Goal: Task Accomplishment & Management: Manage account settings

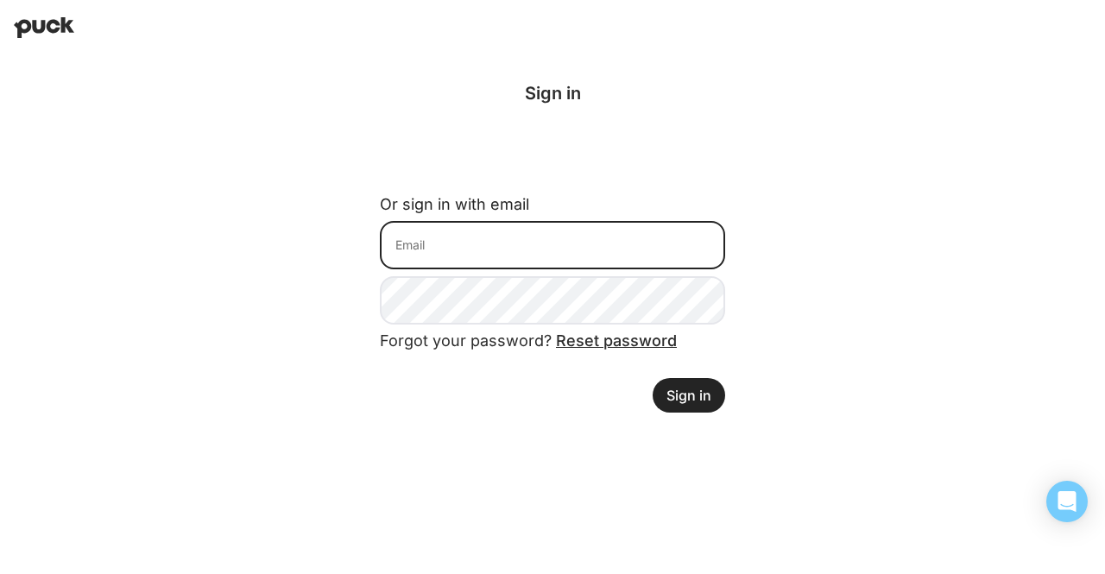
click at [507, 221] on input at bounding box center [552, 245] width 345 height 48
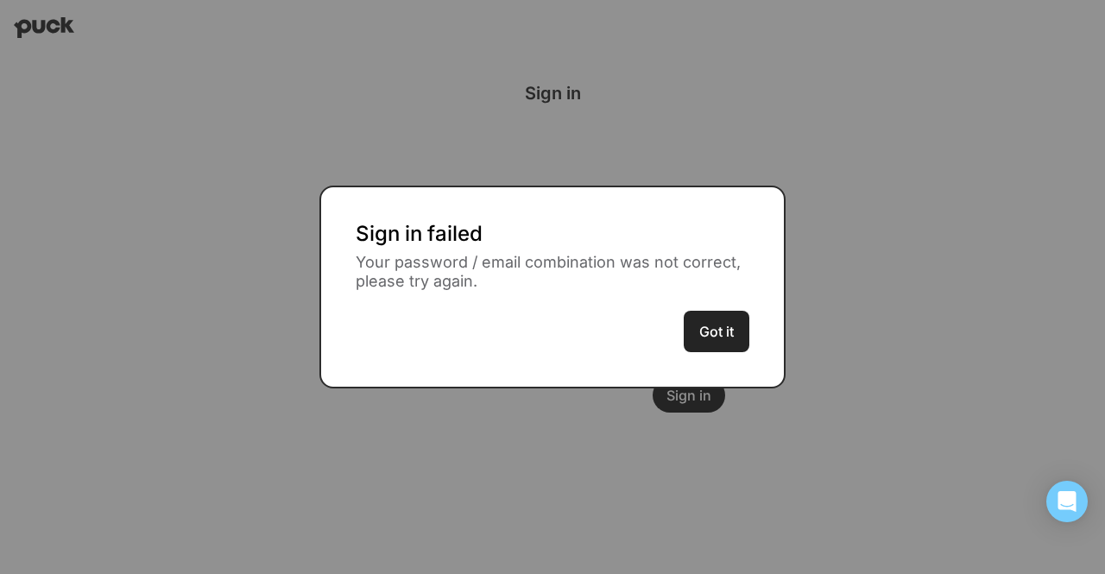
click at [686, 324] on button "Got it" at bounding box center [717, 331] width 66 height 41
click at [756, 318] on div "Sign in failed Your password / email combination was not correct, please try ag…" at bounding box center [552, 288] width 466 height 204
click at [712, 328] on button "Got it" at bounding box center [717, 331] width 66 height 41
click at [697, 328] on button "Got it" at bounding box center [717, 331] width 66 height 41
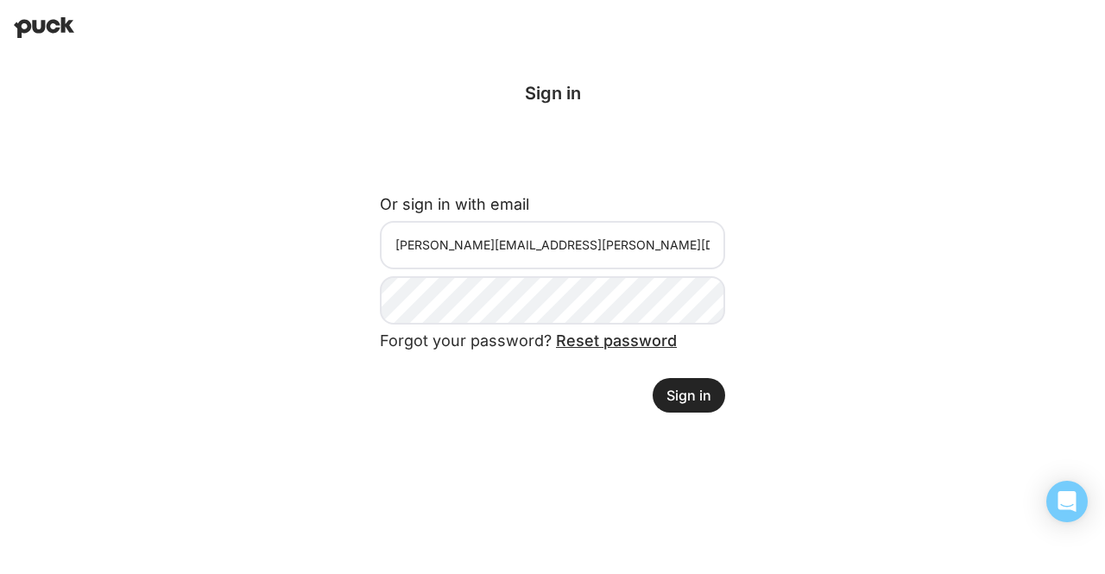
click at [675, 388] on button "Sign in" at bounding box center [688, 395] width 72 height 35
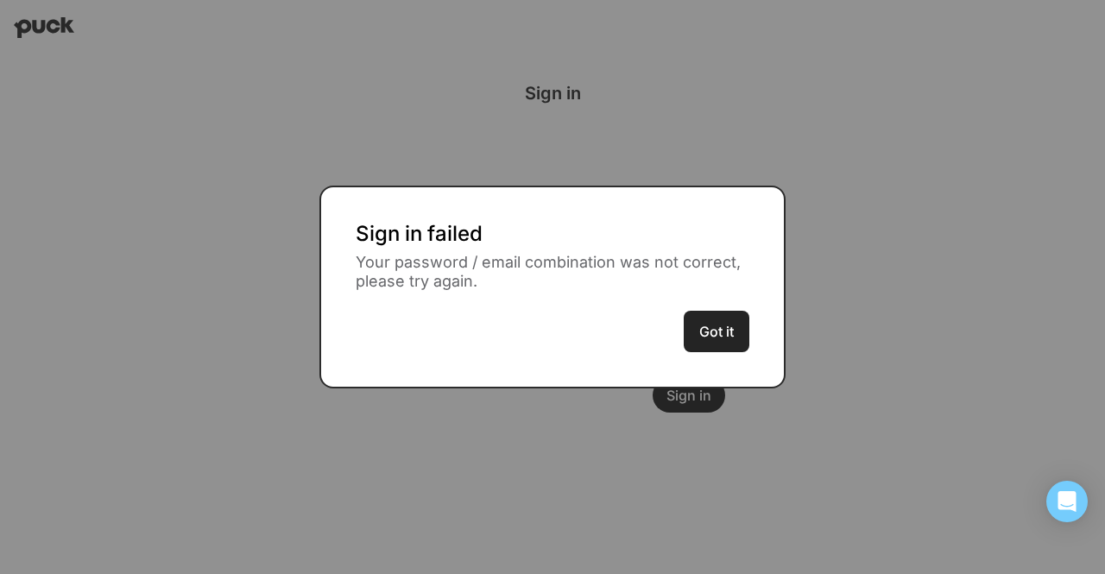
click at [715, 325] on button "Got it" at bounding box center [717, 331] width 66 height 41
click at [722, 329] on button "Got it" at bounding box center [717, 331] width 66 height 41
click at [673, 327] on div "Sign in failed Your password / email combination was not correct, please try ag…" at bounding box center [553, 287] width 394 height 131
click at [722, 350] on button "Got it" at bounding box center [717, 331] width 66 height 41
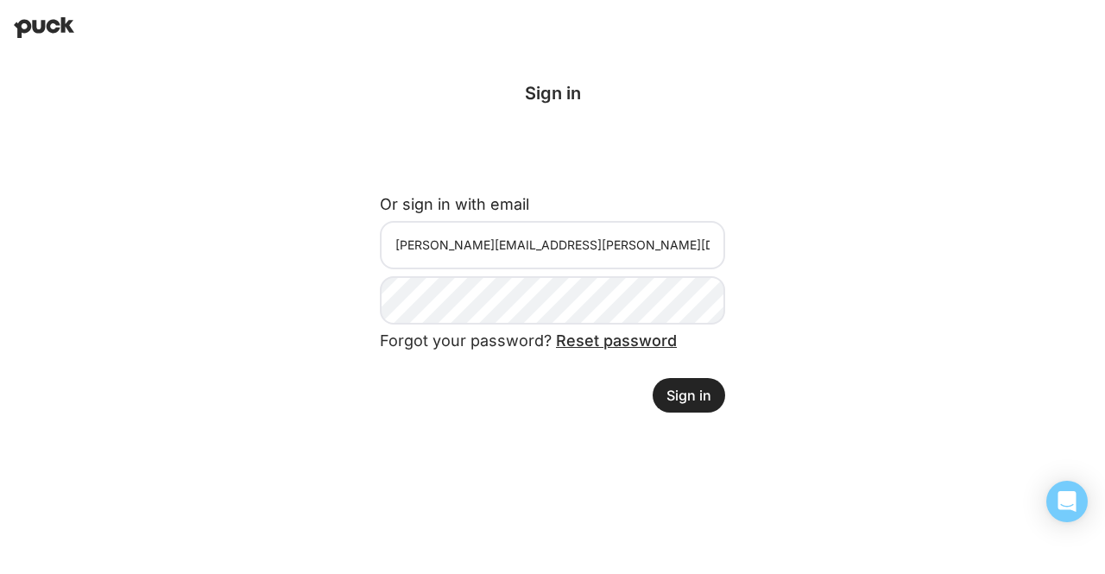
click at [686, 397] on button "Sign in" at bounding box center [688, 395] width 72 height 35
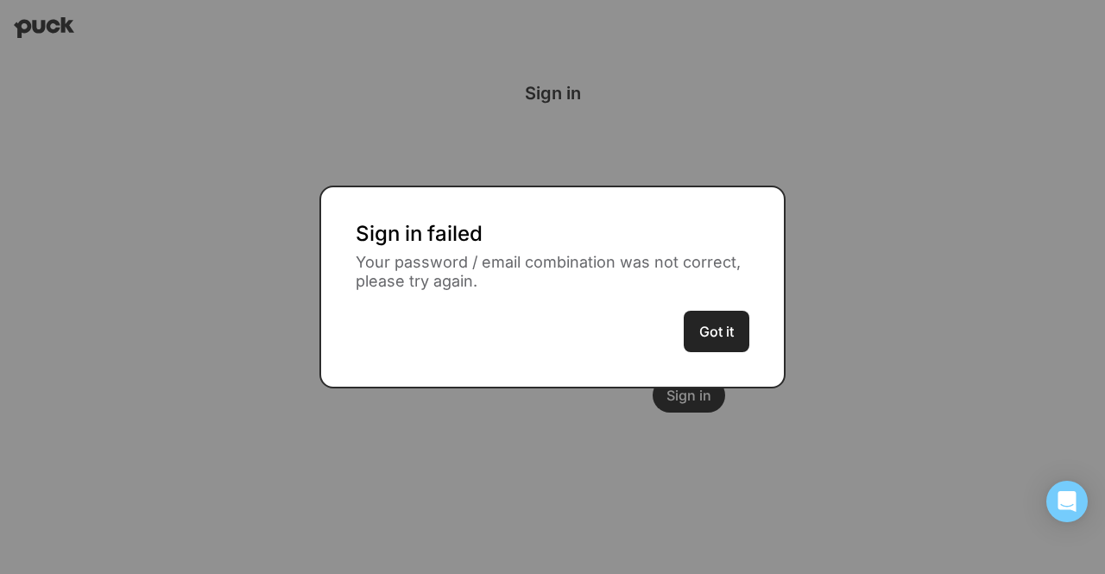
click at [684, 318] on button "Got it" at bounding box center [717, 331] width 66 height 41
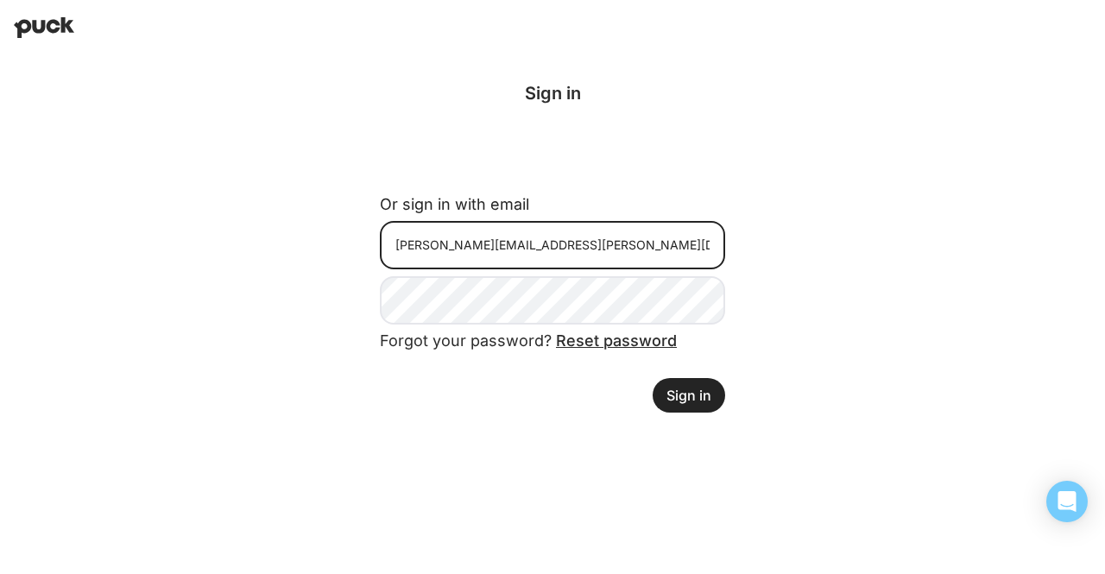
click at [559, 254] on input "ilana.ettinger@gmail.com" at bounding box center [552, 245] width 345 height 48
type input "ilana@northbridgeops.com"
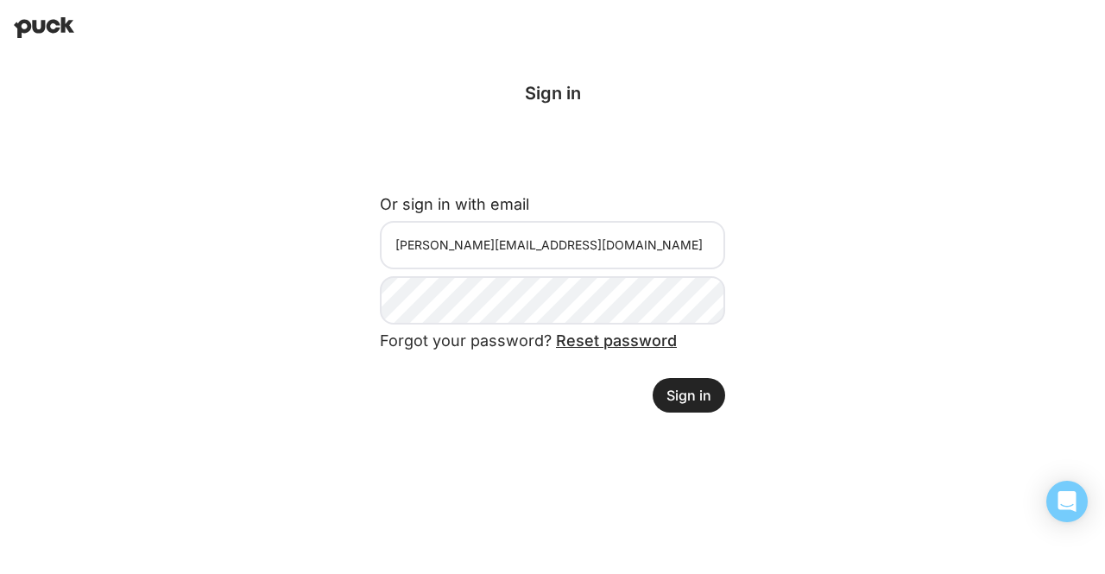
click at [697, 386] on button "Sign in" at bounding box center [688, 395] width 72 height 35
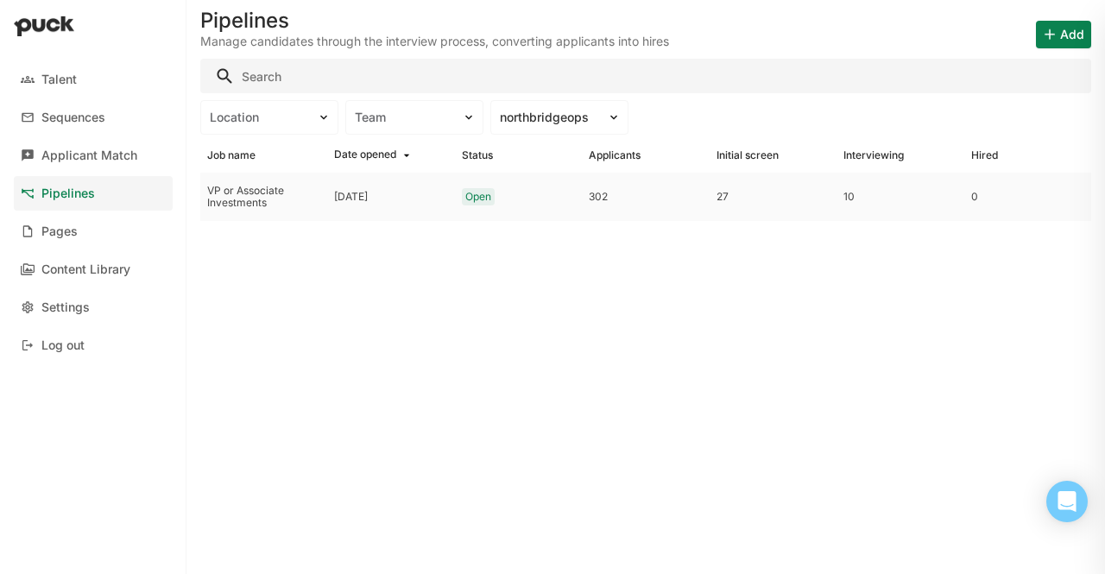
click at [269, 196] on div "VP or Associate Investments" at bounding box center [263, 197] width 113 height 25
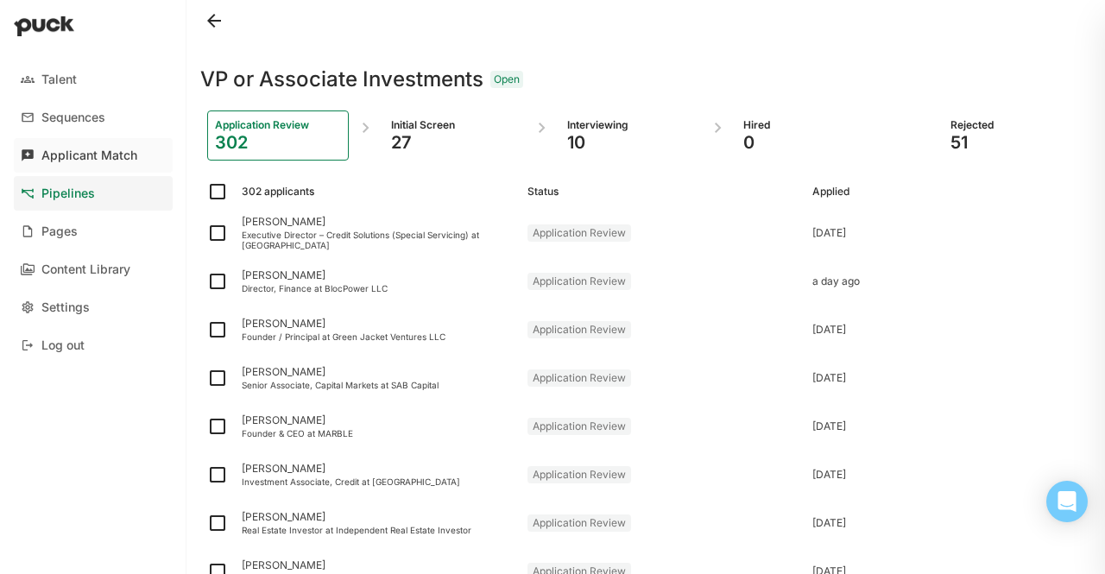
click at [104, 158] on div "Applicant Match" at bounding box center [89, 155] width 96 height 15
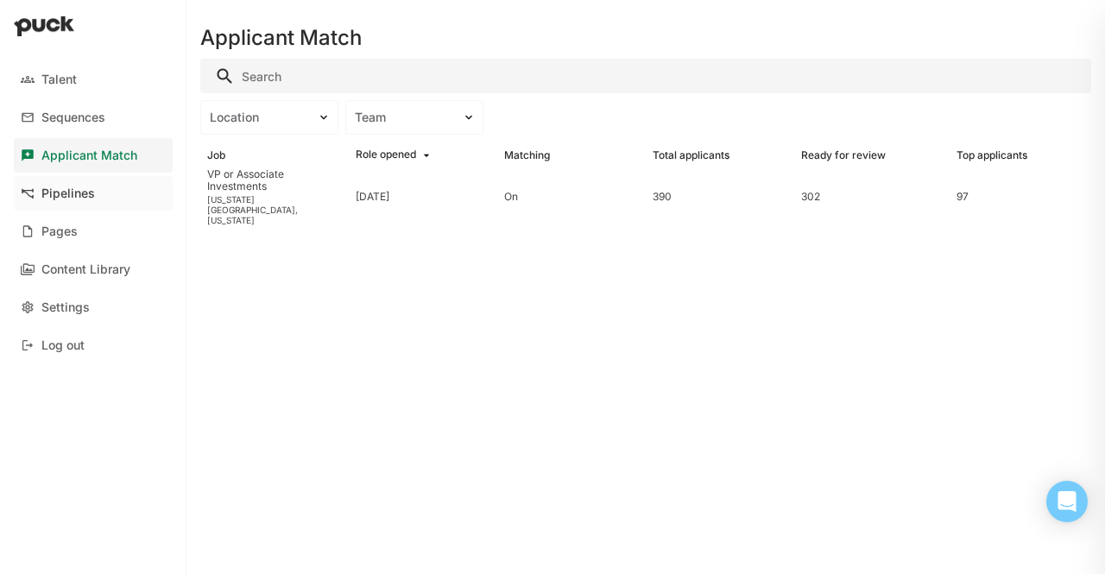
click at [85, 199] on div "Pipelines" at bounding box center [68, 193] width 54 height 15
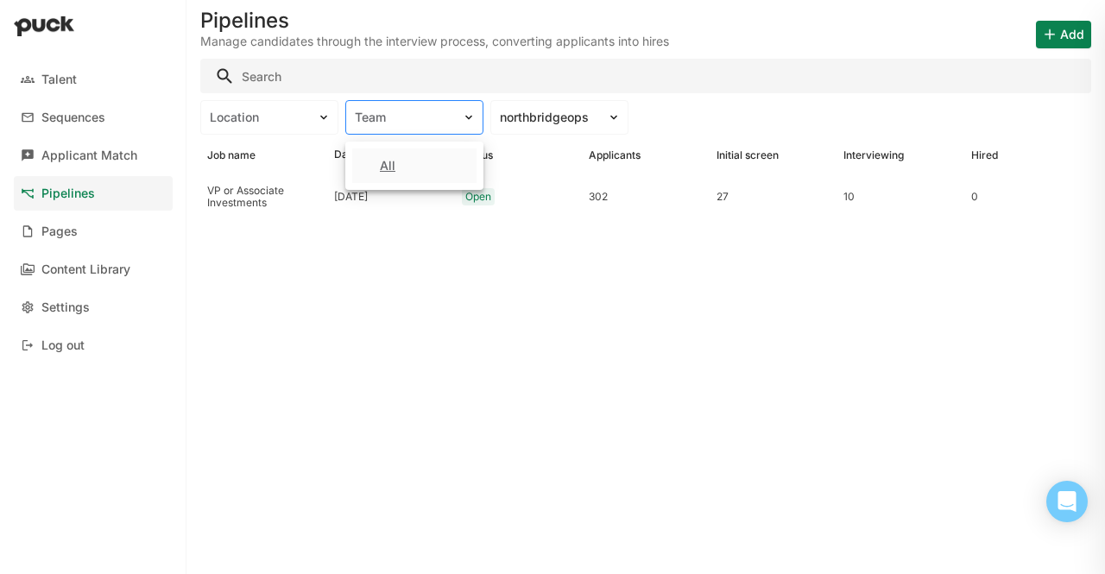
click at [440, 115] on div "Team" at bounding box center [404, 117] width 98 height 15
click at [280, 208] on div "VP or Associate Investments" at bounding box center [263, 197] width 113 height 25
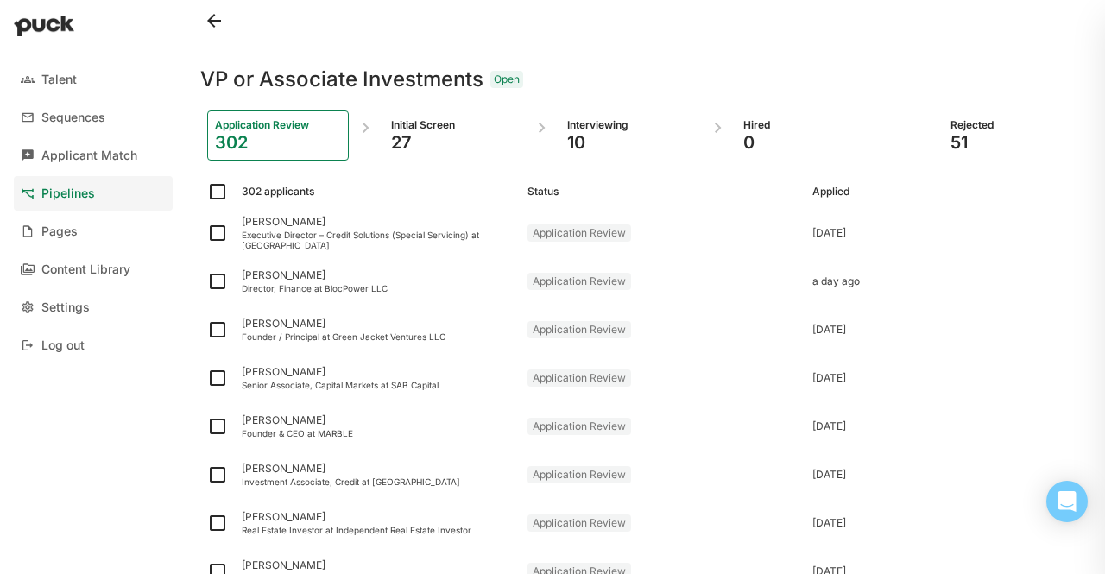
click at [602, 113] on div "Interviewing 10" at bounding box center [630, 135] width 142 height 50
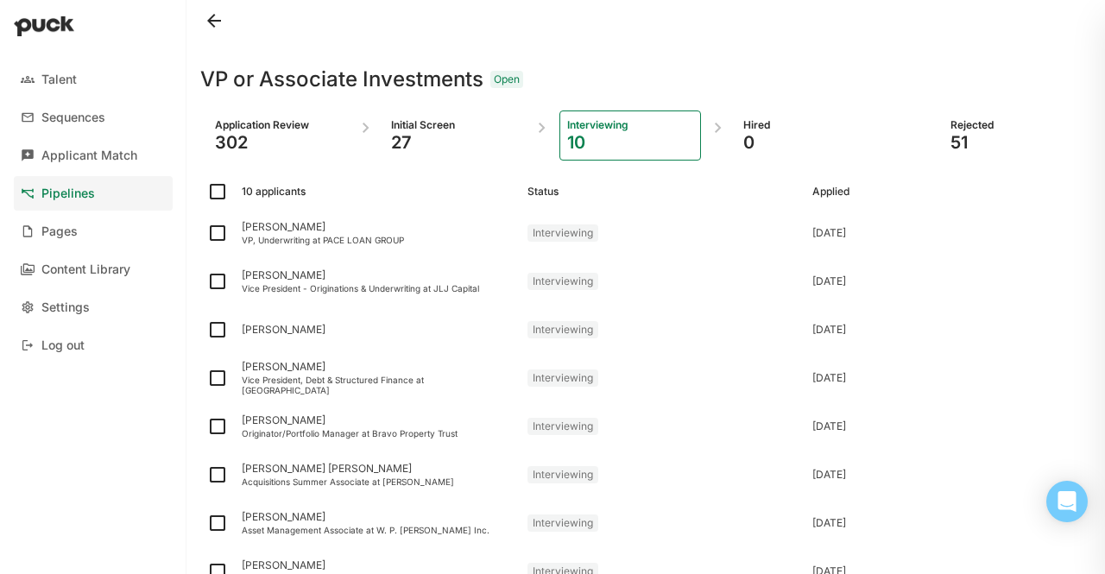
click at [400, 142] on div "27" at bounding box center [454, 142] width 126 height 21
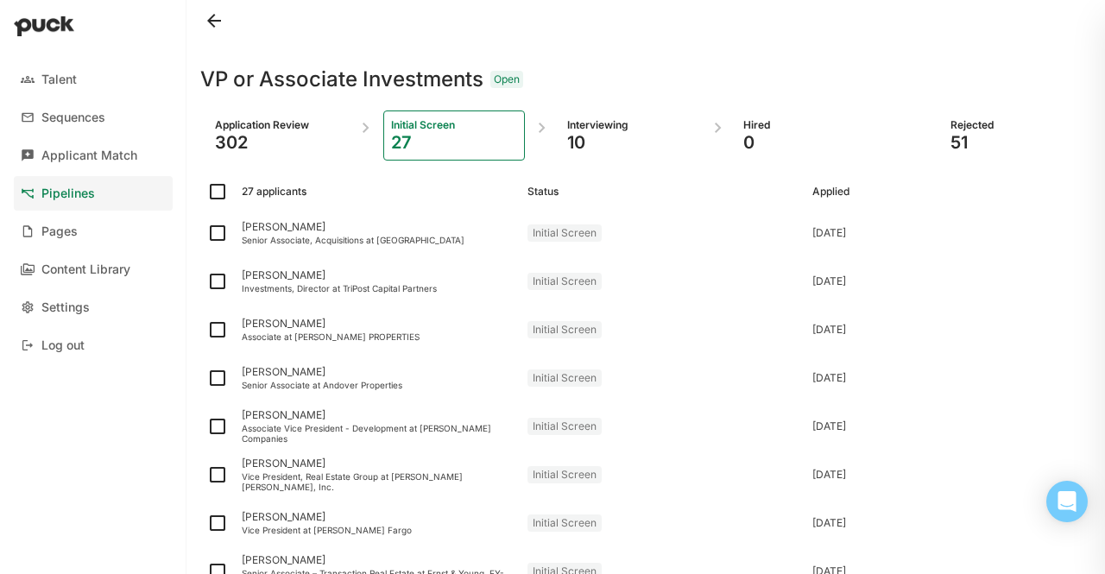
click at [578, 117] on div "Interviewing 10" at bounding box center [630, 135] width 142 height 50
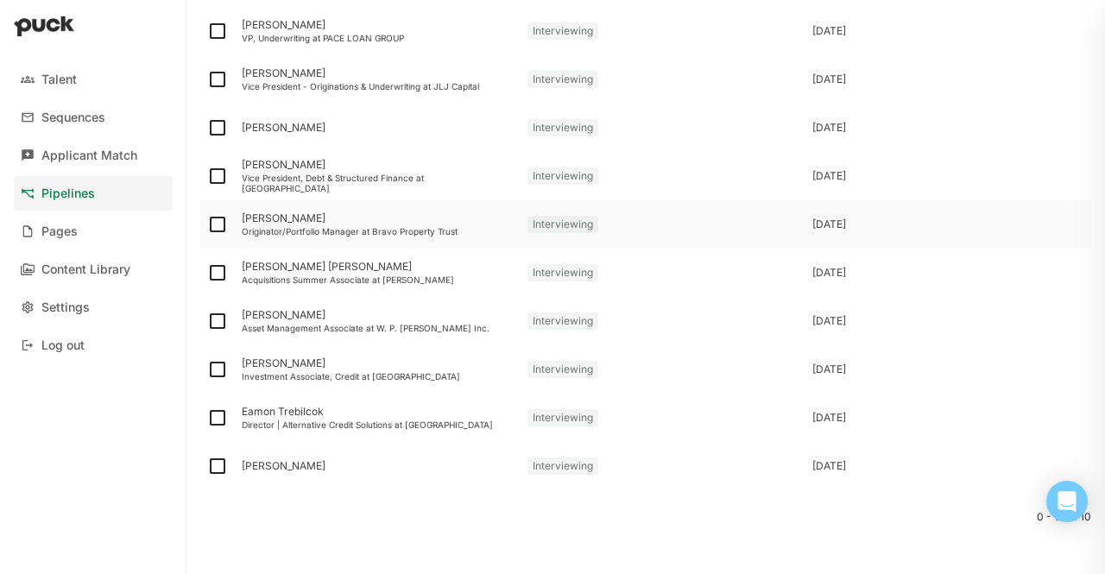
scroll to position [204, 0]
click at [278, 224] on div "Originator/Portfolio Manager at Bravo Property Trust" at bounding box center [378, 229] width 272 height 10
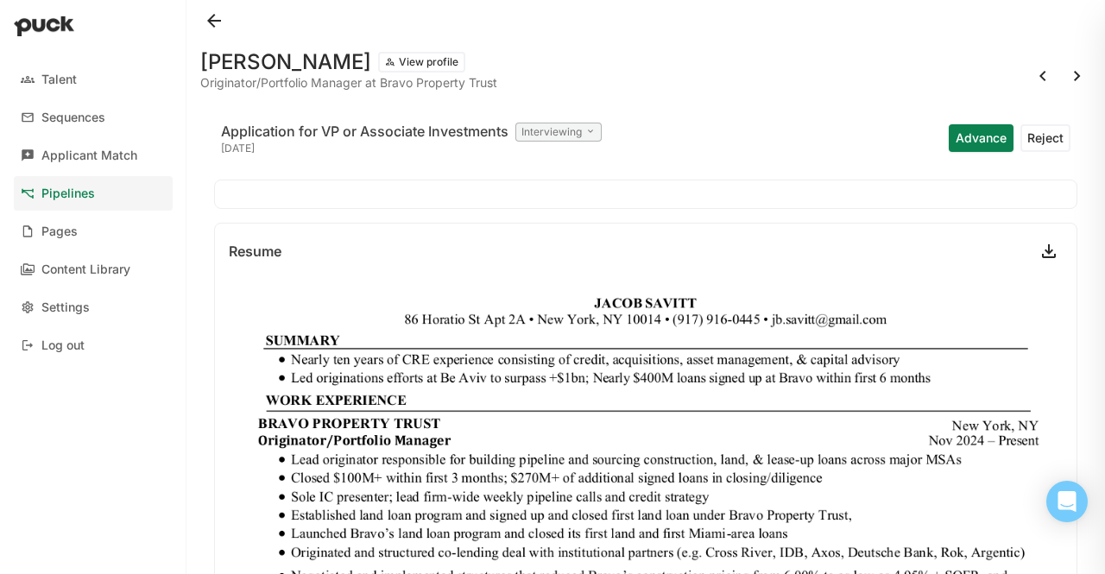
click at [381, 59] on button "View profile" at bounding box center [421, 62] width 87 height 21
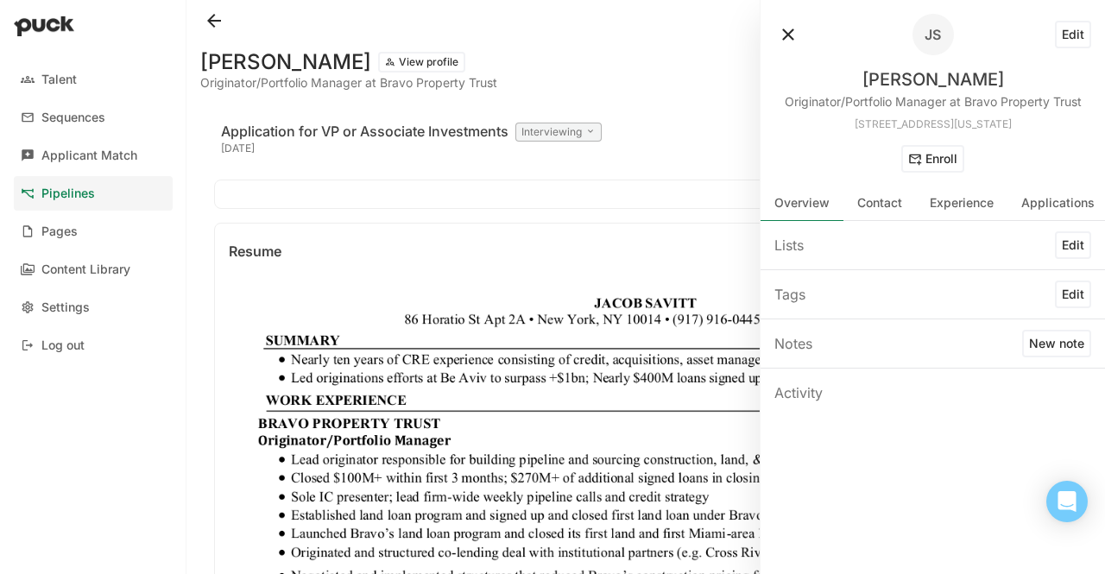
click at [1044, 338] on button "New note" at bounding box center [1056, 344] width 69 height 28
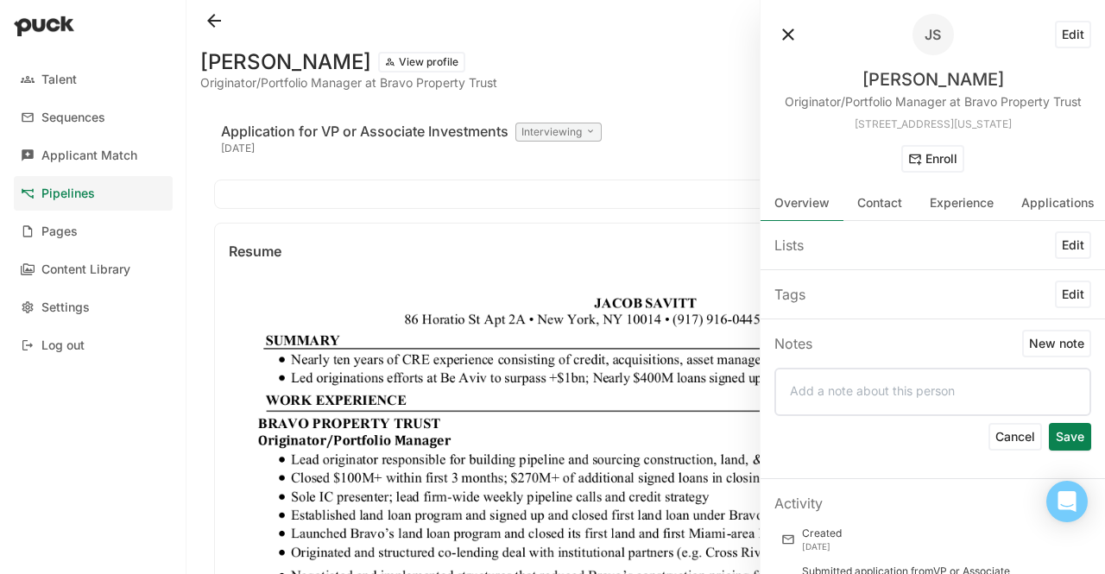
click at [867, 398] on div at bounding box center [932, 392] width 317 height 48
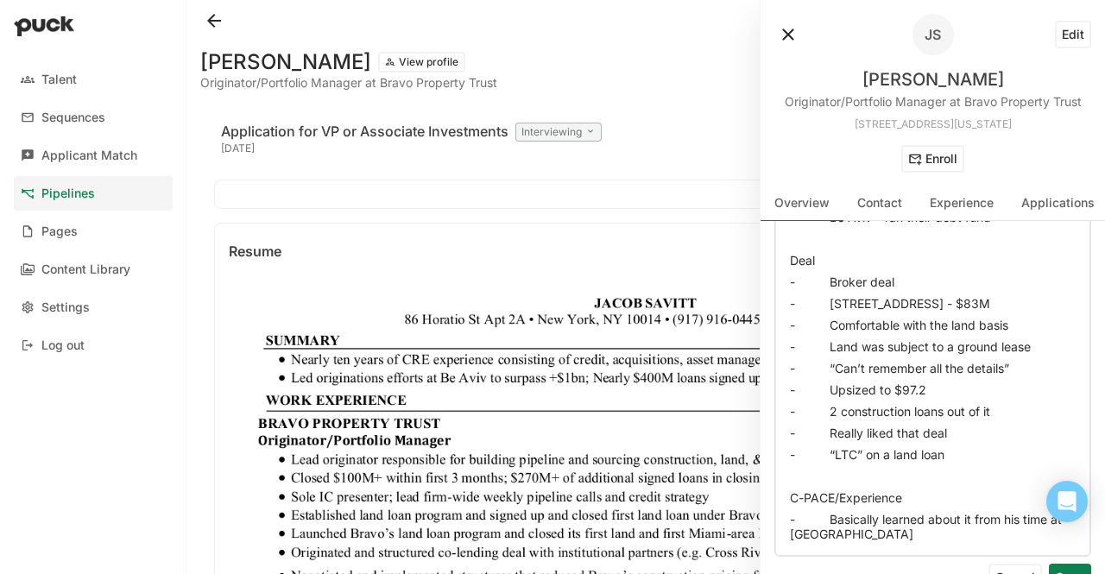
scroll to position [661, 0]
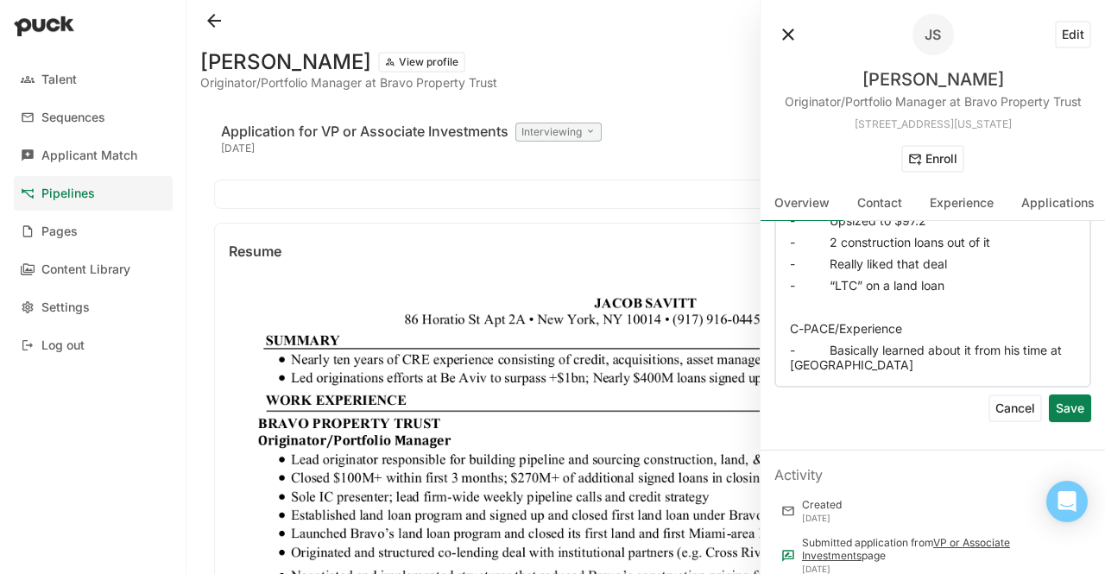
click at [1062, 403] on button "Save" at bounding box center [1070, 408] width 42 height 28
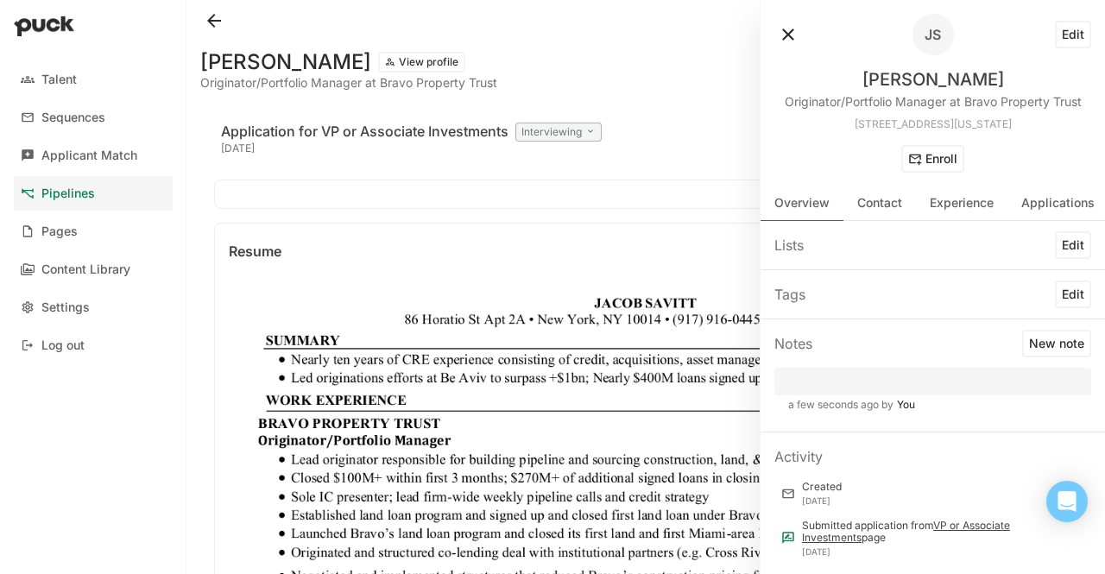
scroll to position [0, 0]
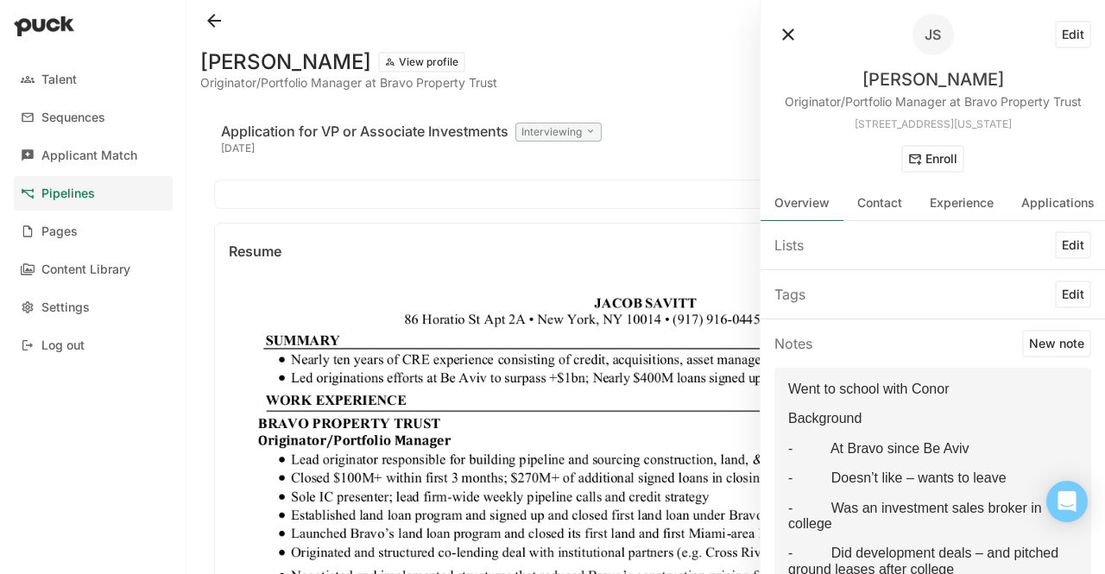
click at [780, 38] on button at bounding box center [788, 35] width 28 height 28
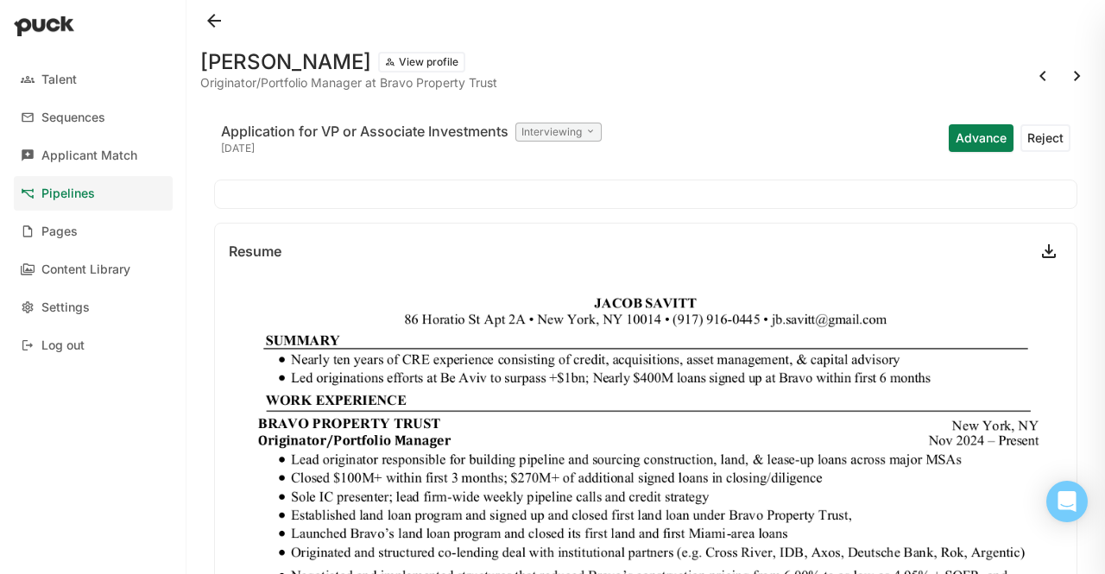
click at [216, 20] on button at bounding box center [214, 21] width 28 height 28
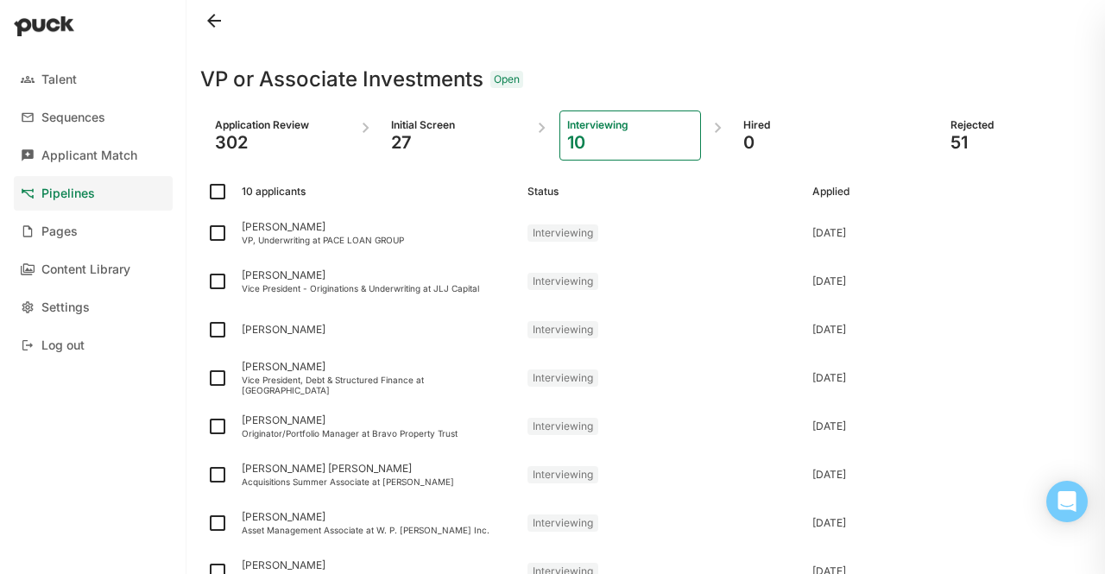
click at [224, 24] on button at bounding box center [214, 21] width 28 height 28
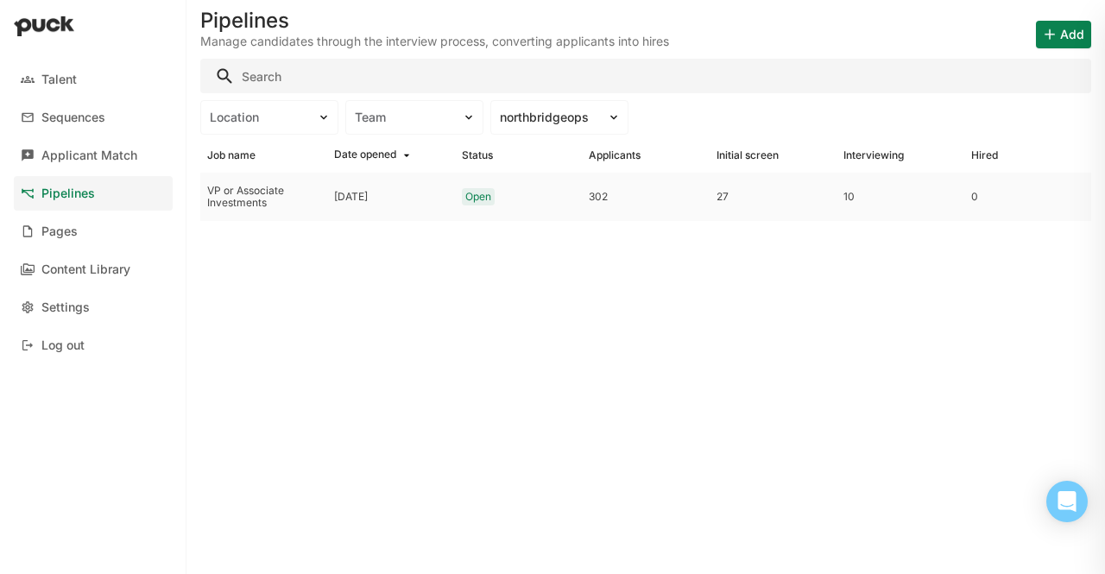
click at [638, 192] on div "302" at bounding box center [645, 197] width 113 height 12
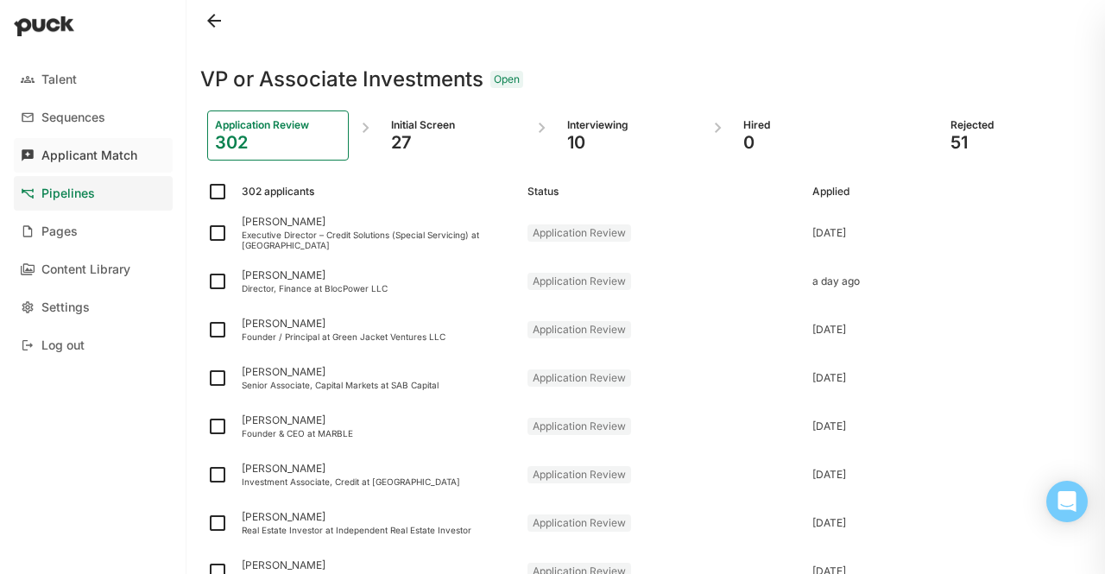
click at [138, 161] on link "Applicant Match" at bounding box center [93, 155] width 159 height 35
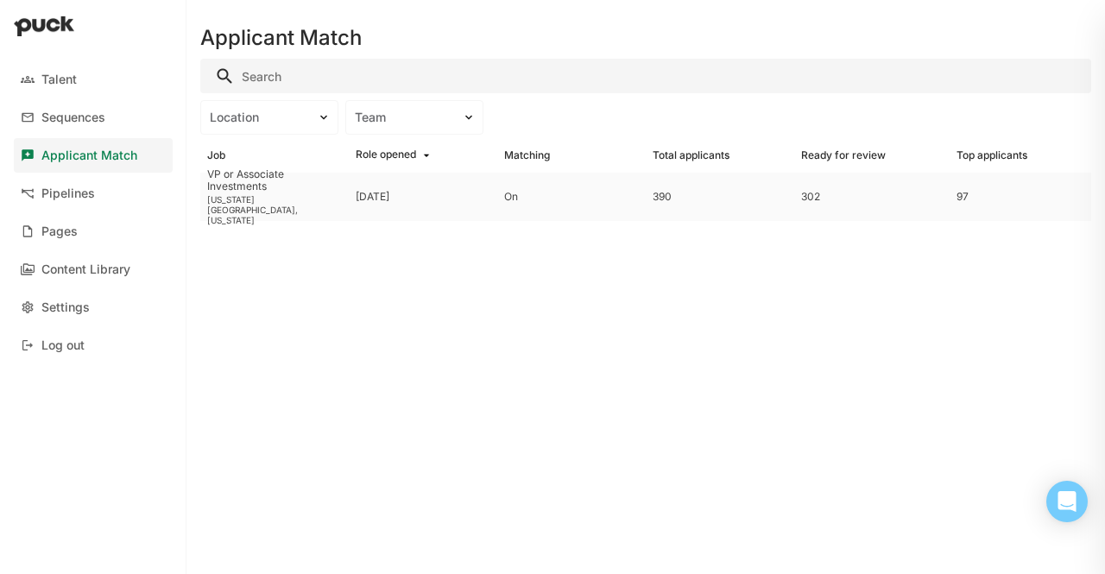
click at [274, 193] on div "VP or Associate Investments" at bounding box center [274, 180] width 135 height 25
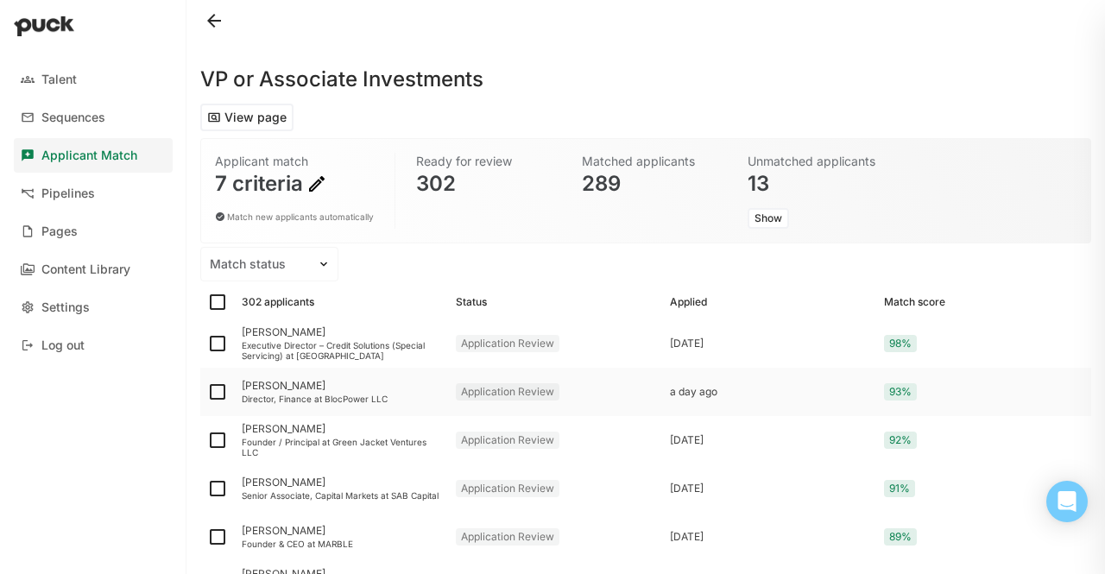
scroll to position [126, 0]
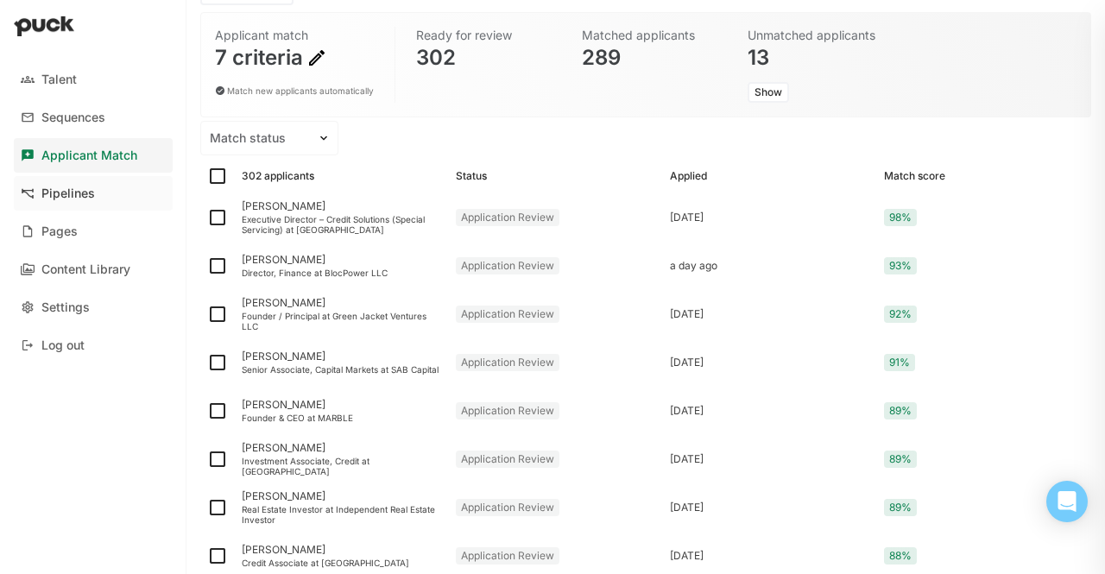
click at [74, 200] on div "Pipelines" at bounding box center [68, 193] width 54 height 15
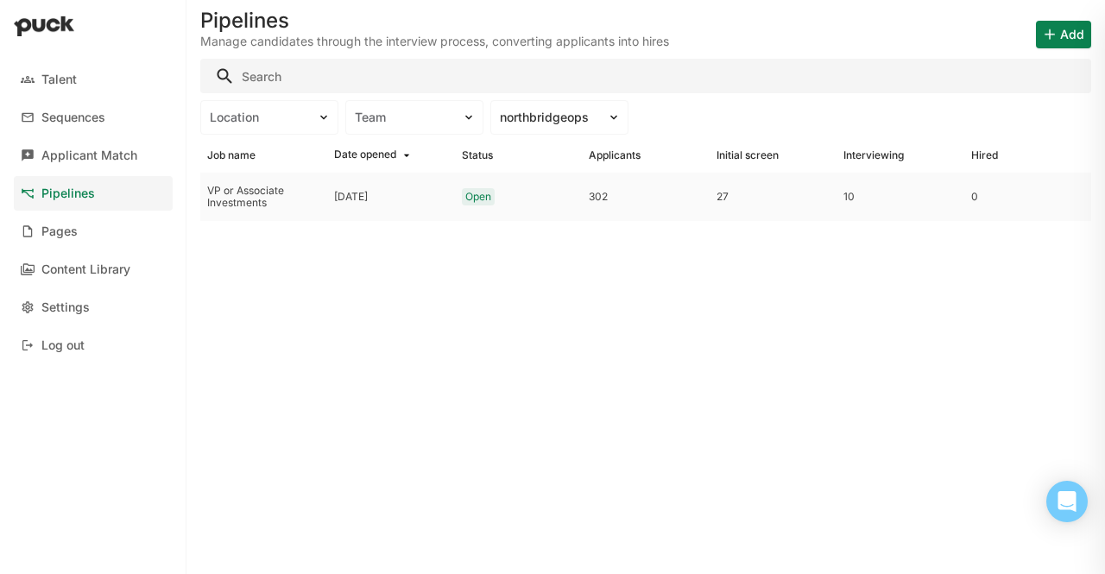
click at [357, 199] on div "[DATE]" at bounding box center [351, 197] width 34 height 12
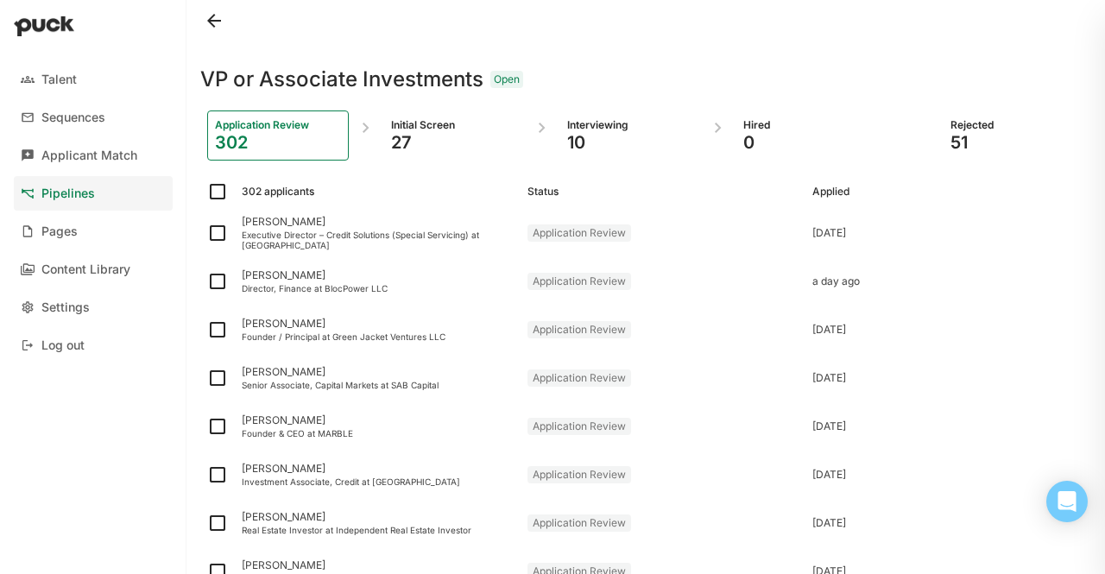
click at [416, 110] on div "Initial Screen 27" at bounding box center [454, 135] width 142 height 50
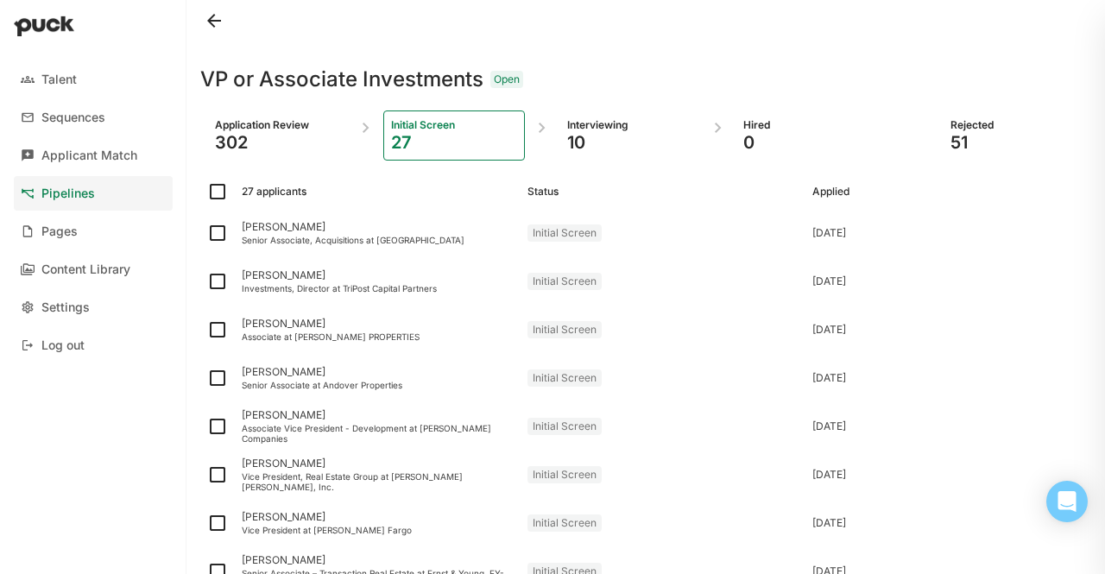
click at [613, 115] on div "Interviewing 10" at bounding box center [630, 135] width 142 height 50
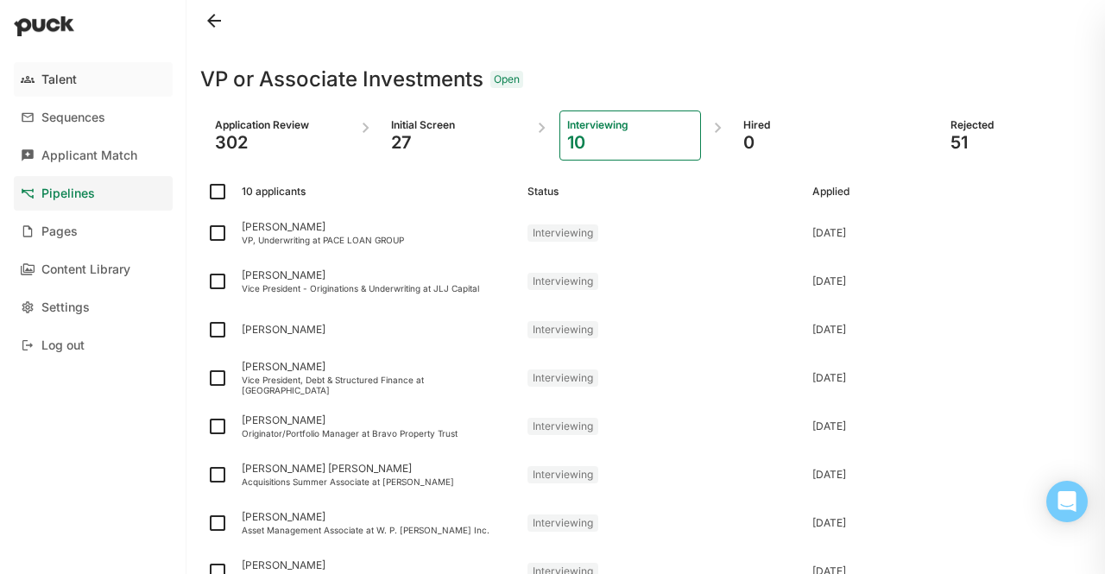
click at [40, 91] on link "Talent" at bounding box center [93, 79] width 159 height 35
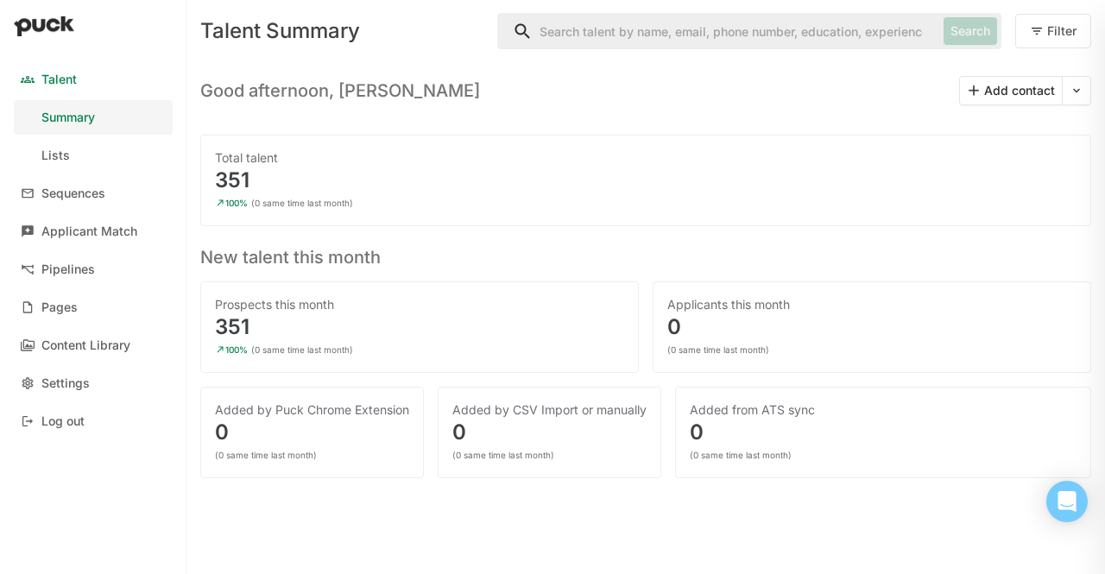
click at [572, 33] on input "Search" at bounding box center [717, 31] width 438 height 35
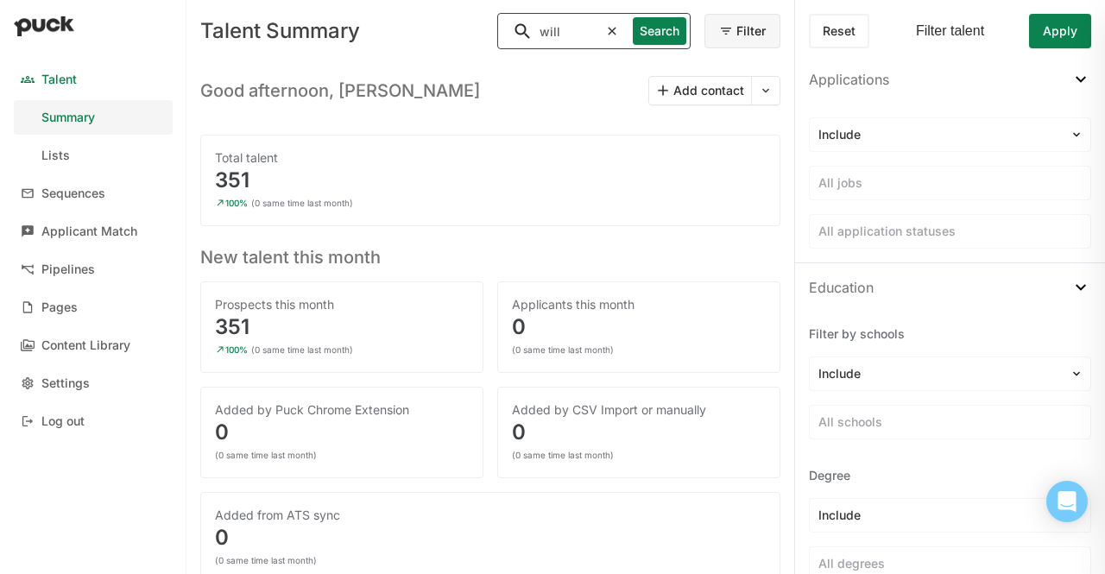
click at [572, 33] on input "will" at bounding box center [548, 31] width 100 height 35
type input "will scofield"
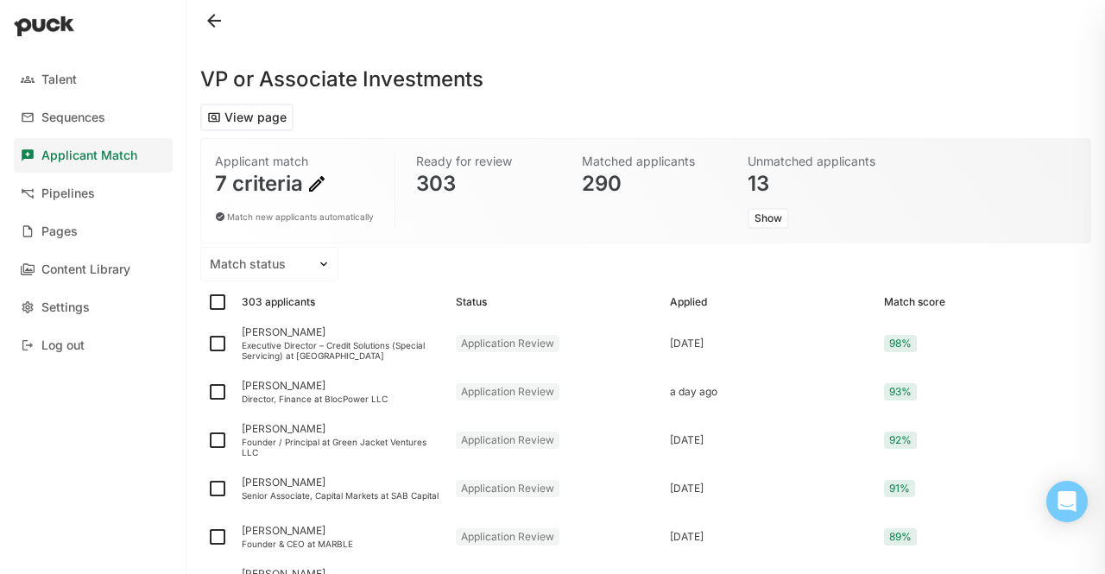
click at [200, 16] on button at bounding box center [214, 21] width 28 height 28
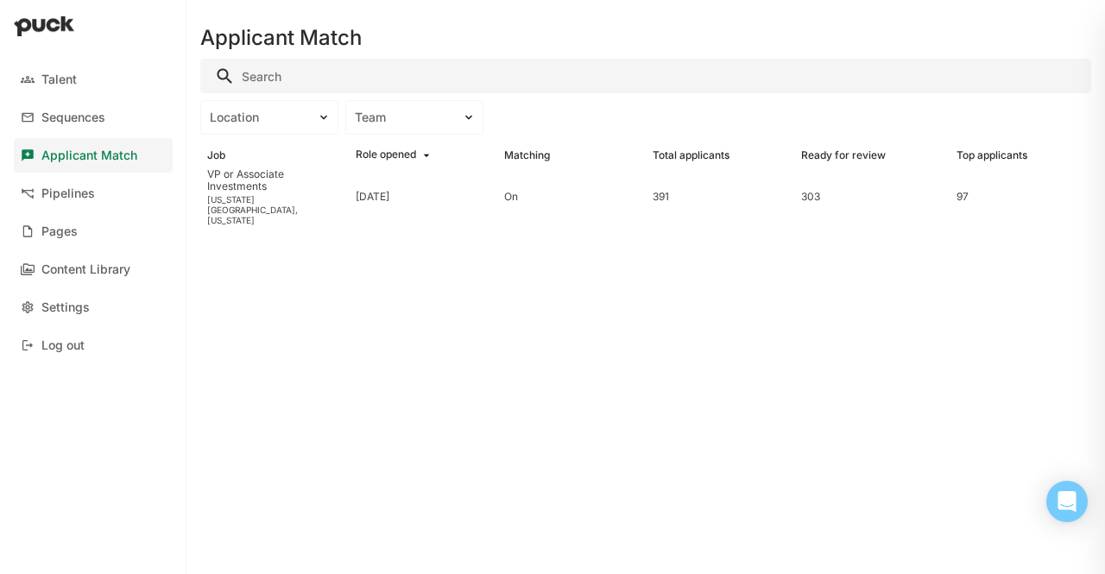
click at [304, 79] on input "Search" at bounding box center [645, 76] width 891 height 35
type input "will"
click at [52, 73] on div "Talent" at bounding box center [58, 79] width 35 height 15
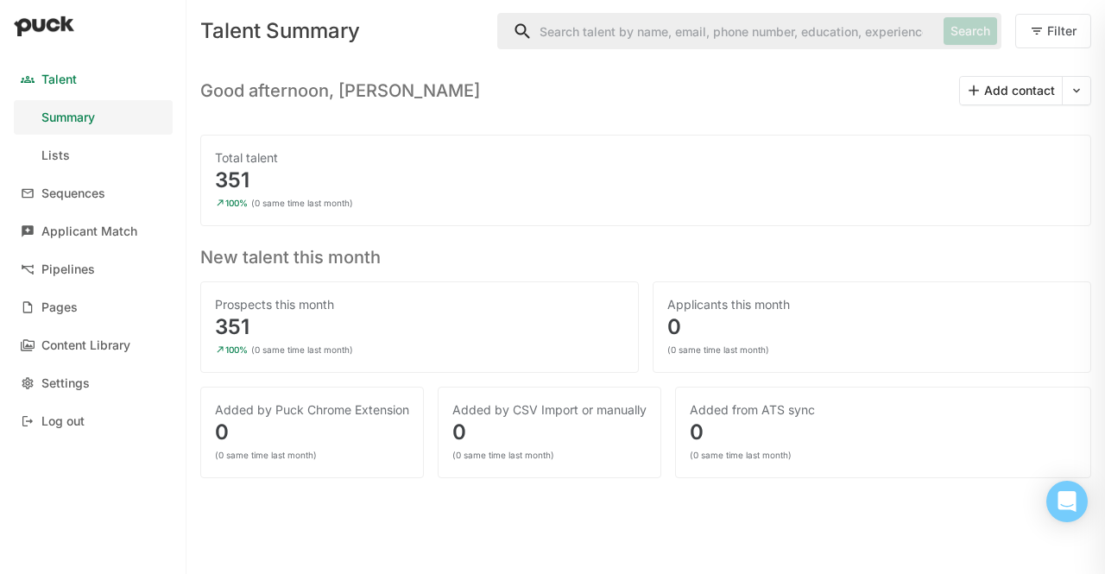
click at [583, 46] on input "Search" at bounding box center [717, 31] width 438 height 35
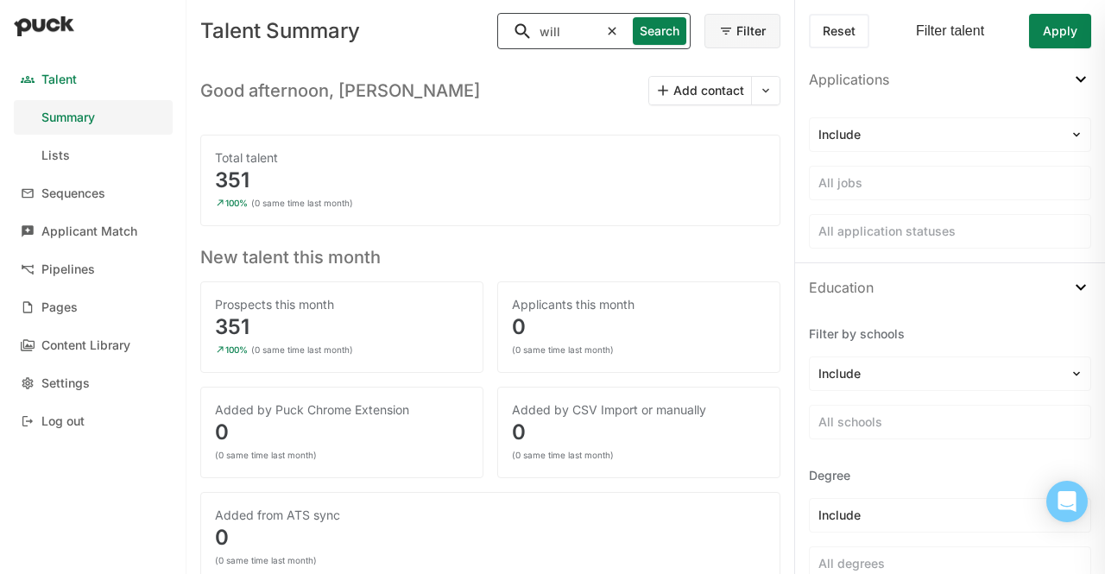
type input "will"
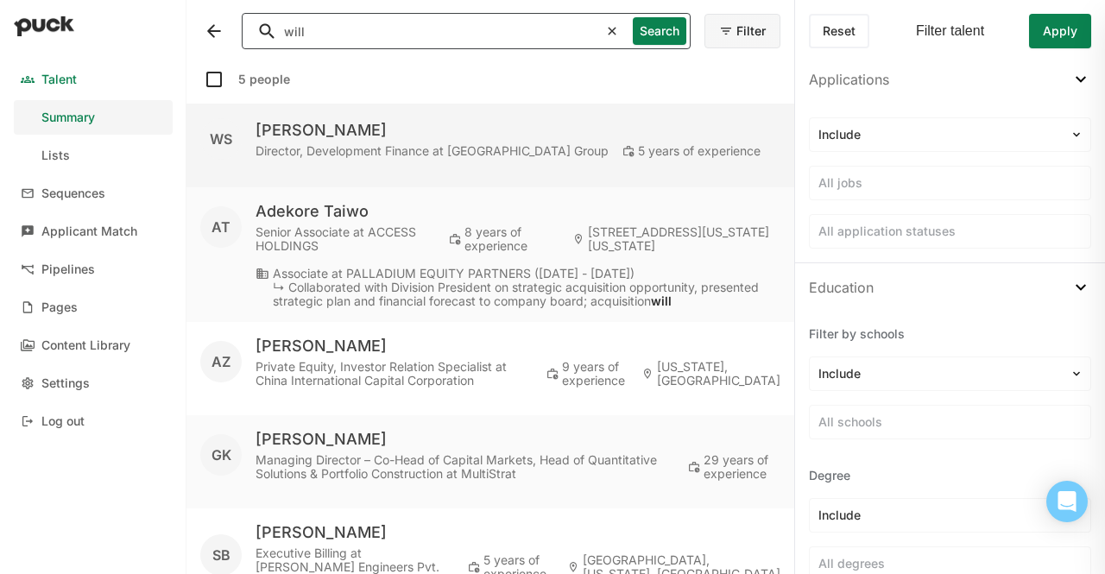
click at [287, 172] on div "WS Will Scofield Director, Development Finance at Wan Bridge Group 5 years of e…" at bounding box center [490, 145] width 608 height 83
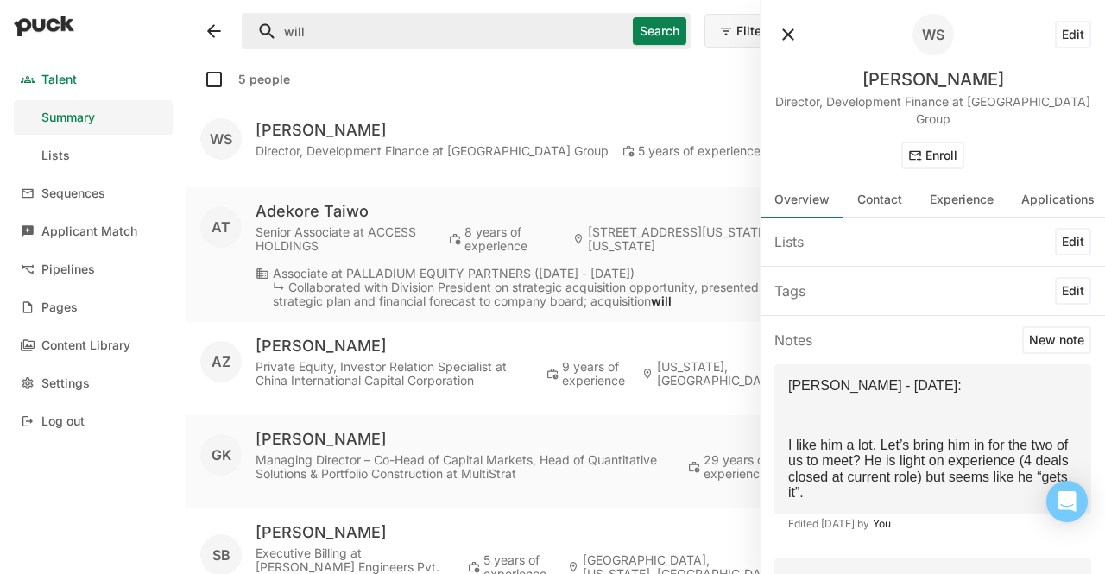
click at [889, 75] on div "Will Scofield" at bounding box center [933, 79] width 142 height 21
click at [1067, 44] on button "Edit" at bounding box center [1073, 35] width 36 height 28
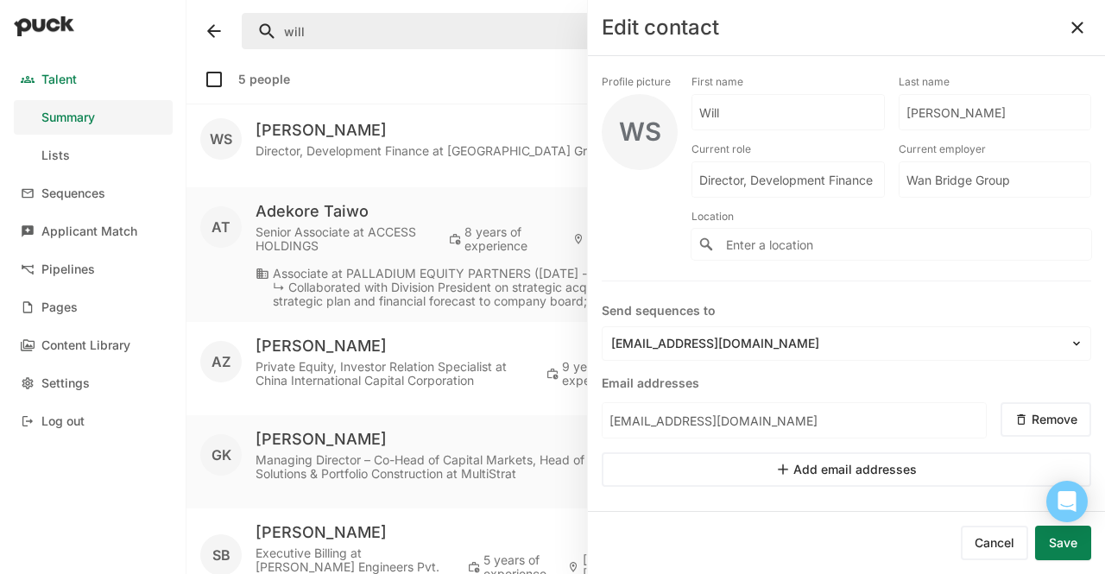
click at [1055, 535] on button "Save" at bounding box center [1063, 543] width 56 height 35
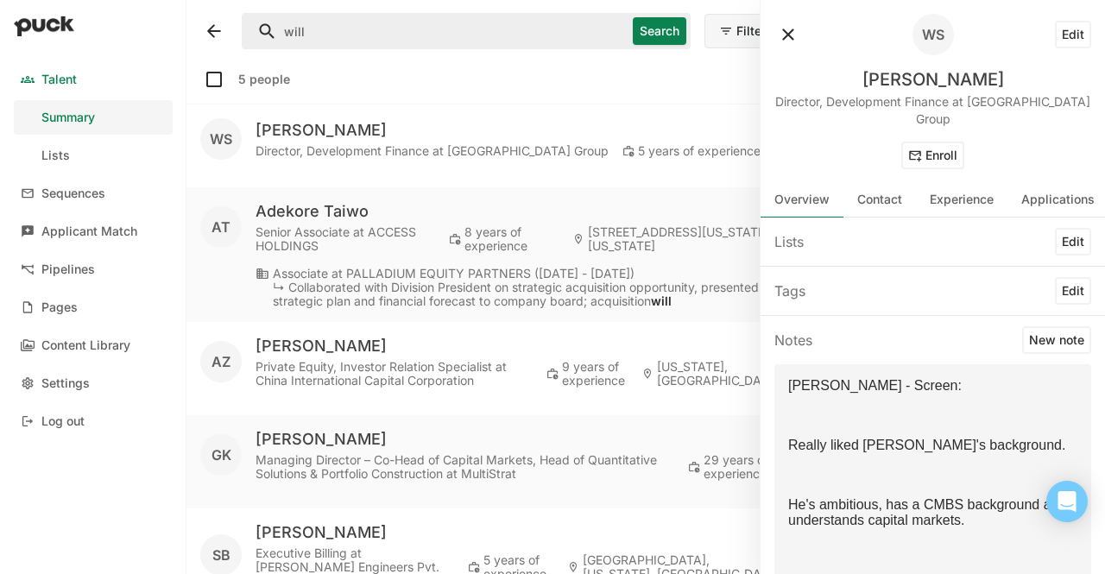
click at [1025, 326] on button "New note" at bounding box center [1056, 340] width 69 height 28
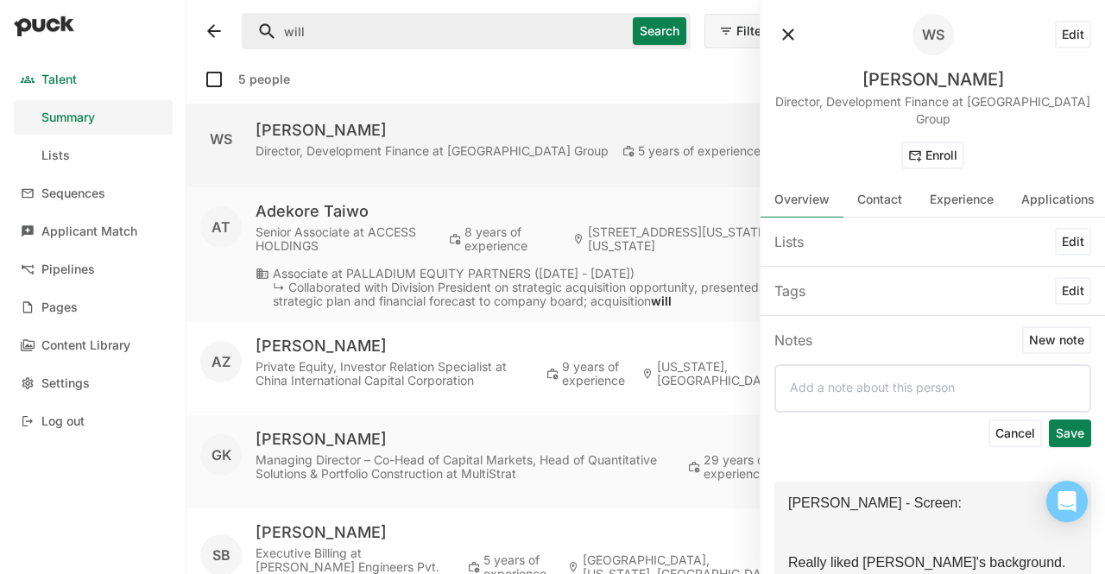
click at [409, 124] on div "Will Scofield" at bounding box center [507, 130] width 505 height 21
click at [285, 122] on div "Will Scofield" at bounding box center [507, 130] width 505 height 21
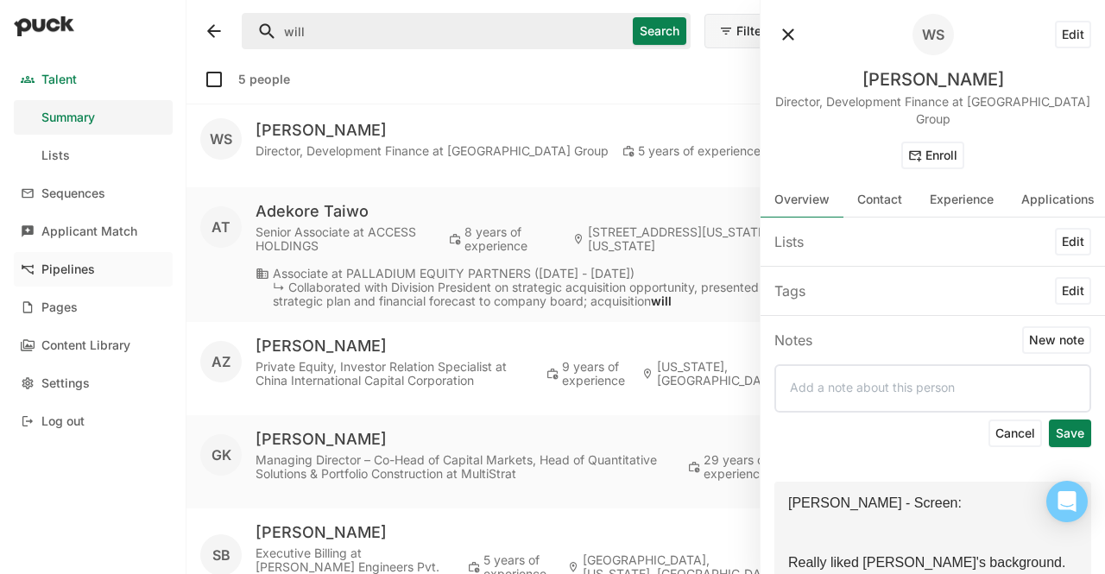
click at [73, 262] on div "Pipelines" at bounding box center [68, 269] width 54 height 15
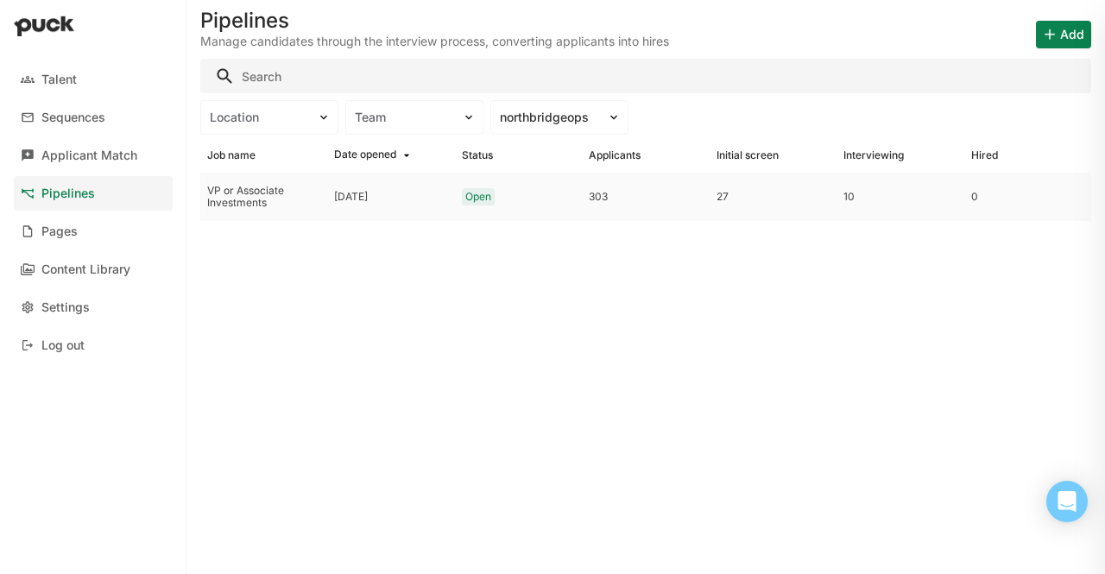
click at [404, 183] on div "[DATE]" at bounding box center [390, 197] width 127 height 48
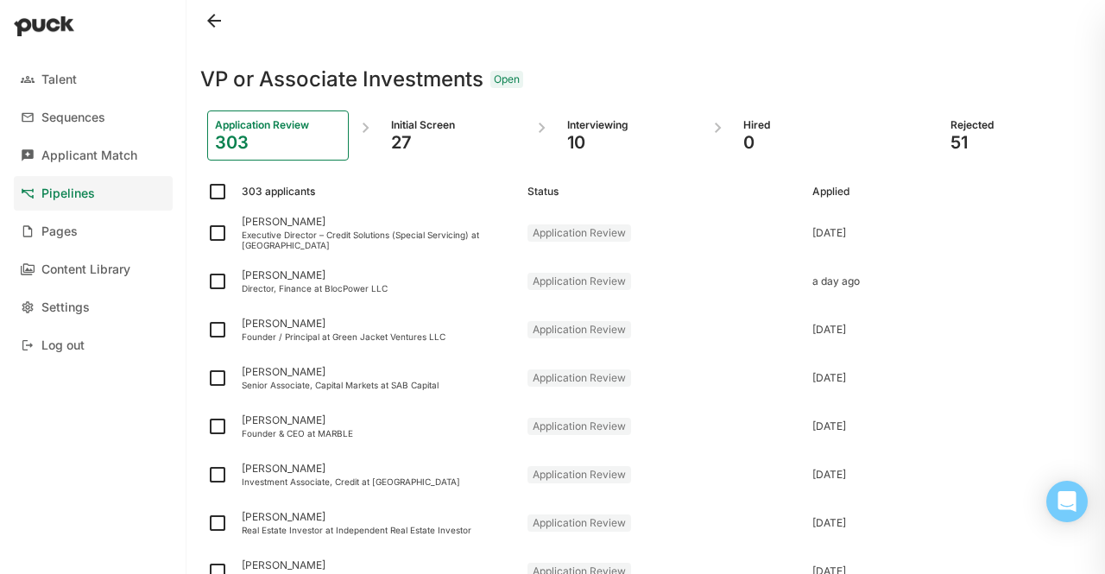
click at [589, 129] on div "Interviewing" at bounding box center [630, 125] width 126 height 14
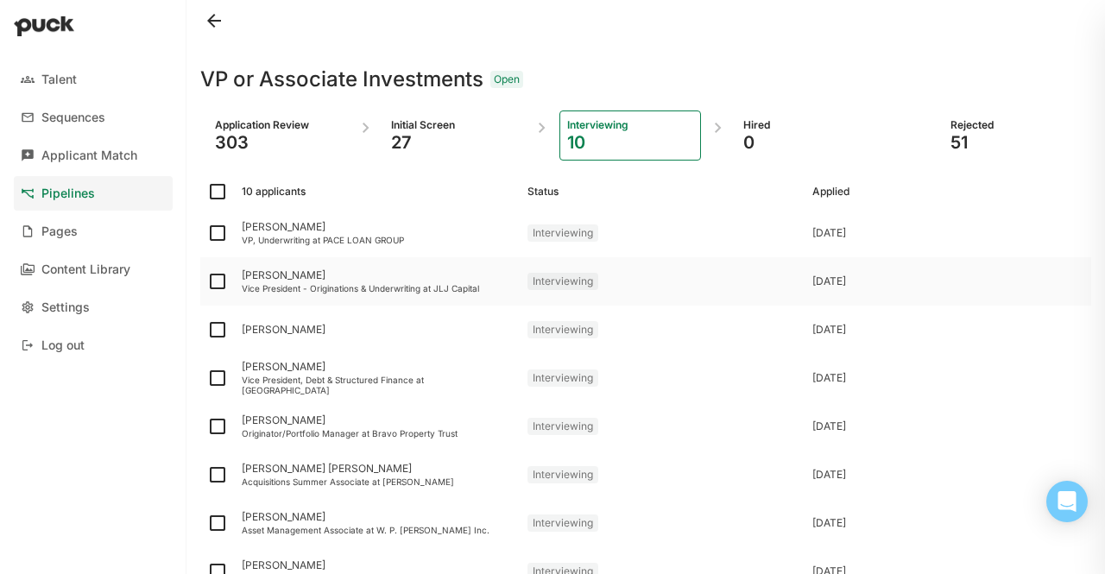
scroll to position [209, 0]
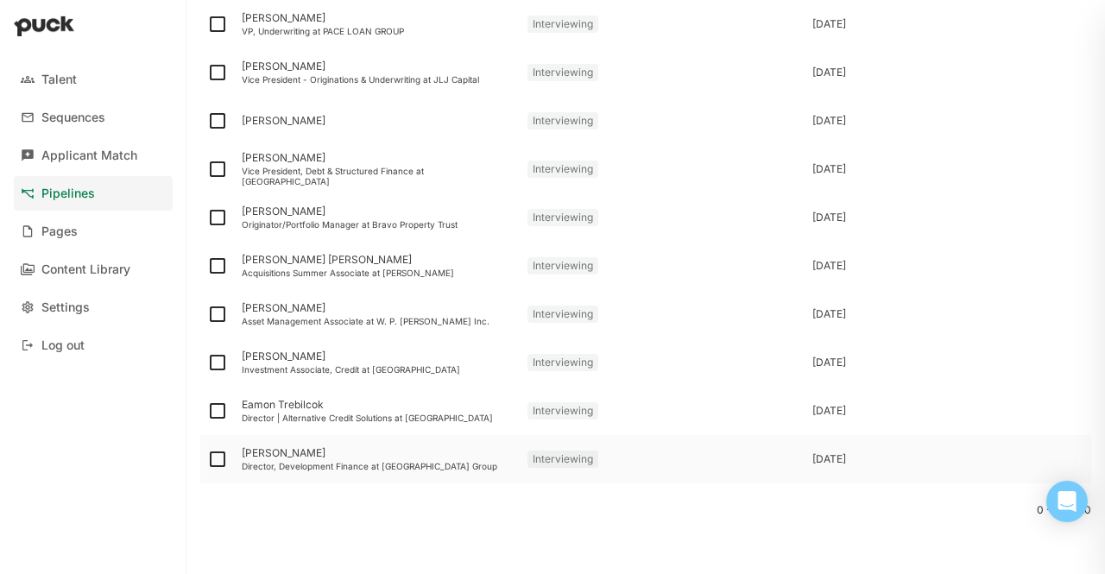
click at [333, 473] on div "Will Scofield Director, Development Finance at Wan Bridge Group" at bounding box center [378, 459] width 286 height 48
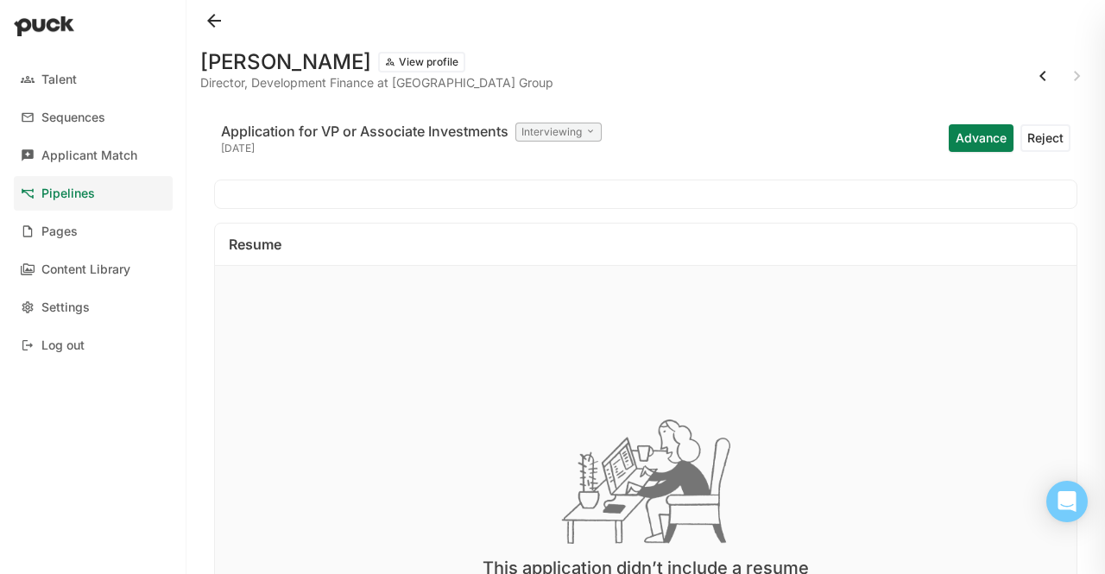
click at [378, 67] on button "View profile" at bounding box center [421, 62] width 87 height 21
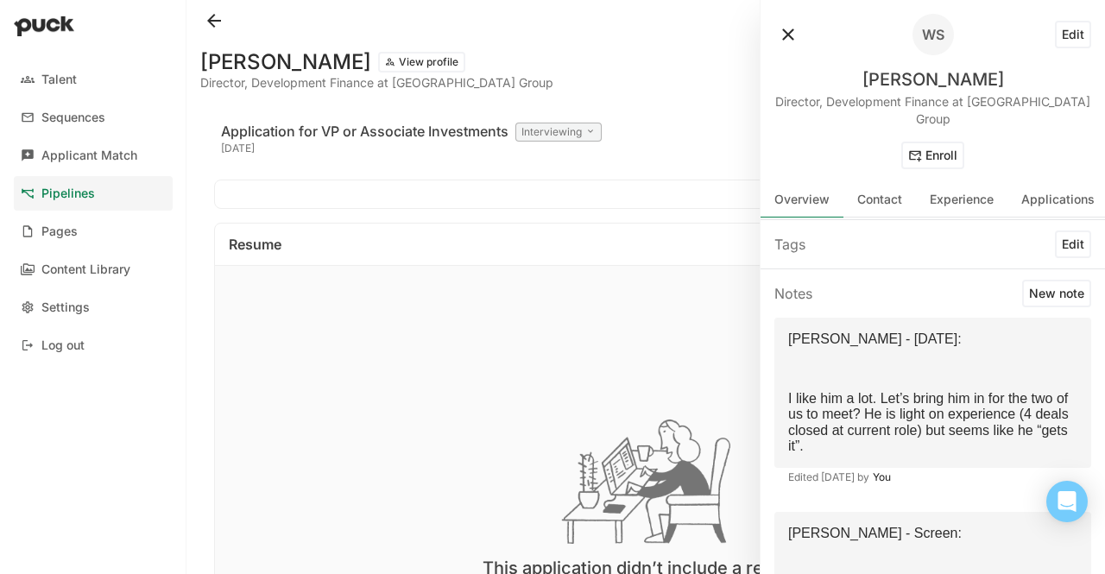
scroll to position [79, 0]
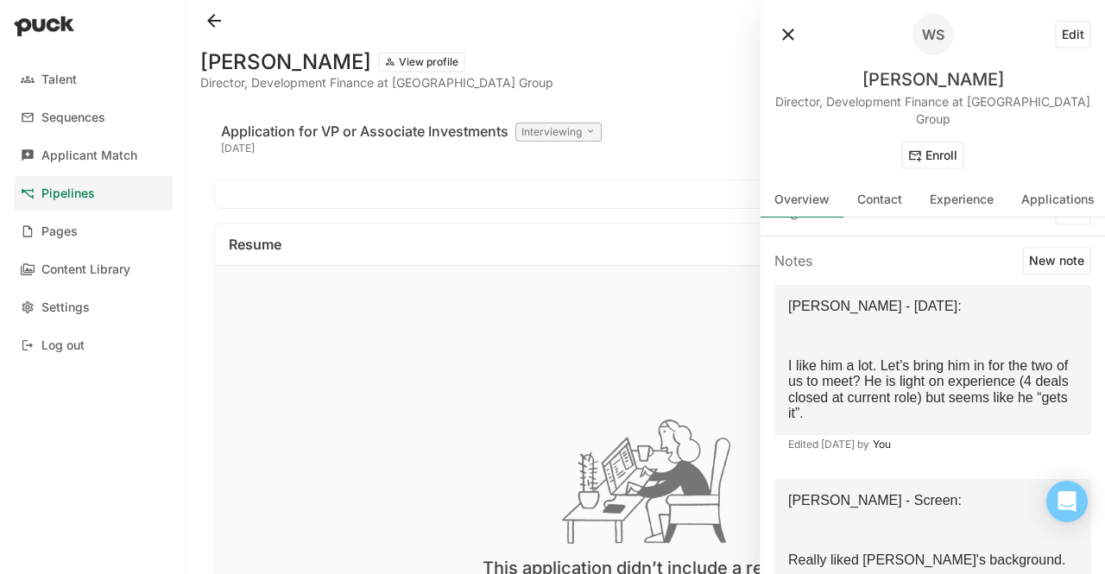
click at [1056, 247] on button "New note" at bounding box center [1056, 261] width 69 height 28
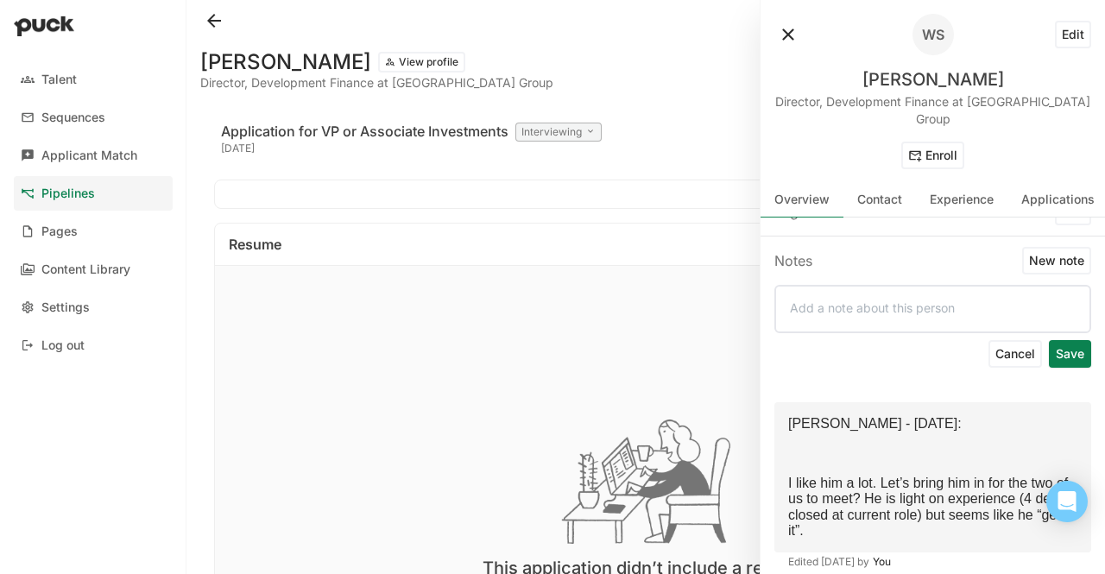
click at [922, 300] on p at bounding box center [933, 307] width 286 height 15
click at [748, 518] on div "This application didn’t include a resume Please view this user’s profile for ad…" at bounding box center [645, 534] width 861 height 539
click at [873, 300] on p at bounding box center [933, 307] width 286 height 15
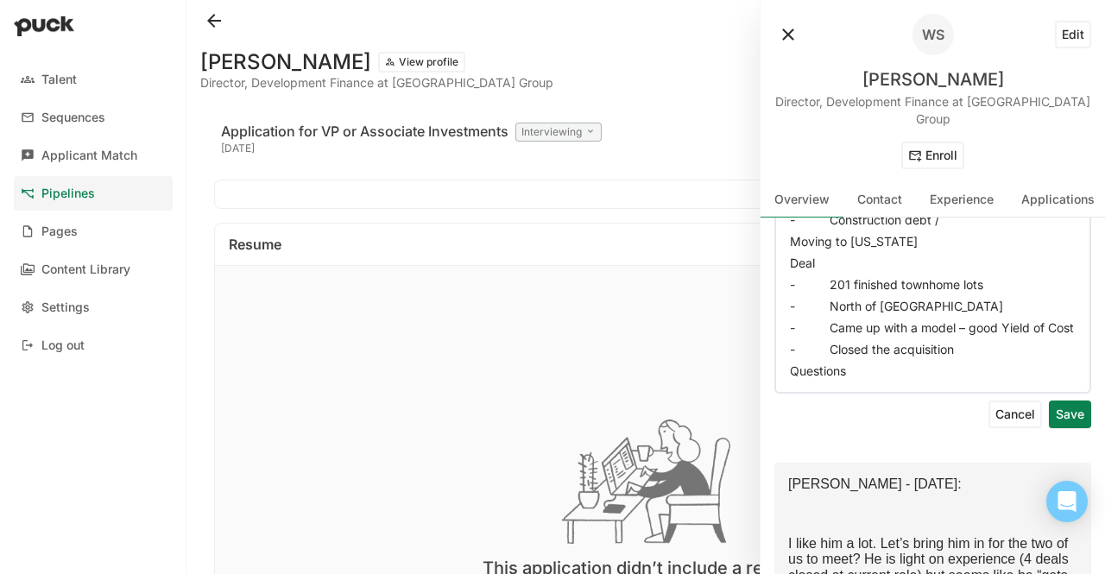
scroll to position [0, 0]
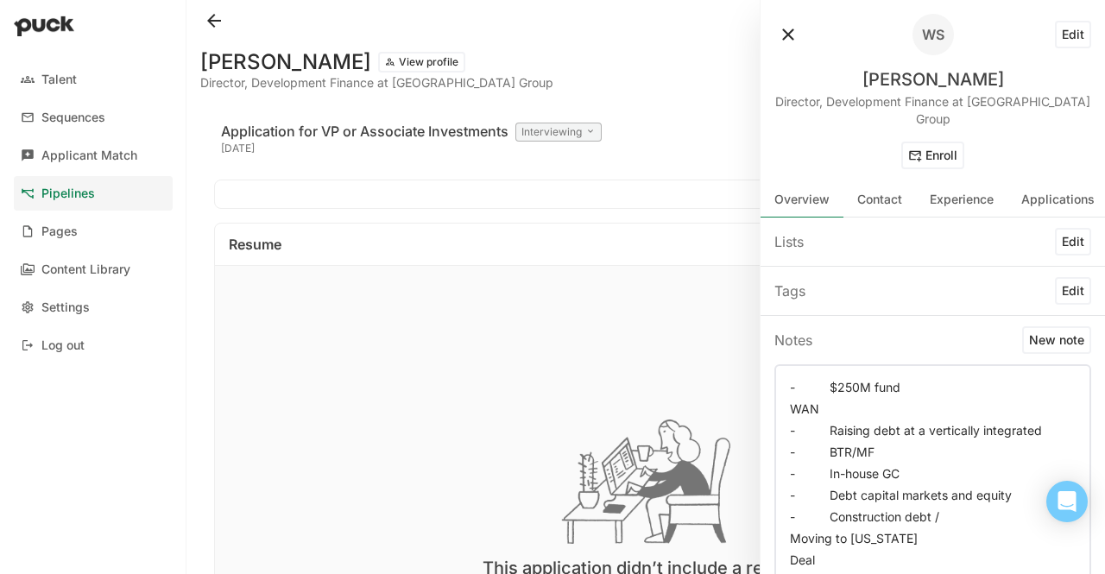
click at [797, 380] on p "- $250M fund" at bounding box center [933, 387] width 286 height 15
click at [810, 364] on div "- $250M fund WAN - Raising debt at a vertically integrated - BTR/MF - In-house …" at bounding box center [932, 527] width 317 height 326
click at [827, 380] on p "- $250M fund" at bounding box center [933, 387] width 286 height 15
drag, startPoint x: 920, startPoint y: 367, endPoint x: 753, endPoint y: 356, distance: 167.8
drag, startPoint x: 753, startPoint y: 356, endPoint x: 632, endPoint y: 391, distance: 125.9
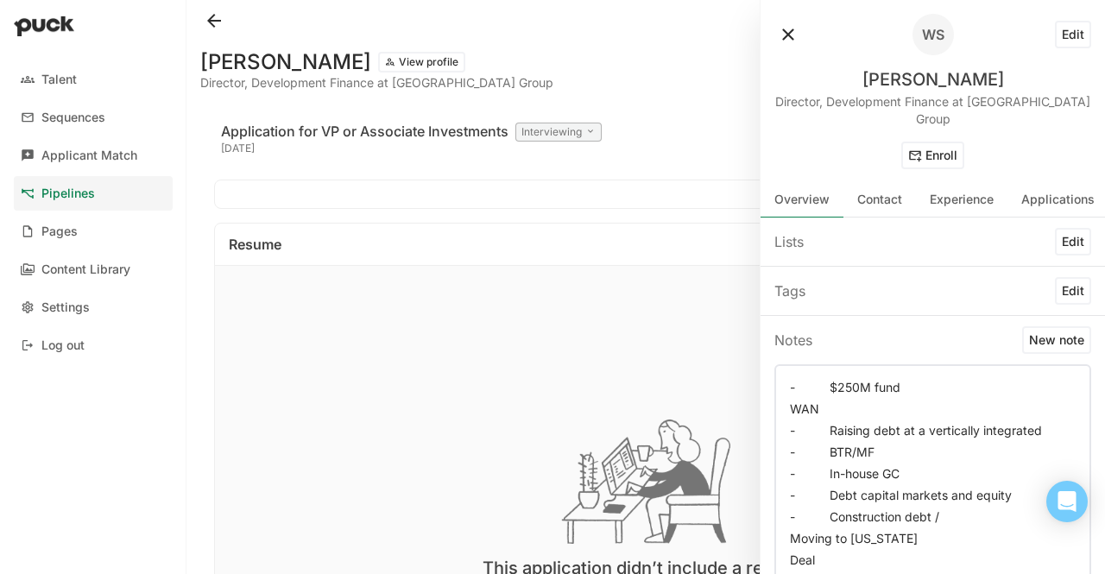
click at [632, 391] on div "This application didn’t include a resume Please view this user’s profile for ad…" at bounding box center [645, 534] width 861 height 539
drag, startPoint x: 908, startPoint y: 370, endPoint x: 788, endPoint y: 370, distance: 120.0
click at [788, 370] on div "- $250M fund WAN - Raising debt at a vertically integrated - BTR/MF - In-house …" at bounding box center [932, 527] width 317 height 326
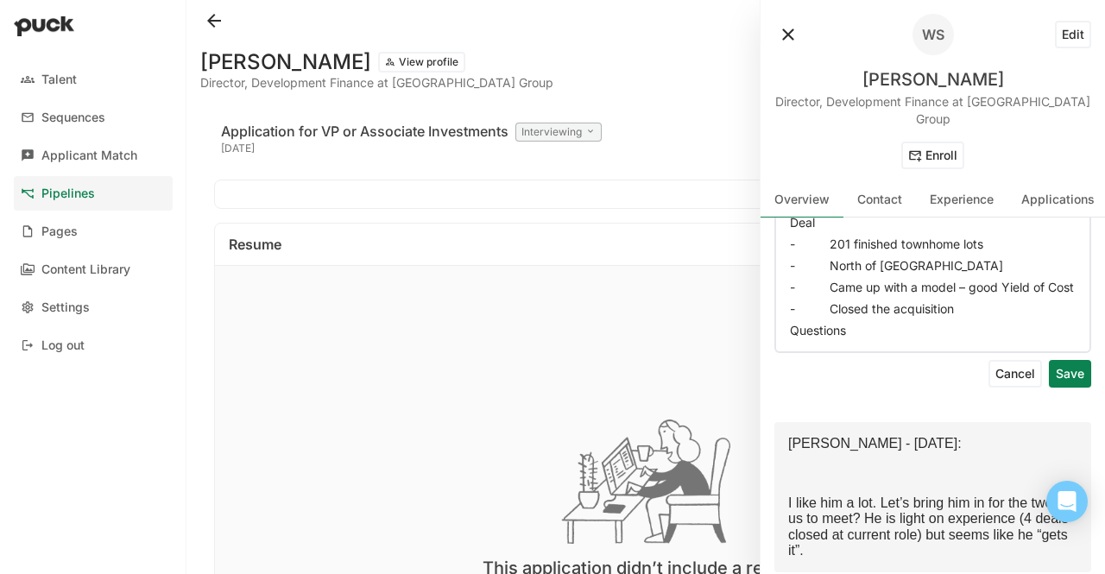
scroll to position [391, 0]
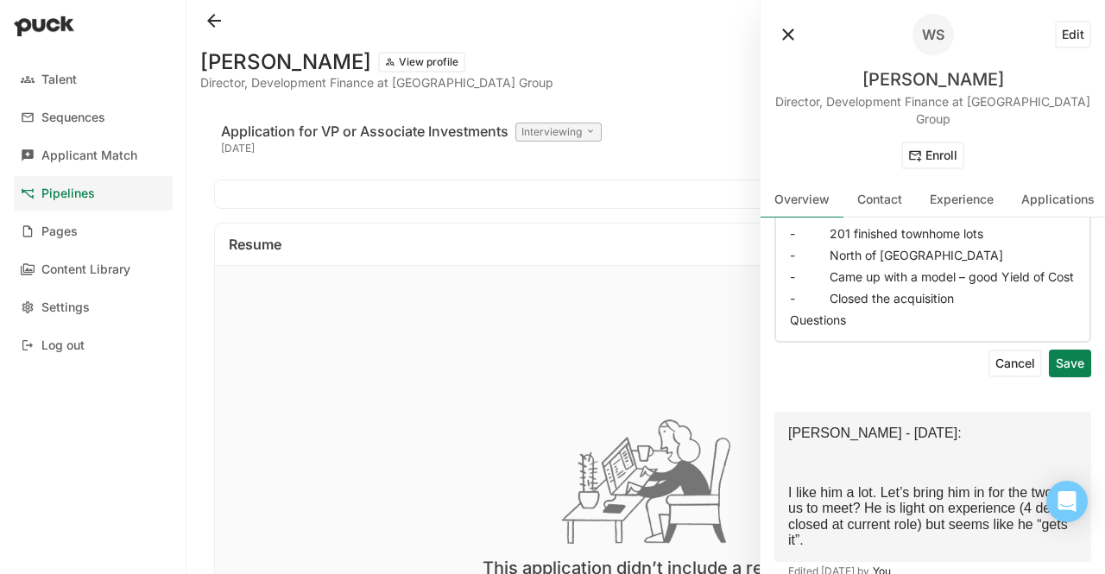
click at [1059, 358] on button "Save" at bounding box center [1070, 364] width 42 height 28
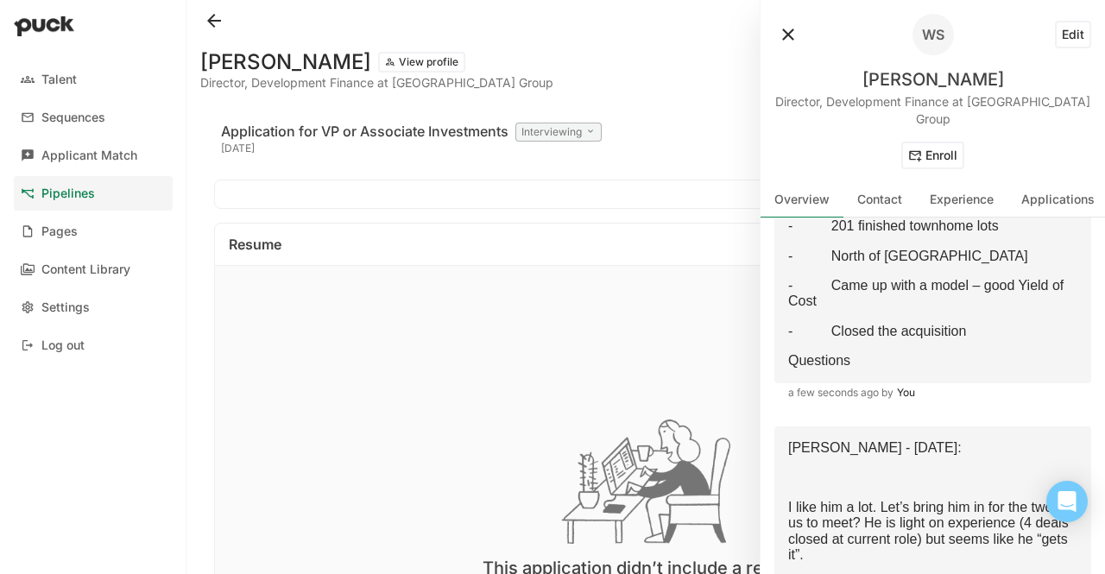
click at [785, 37] on button at bounding box center [788, 35] width 28 height 28
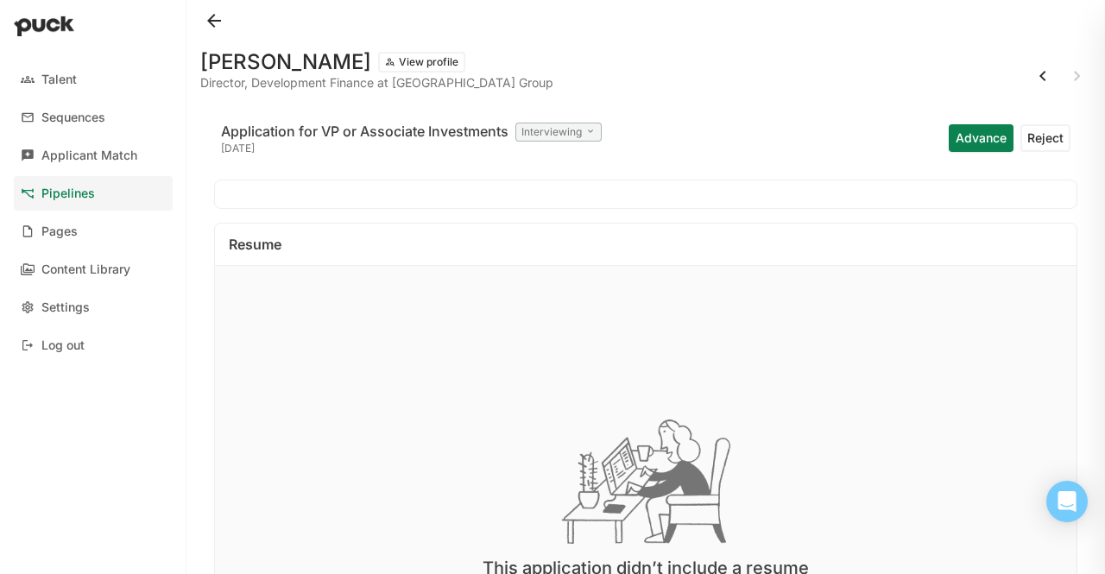
click at [221, 27] on button at bounding box center [214, 21] width 28 height 28
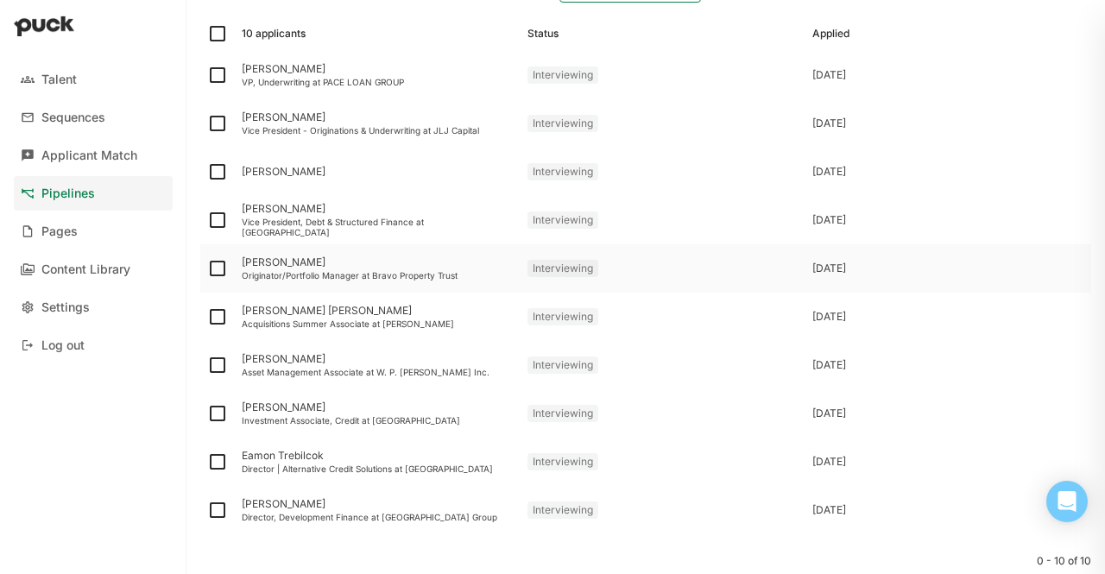
scroll to position [156, 0]
click at [287, 170] on div "Hayden Smith" at bounding box center [378, 173] width 272 height 12
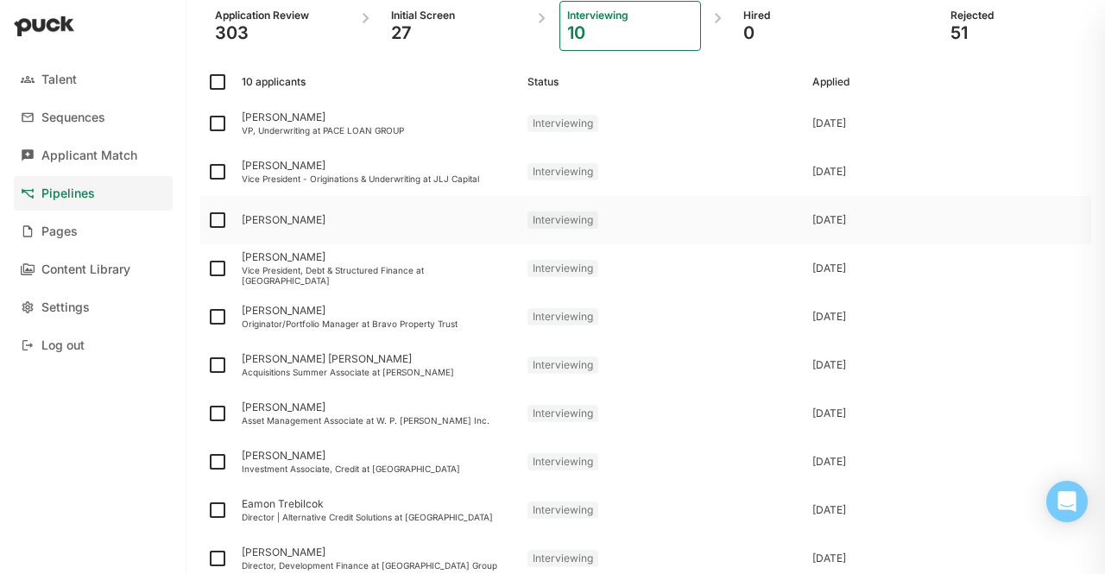
scroll to position [209, 0]
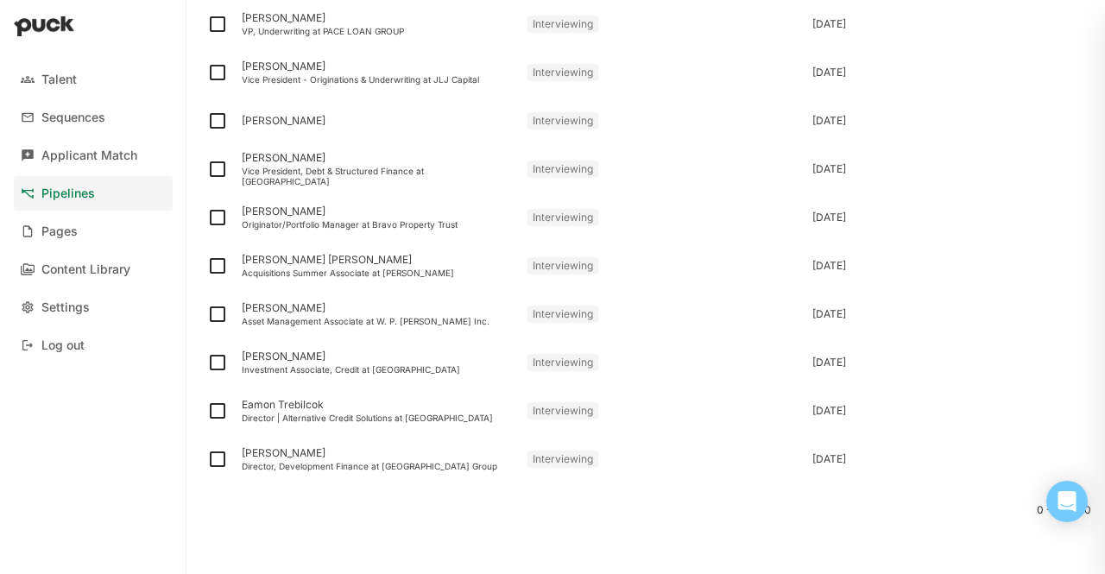
click at [319, 501] on div "0 - 10 of 10" at bounding box center [645, 528] width 891 height 91
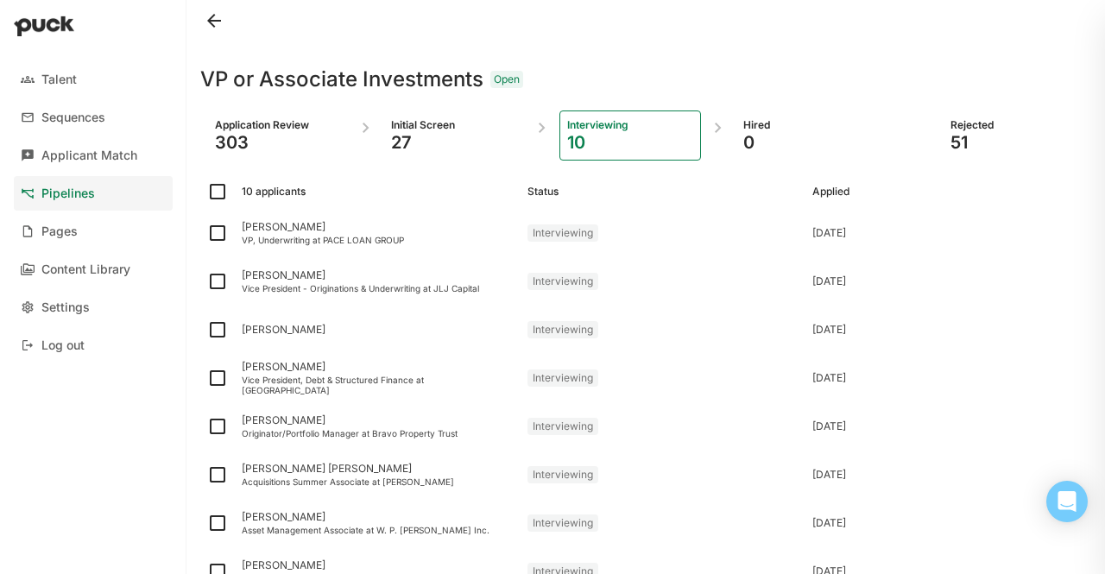
click at [394, 136] on div "27" at bounding box center [454, 142] width 126 height 21
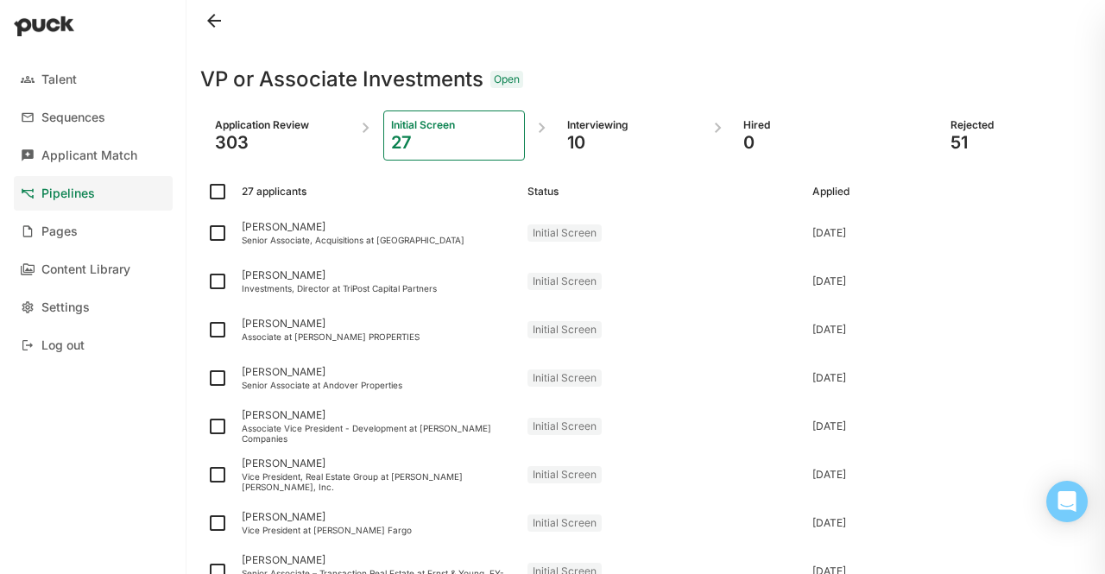
click at [577, 123] on div "Interviewing" at bounding box center [630, 125] width 126 height 14
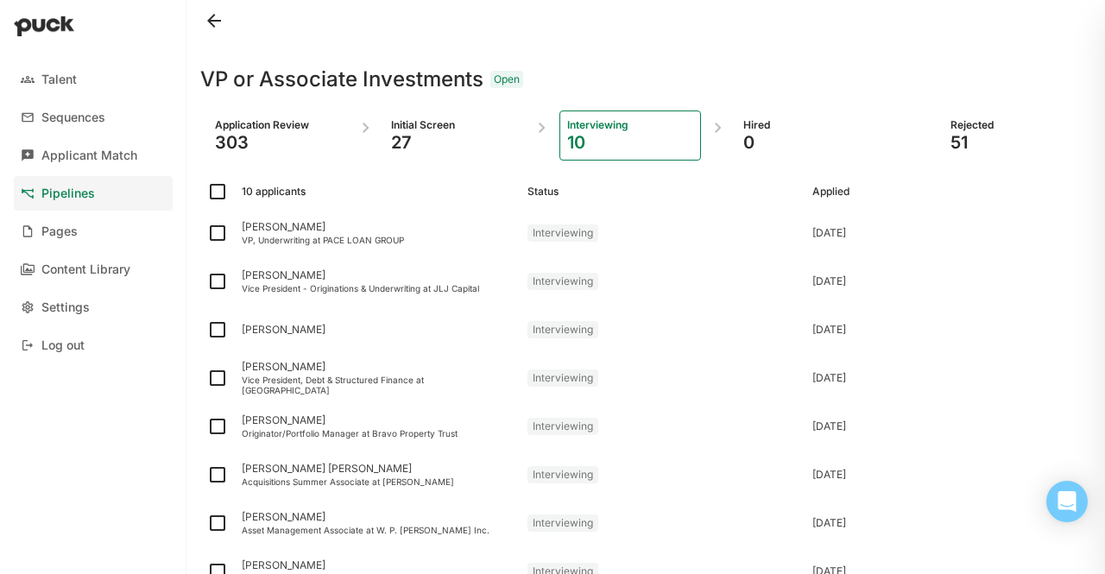
click at [402, 136] on div "27" at bounding box center [454, 142] width 126 height 21
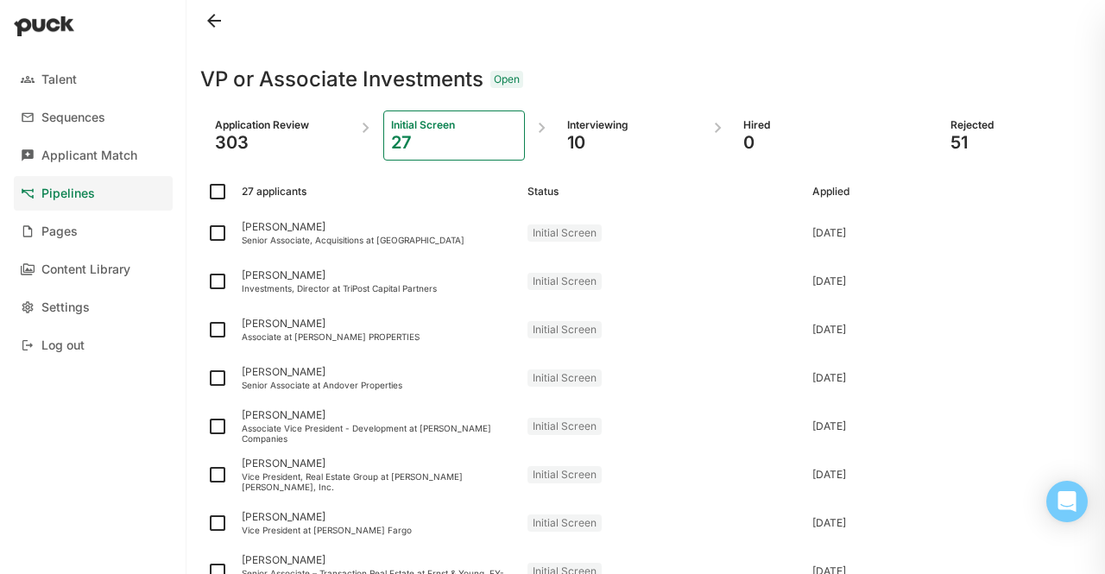
click at [39, 192] on link "Pipelines" at bounding box center [93, 193] width 159 height 35
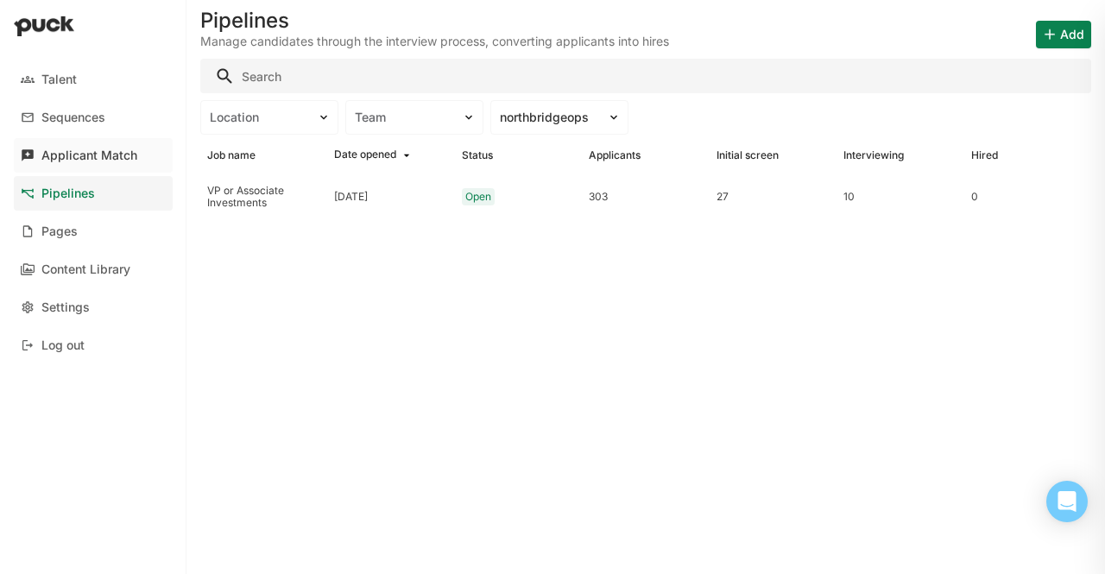
click at [103, 144] on link "Applicant Match" at bounding box center [93, 155] width 159 height 35
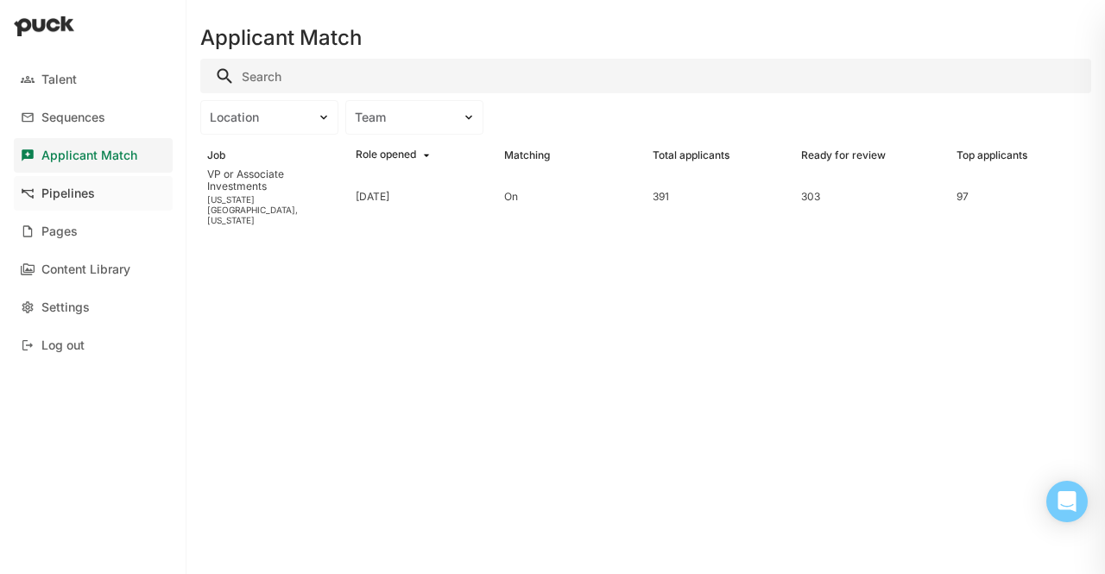
click at [81, 189] on div "Pipelines" at bounding box center [68, 193] width 54 height 15
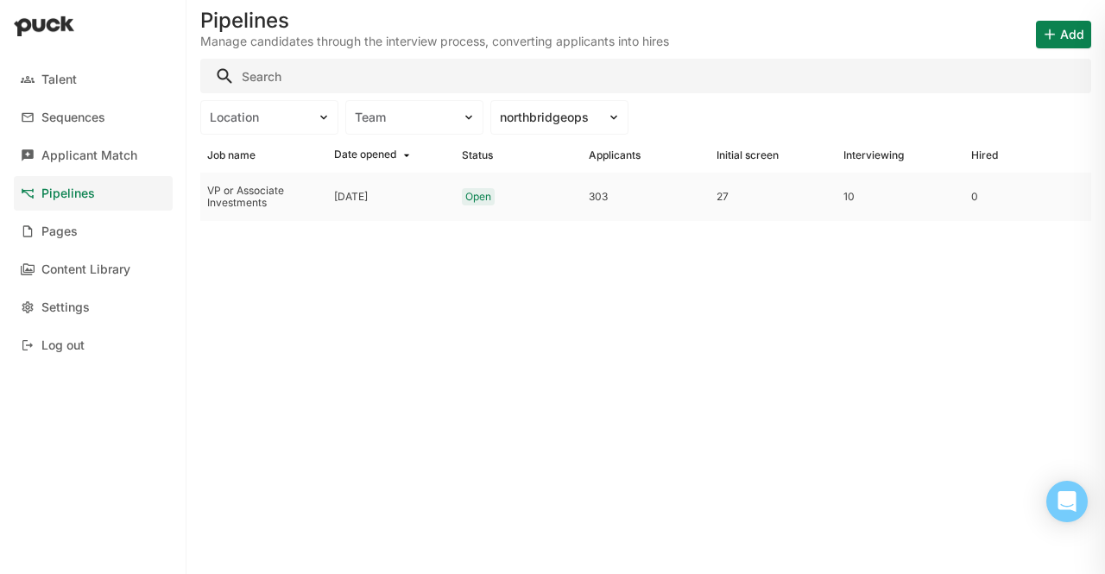
click at [255, 204] on div "VP or Associate Investments" at bounding box center [263, 197] width 113 height 25
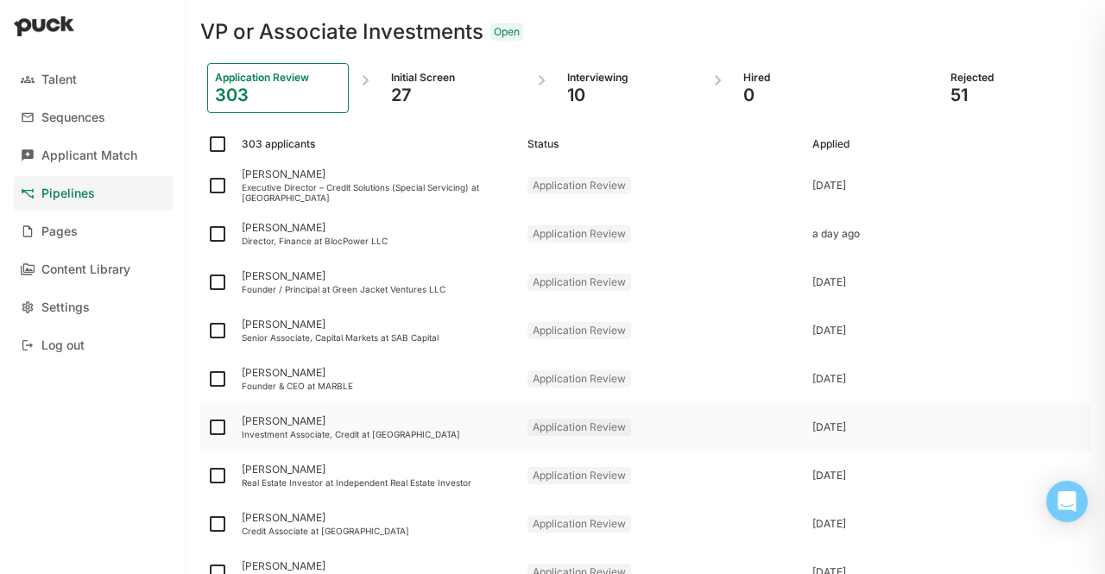
scroll to position [42, 0]
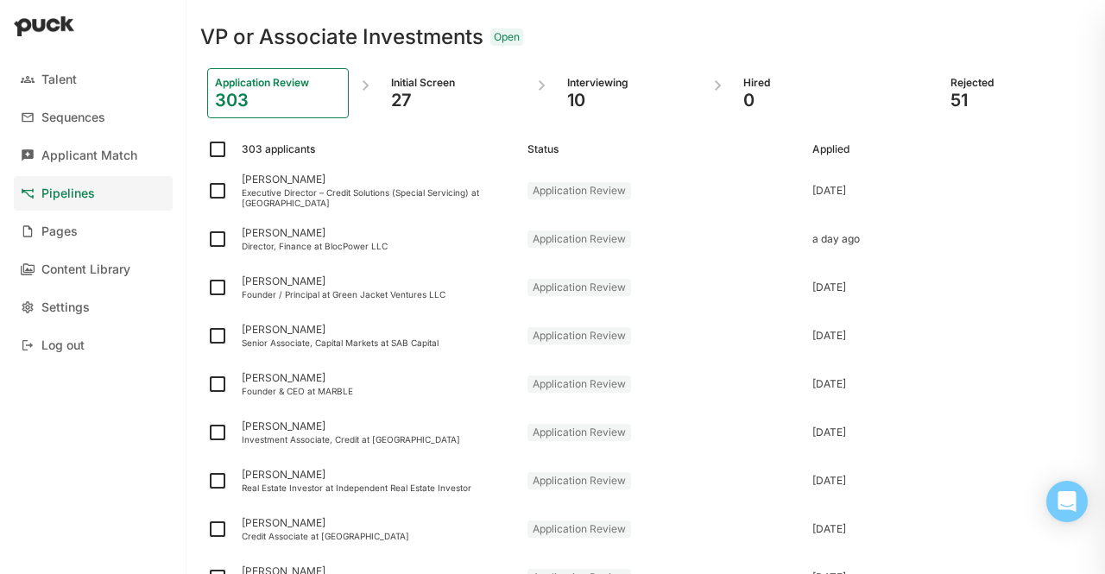
click at [407, 87] on div "Initial Screen" at bounding box center [454, 83] width 126 height 14
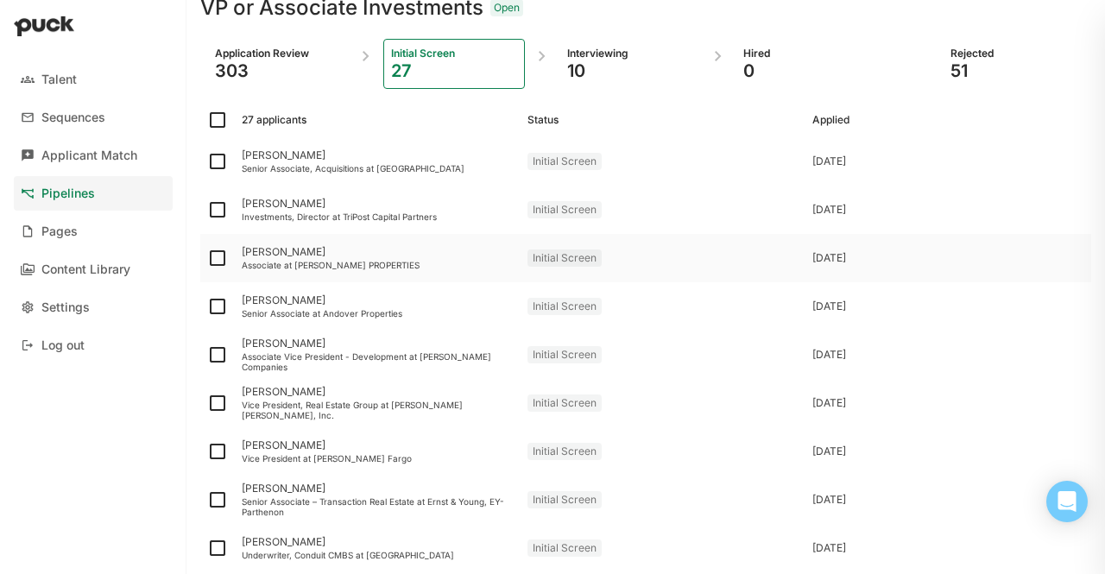
scroll to position [0, 0]
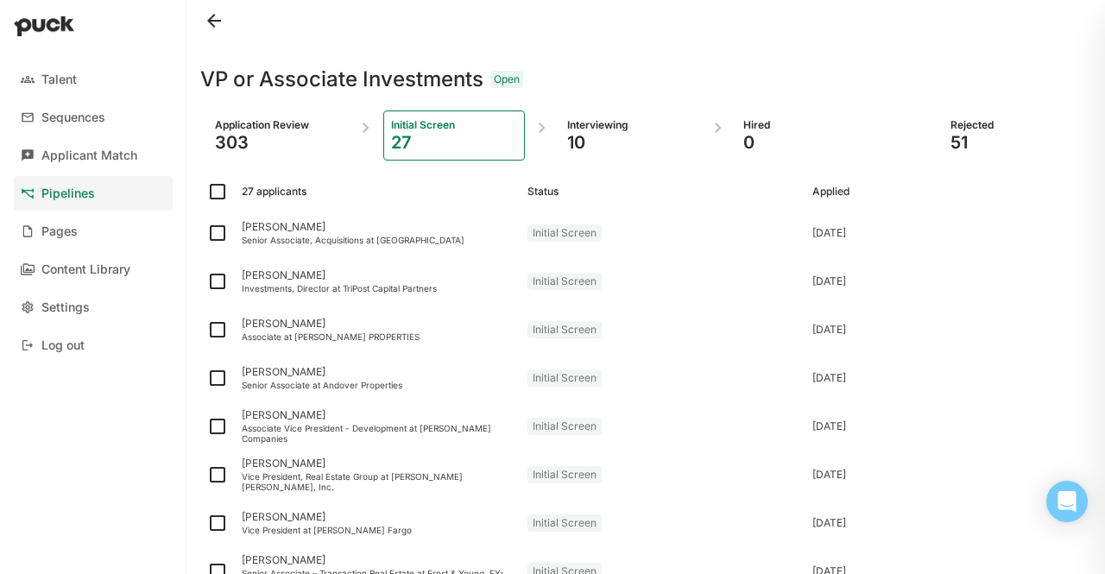
click at [622, 105] on div "Application Review 303 Initial Screen 27 Interviewing 10 Hired 0 Rejected 51" at bounding box center [645, 136] width 891 height 78
click at [573, 133] on div "10" at bounding box center [630, 142] width 126 height 21
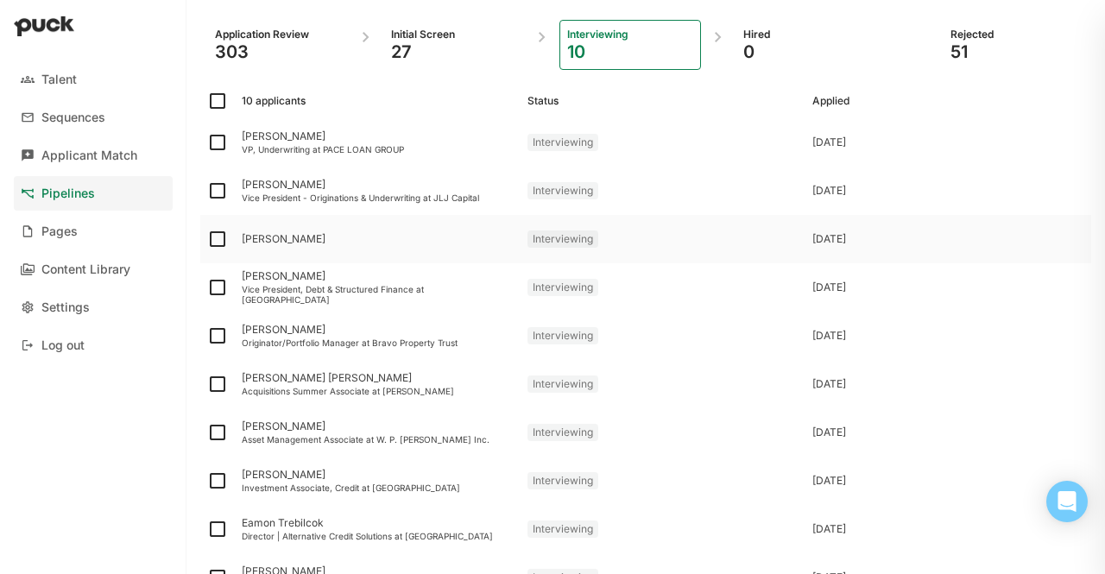
scroll to position [91, 0]
click at [337, 206] on div "Daniel Parmenter Vice President - Originations & Underwriting at JLJ Capital" at bounding box center [378, 190] width 286 height 48
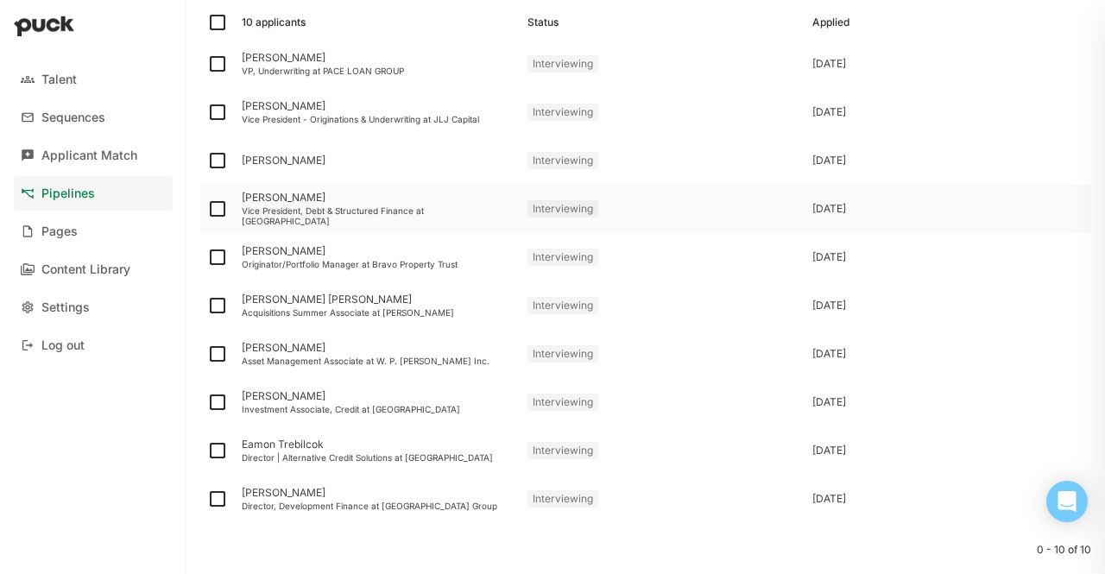
scroll to position [171, 0]
click at [274, 248] on div "Jacob Savitt" at bounding box center [378, 249] width 272 height 12
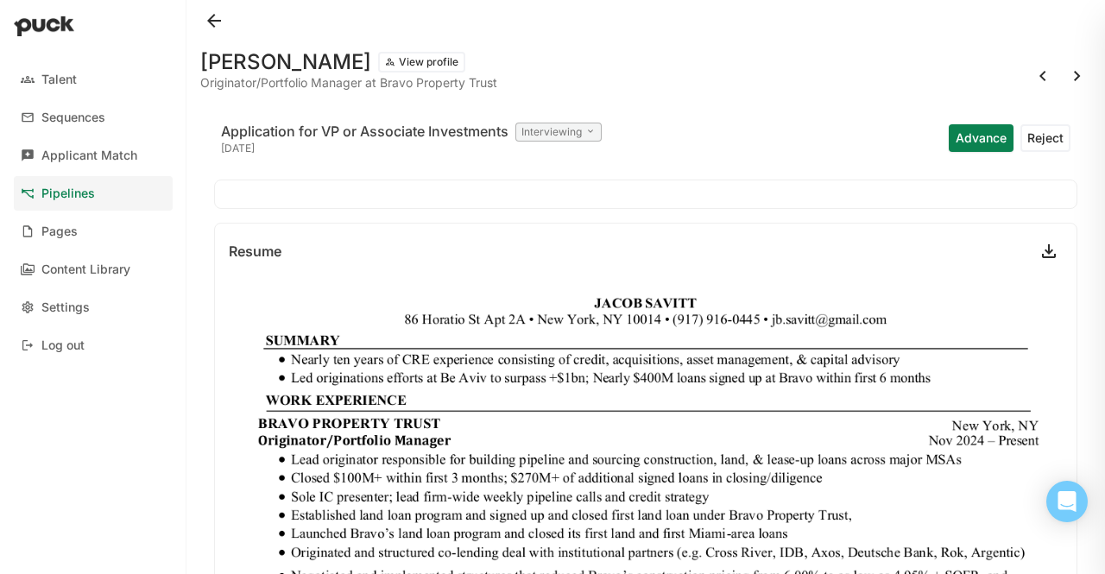
click at [388, 53] on button "View profile" at bounding box center [421, 62] width 87 height 21
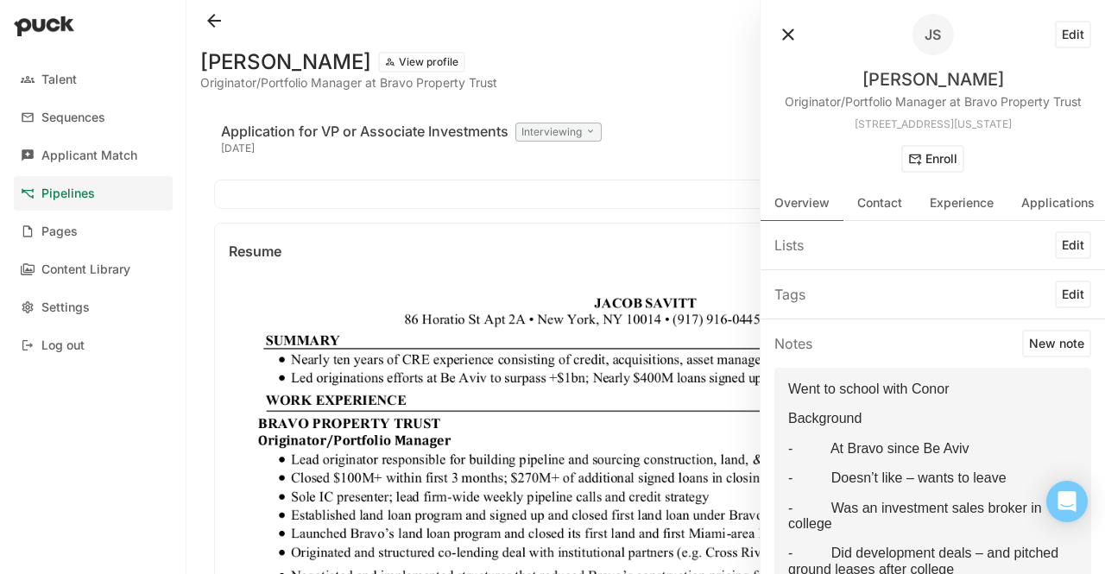
click at [748, 122] on div "Application for VP or Associate Investments Interviewing 6 days ago Advance Rej…" at bounding box center [645, 137] width 863 height 55
click at [219, 32] on button at bounding box center [214, 21] width 28 height 28
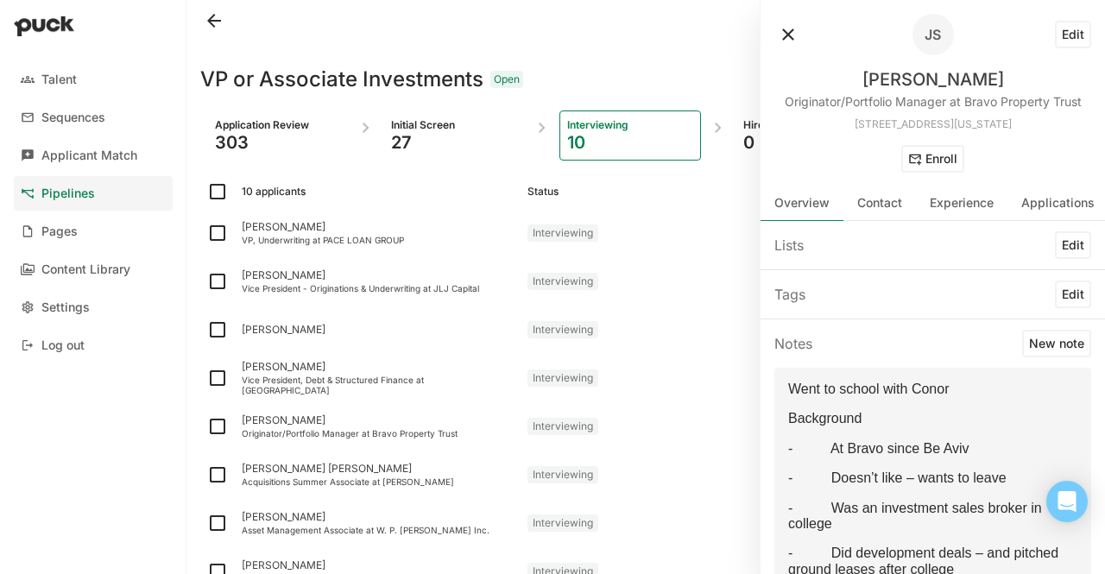
click at [93, 438] on div "Talent Sequences Applicant Match Pipelines Pages Content Library Settings Log o…" at bounding box center [93, 287] width 186 height 574
click at [804, 24] on div at bounding box center [843, 34] width 138 height 41
click at [791, 29] on button at bounding box center [788, 35] width 28 height 28
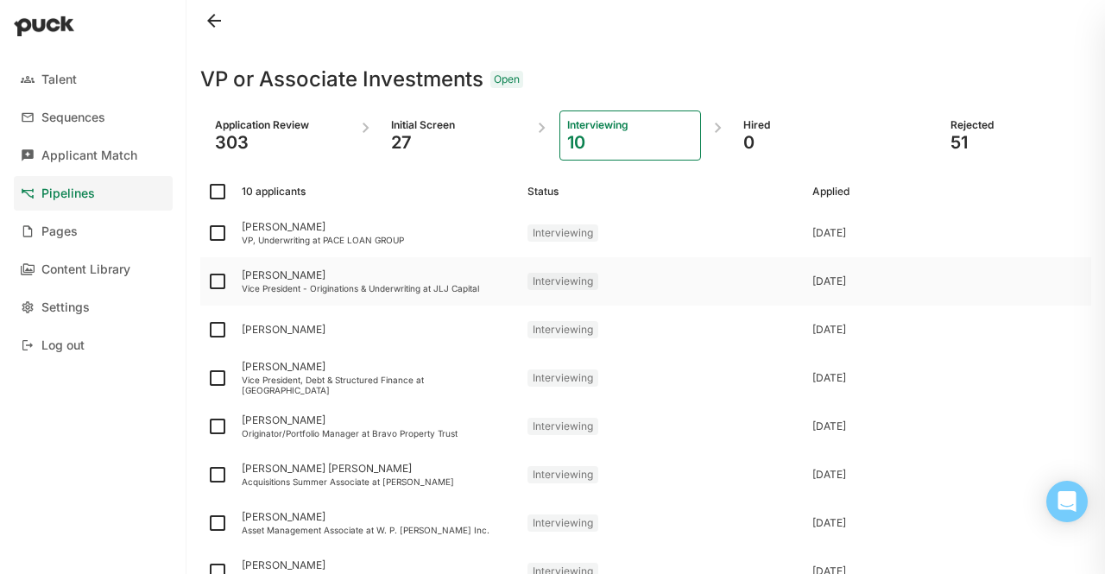
scroll to position [209, 0]
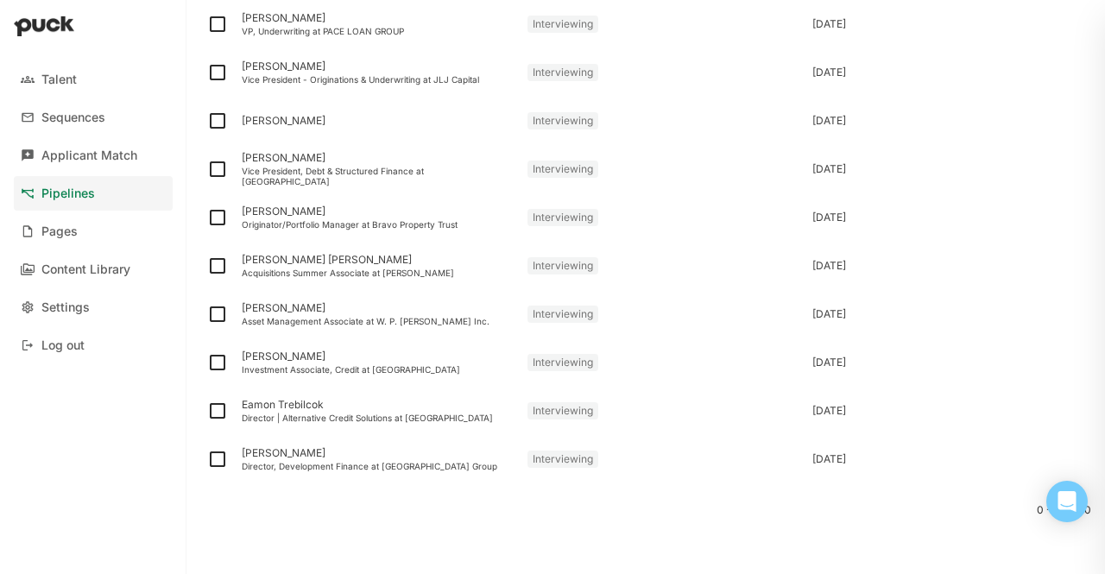
click at [268, 486] on div at bounding box center [645, 490] width 891 height 14
click at [277, 469] on div "Director, Development Finance at Wan Bridge Group" at bounding box center [378, 466] width 272 height 10
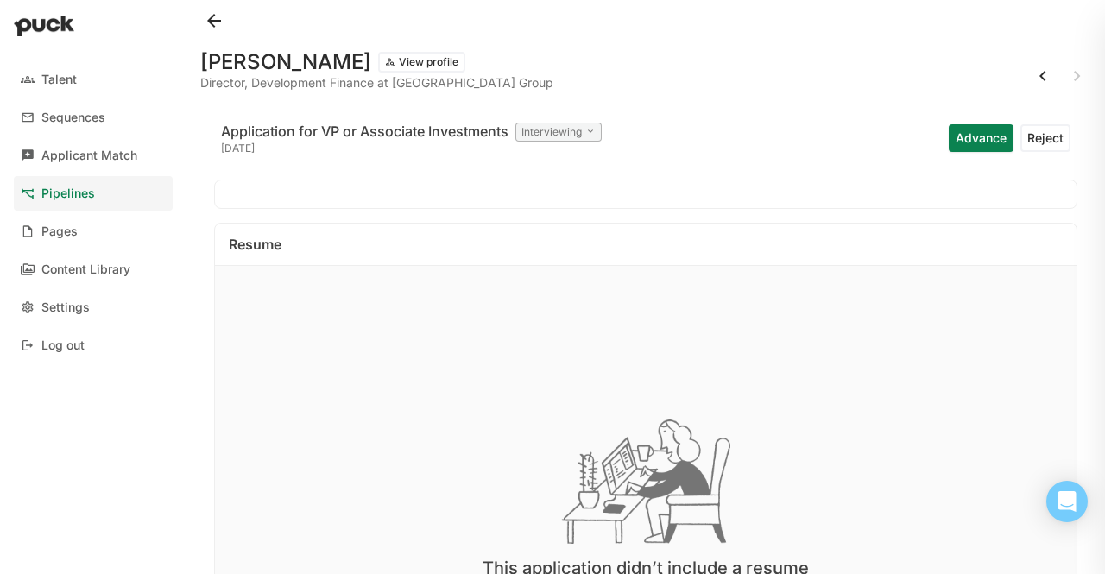
click at [378, 63] on button "View profile" at bounding box center [421, 62] width 87 height 21
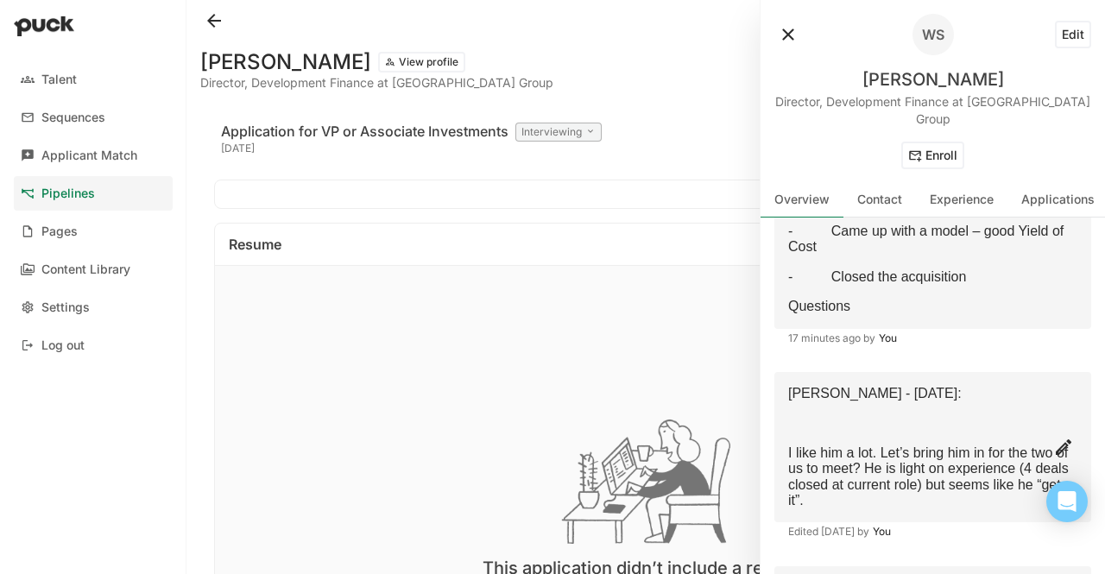
scroll to position [526, 0]
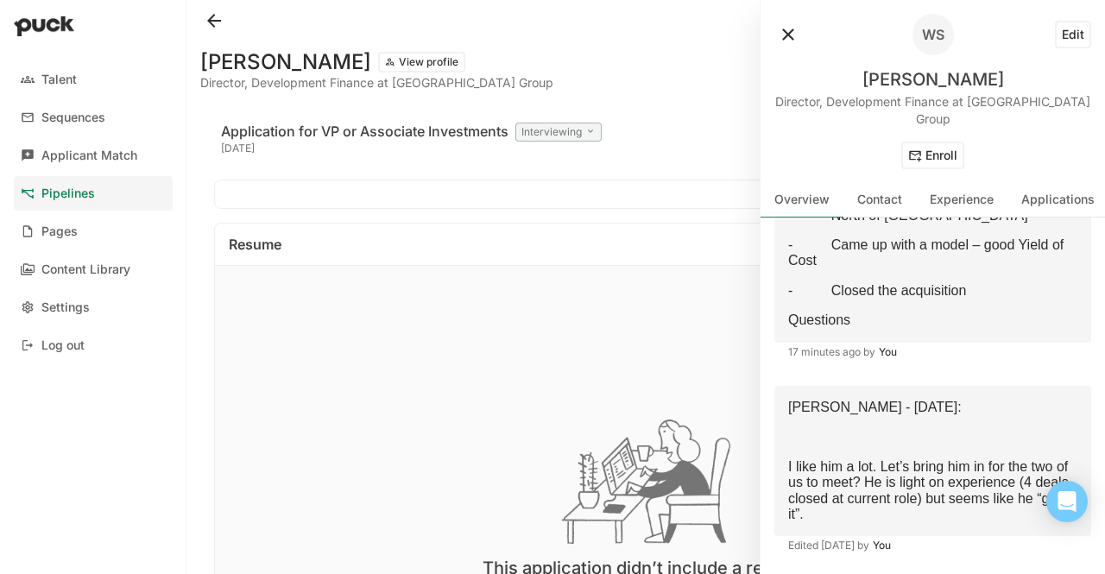
click at [204, 20] on button at bounding box center [214, 21] width 28 height 28
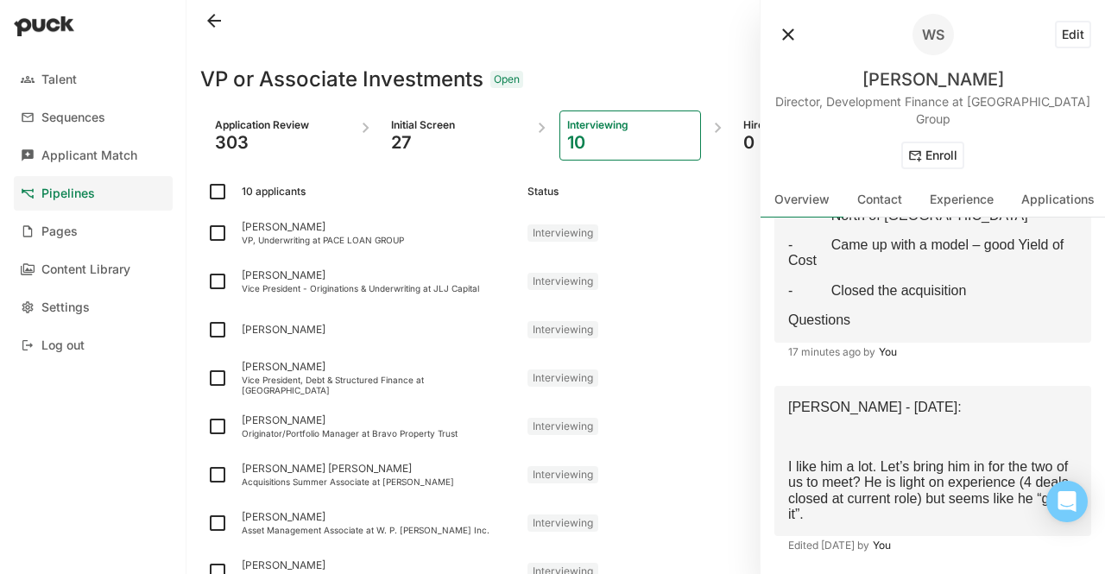
click at [787, 21] on button at bounding box center [788, 35] width 28 height 28
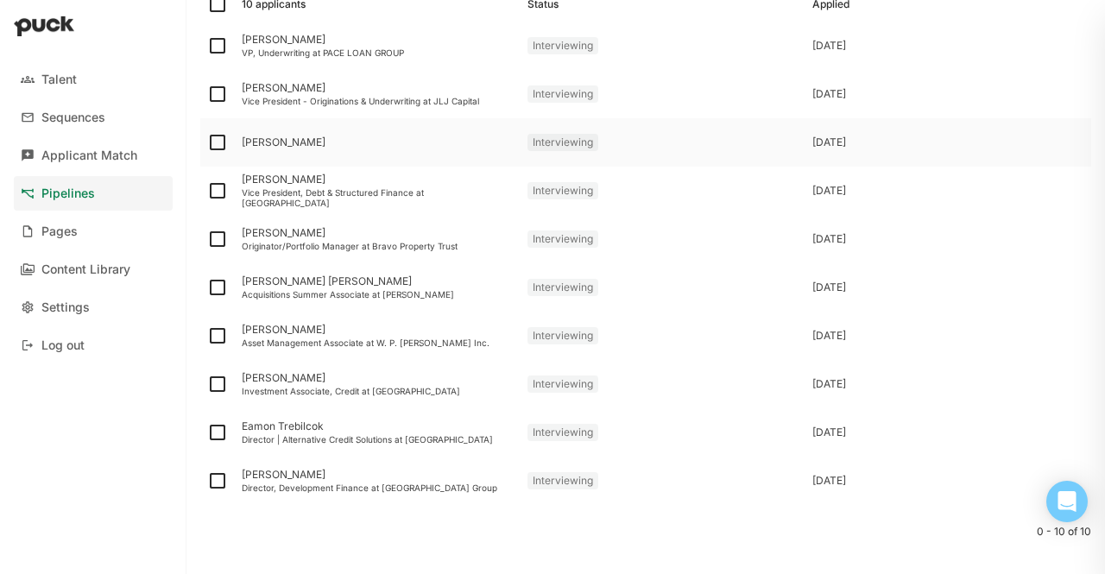
scroll to position [189, 0]
click at [300, 375] on div "Sean Lee" at bounding box center [378, 376] width 272 height 12
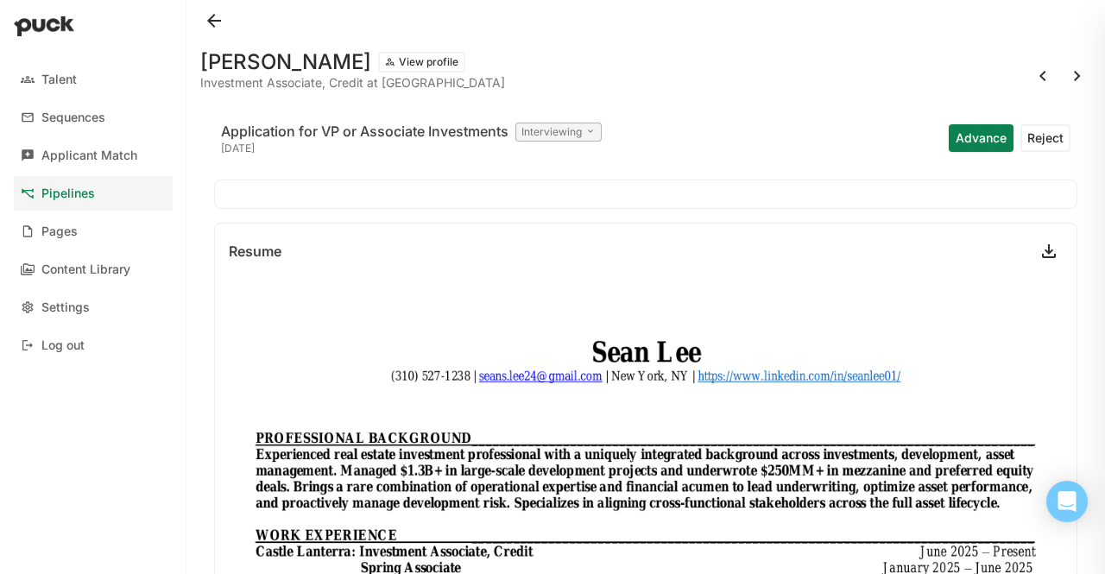
click at [378, 59] on button "View profile" at bounding box center [421, 62] width 87 height 21
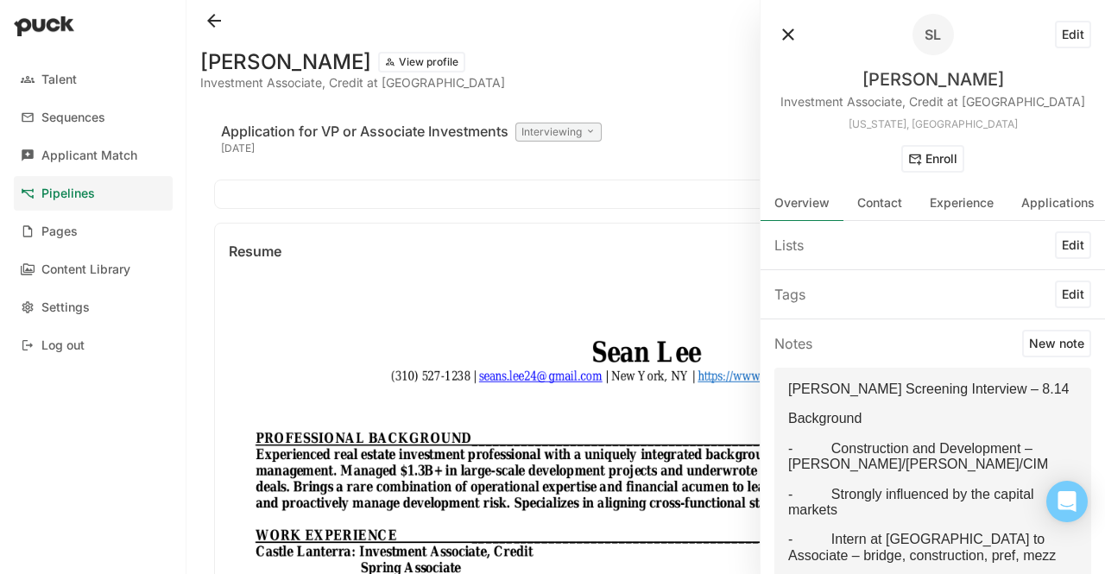
click at [211, 17] on button at bounding box center [214, 21] width 28 height 28
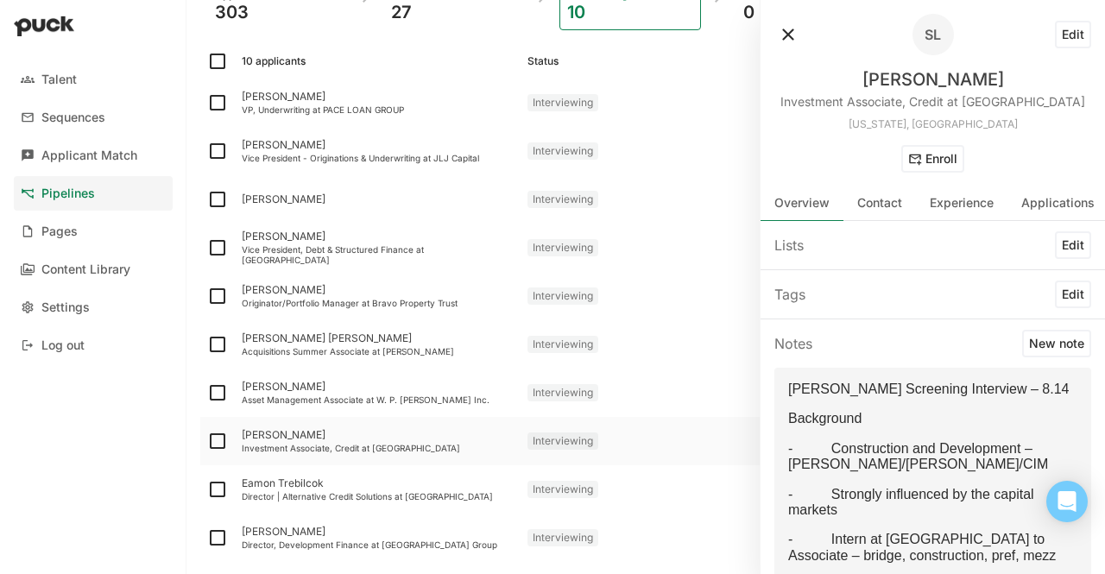
scroll to position [209, 0]
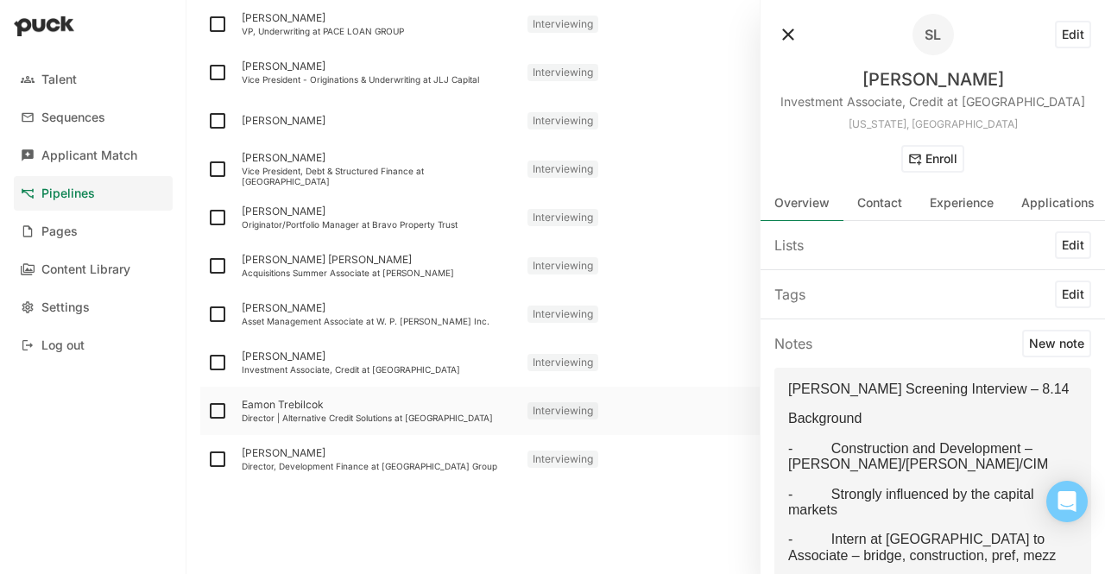
click at [267, 424] on div "Eamon Trebilcok Director | Alternative Credit Solutions at Monroe Capital" at bounding box center [378, 411] width 286 height 48
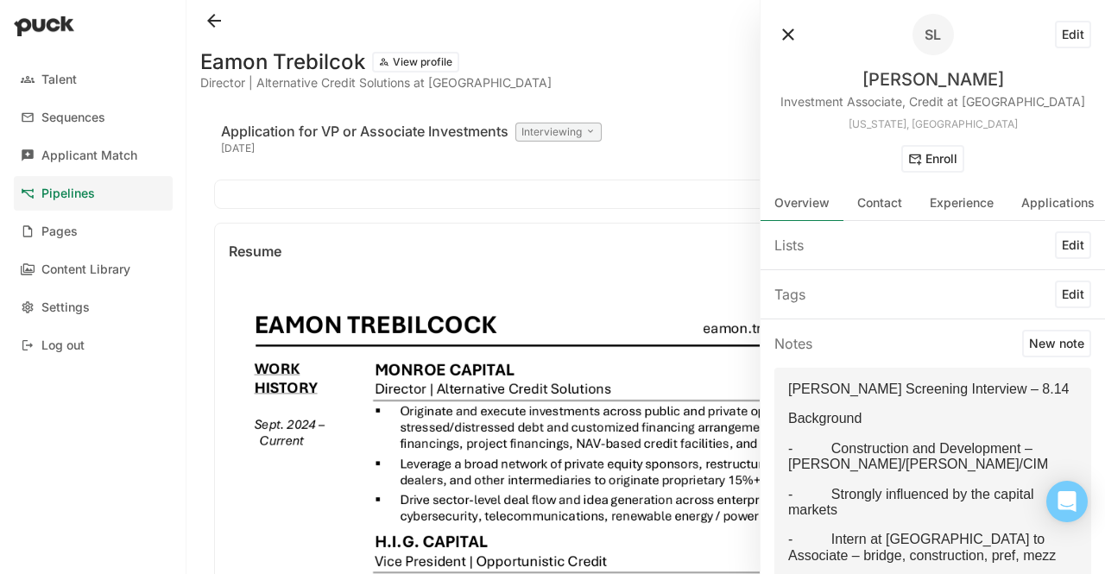
click at [787, 38] on button at bounding box center [788, 35] width 28 height 28
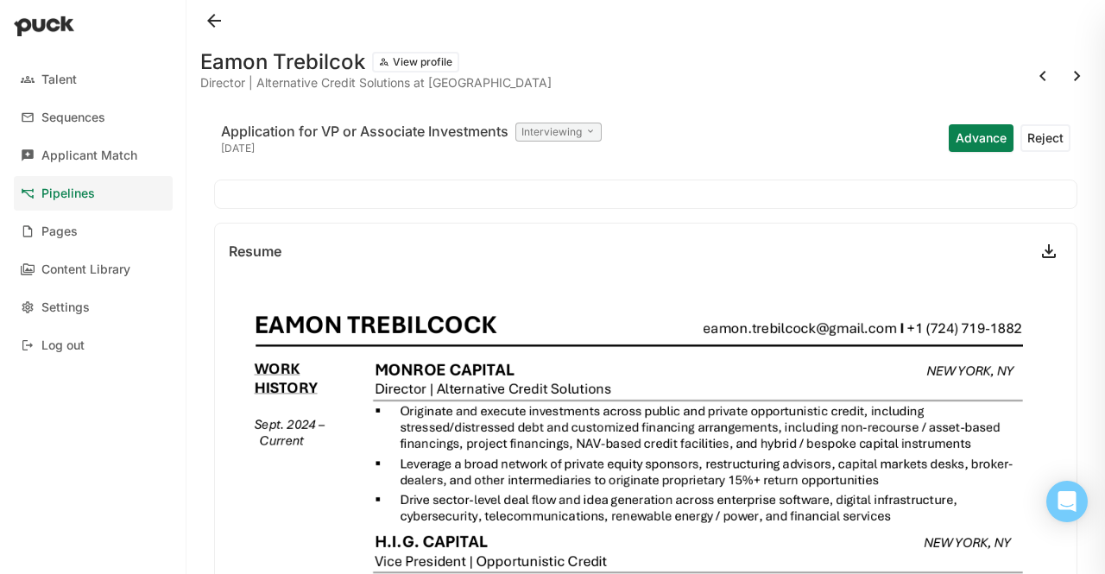
click at [355, 146] on div "7 days ago" at bounding box center [411, 149] width 381 height 14
click at [222, 18] on button at bounding box center [214, 21] width 28 height 28
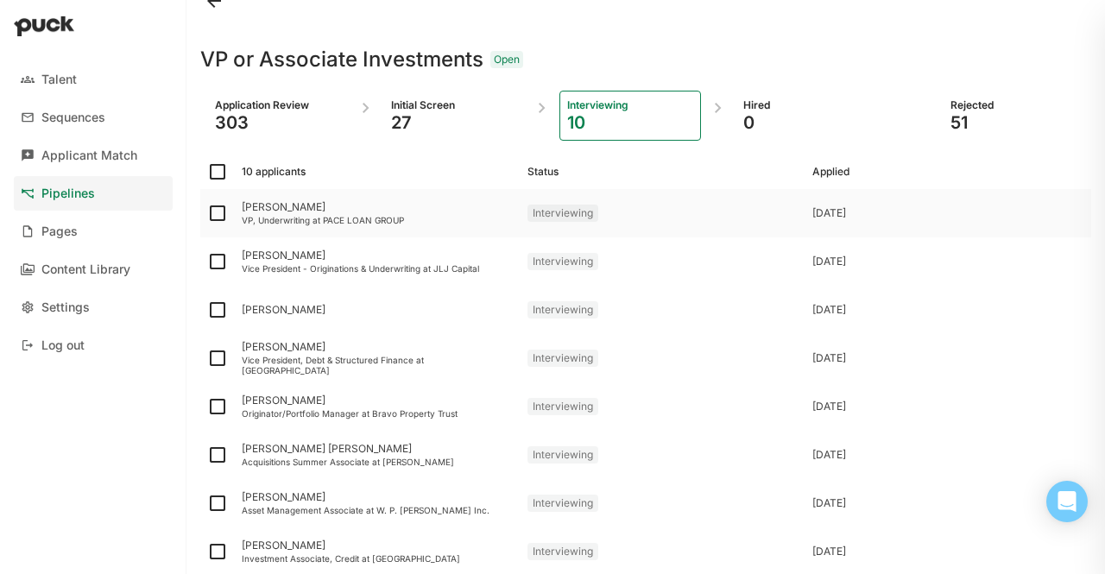
scroll to position [21, 0]
click at [228, 114] on div "303" at bounding box center [278, 121] width 126 height 21
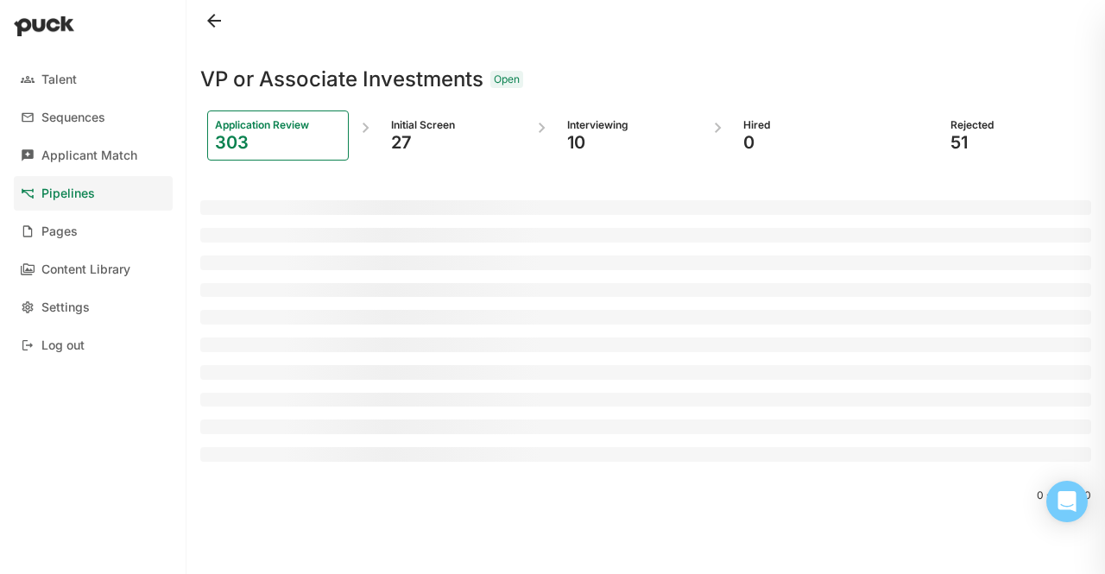
scroll to position [0, 0]
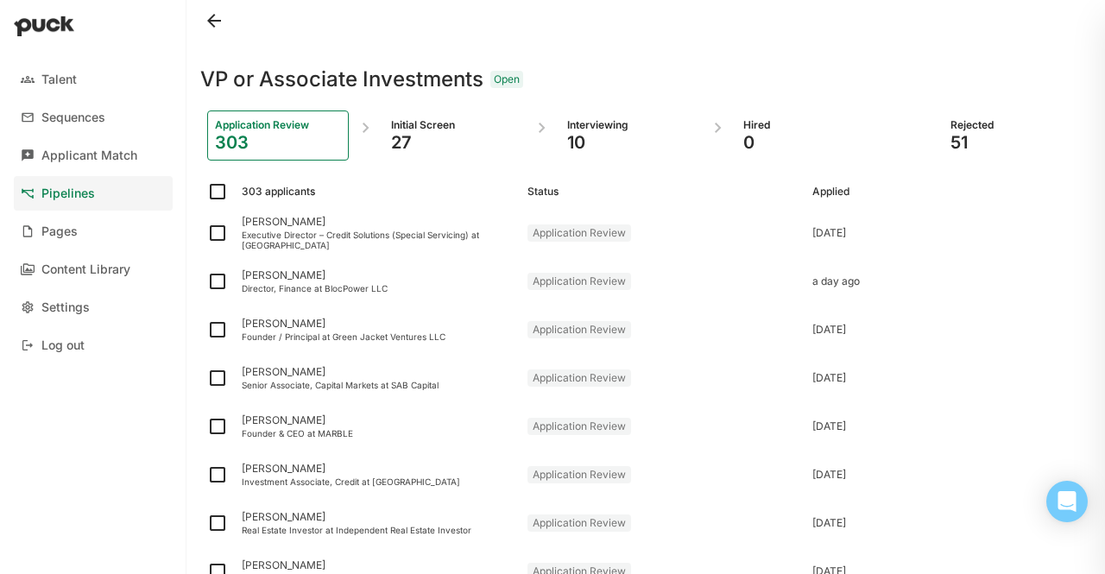
drag, startPoint x: 811, startPoint y: 196, endPoint x: 792, endPoint y: 78, distance: 119.8
click at [792, 78] on div "VP or Associate Investments Open" at bounding box center [645, 68] width 891 height 55
click at [64, 162] on div "Applicant Match" at bounding box center [89, 155] width 96 height 15
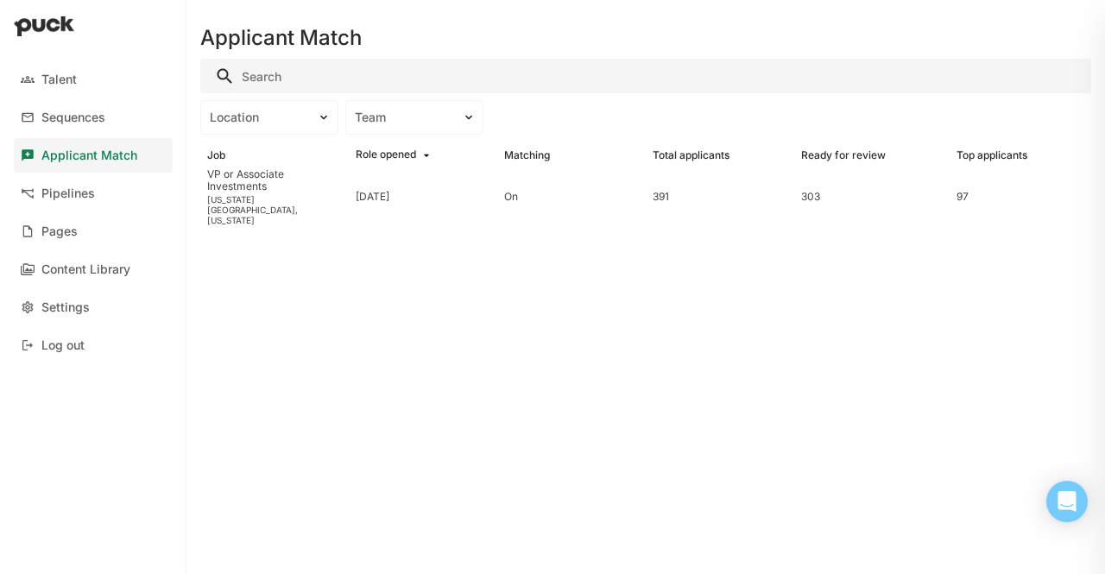
click at [659, 156] on div "Total applicants" at bounding box center [690, 155] width 77 height 12
click at [651, 190] on div "391" at bounding box center [720, 197] width 148 height 48
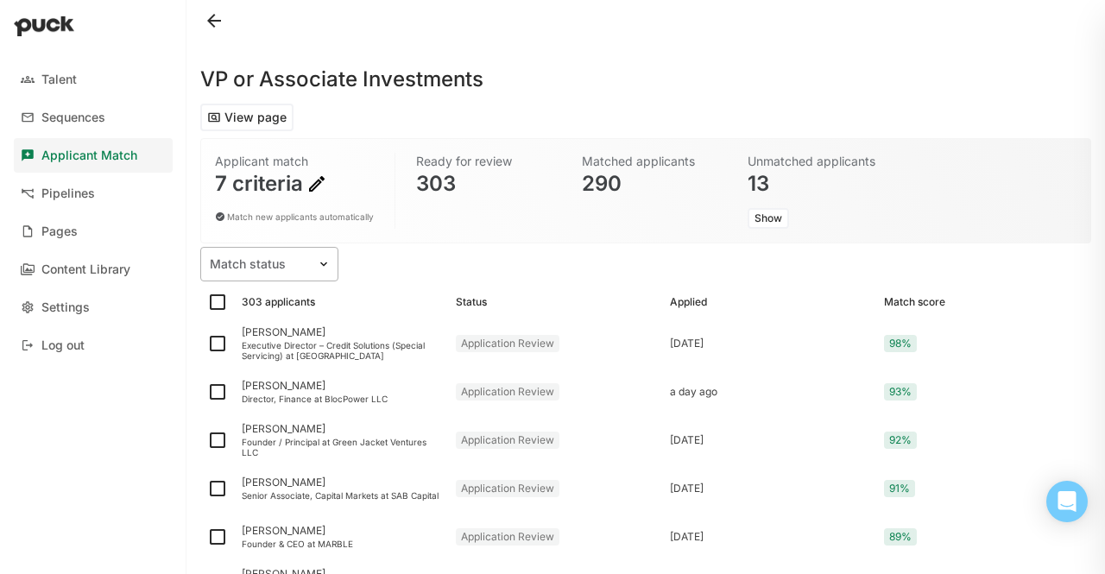
click at [250, 260] on div at bounding box center [259, 264] width 98 height 18
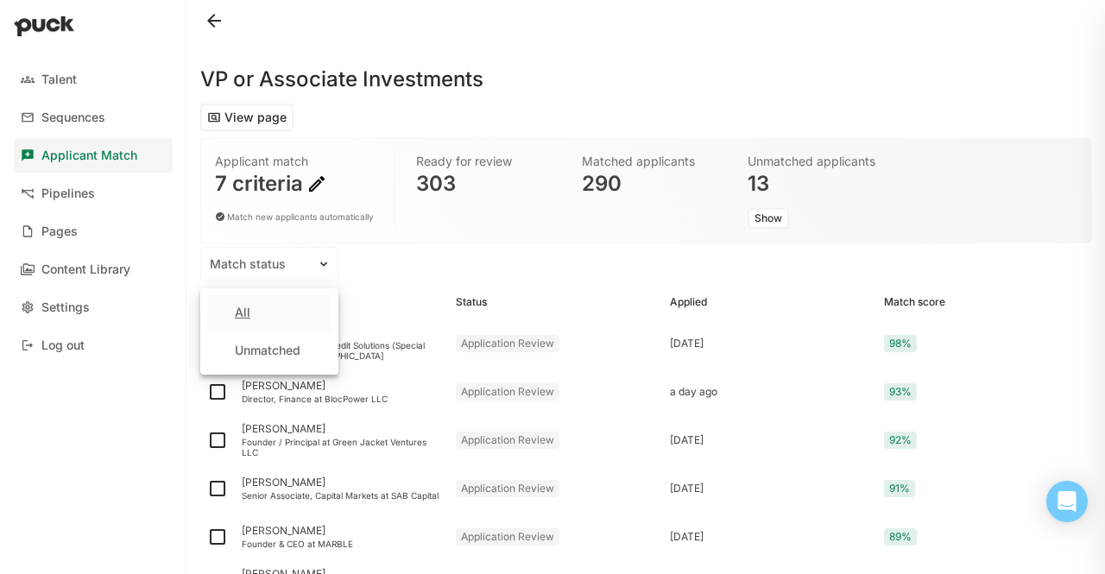
click at [257, 318] on div "All" at bounding box center [269, 312] width 124 height 35
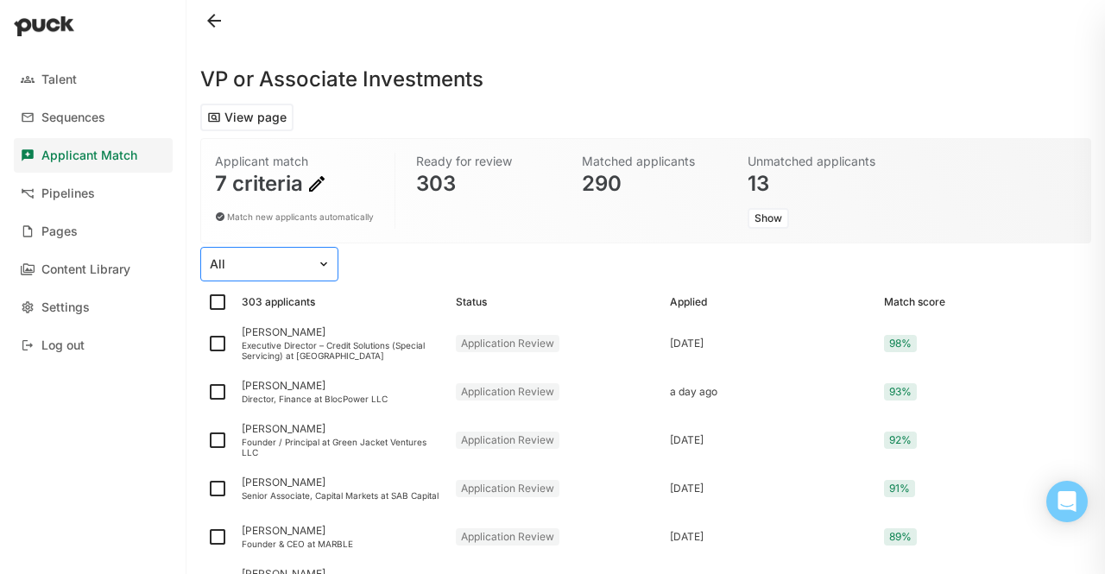
click at [240, 266] on div at bounding box center [259, 264] width 98 height 18
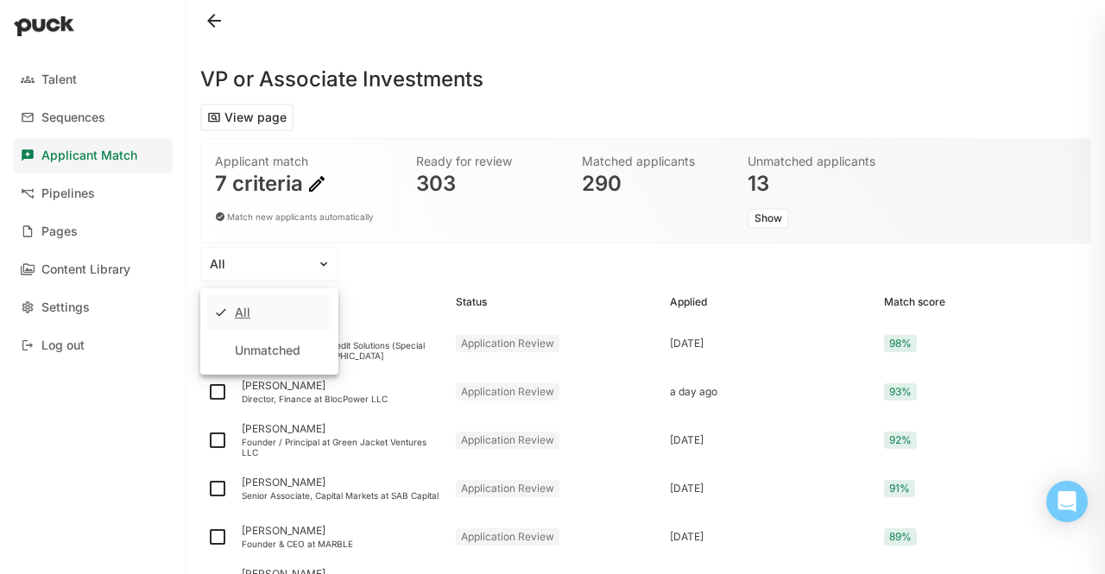
click at [249, 324] on div "All" at bounding box center [269, 312] width 124 height 35
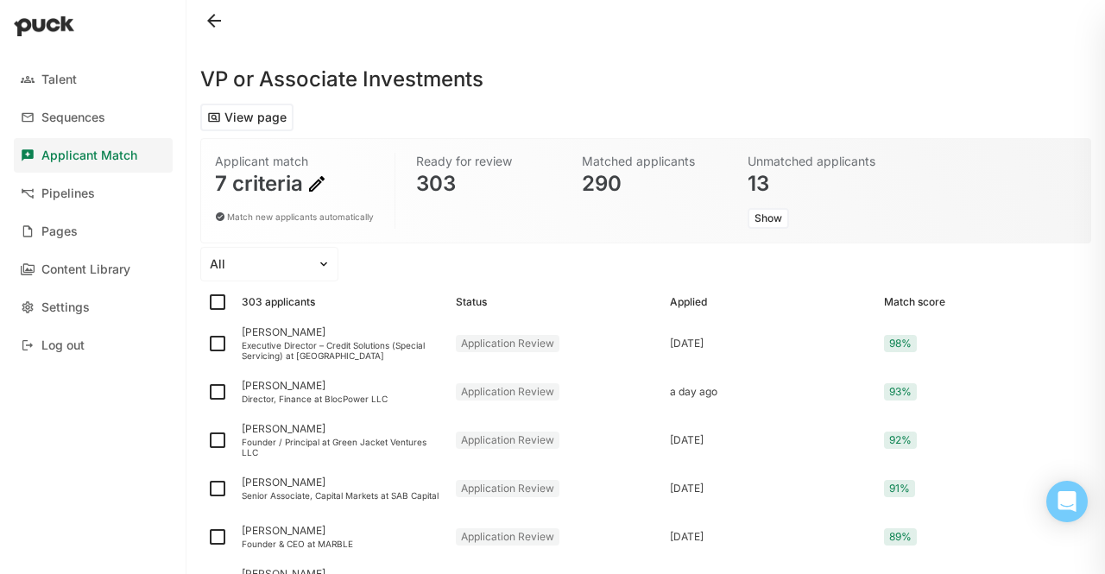
click at [695, 296] on div "Applied" at bounding box center [688, 302] width 37 height 12
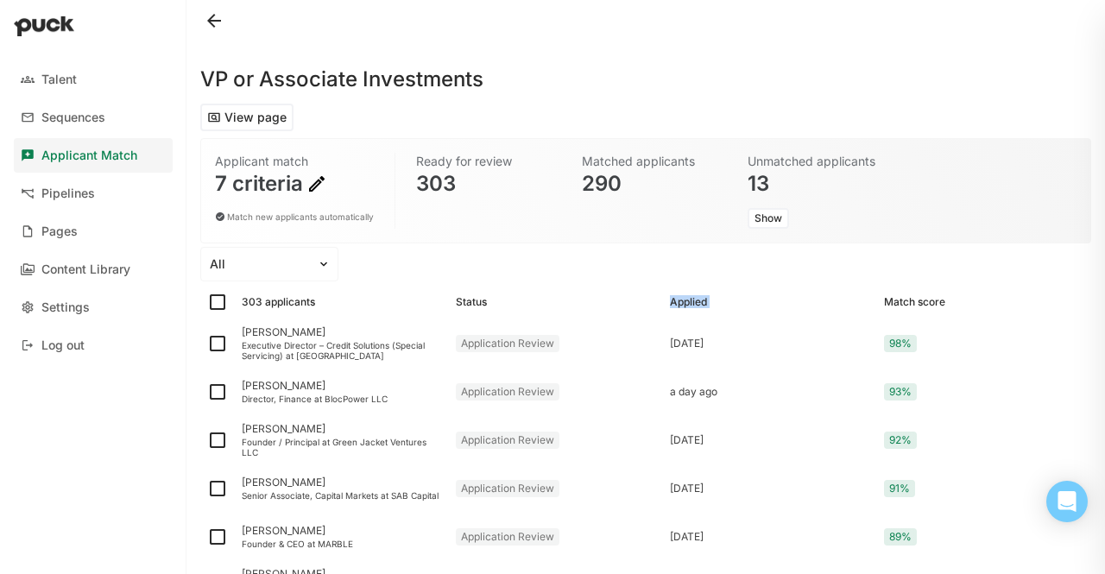
click at [695, 296] on div "Applied" at bounding box center [688, 302] width 37 height 12
click at [69, 184] on link "Pipelines" at bounding box center [93, 193] width 159 height 35
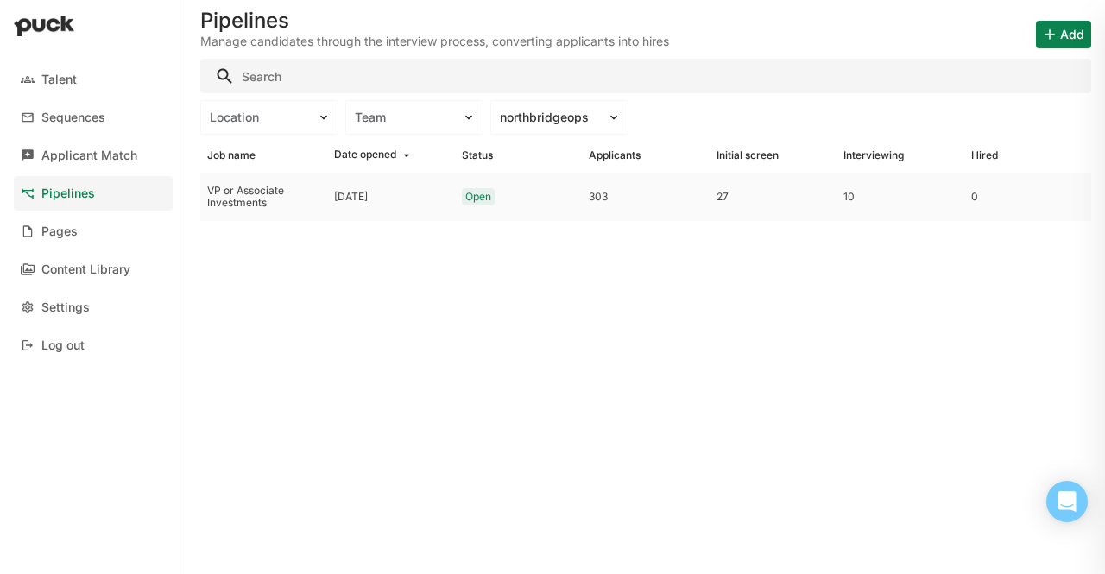
click at [315, 199] on div "VP or Associate Investments" at bounding box center [263, 197] width 113 height 25
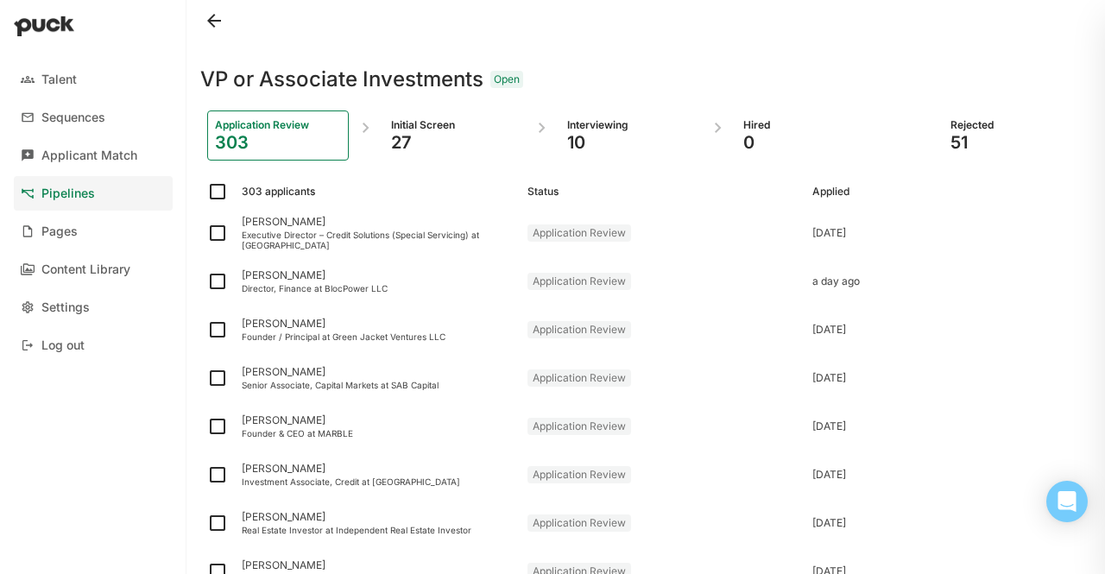
click at [277, 144] on div "303" at bounding box center [278, 142] width 126 height 21
click at [819, 192] on div "Applied" at bounding box center [830, 192] width 37 height 12
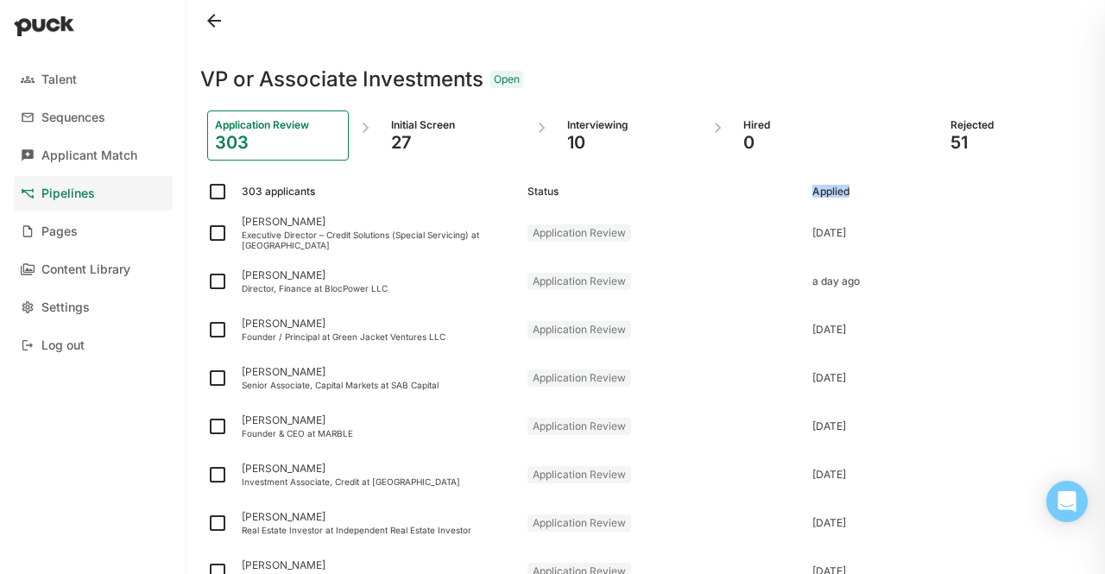
click at [819, 192] on div "Applied" at bounding box center [830, 192] width 37 height 12
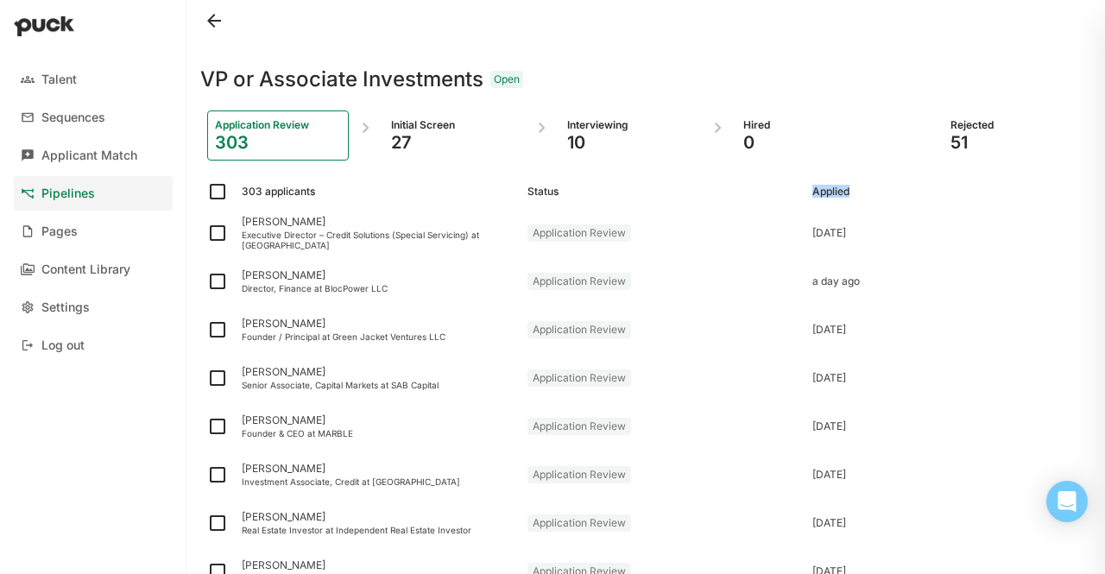
click at [819, 192] on div "Applied" at bounding box center [830, 192] width 37 height 12
click at [834, 205] on div "303 applicants Status Applied" at bounding box center [645, 191] width 891 height 35
click at [254, 279] on div "Danlin Luo" at bounding box center [378, 275] width 272 height 12
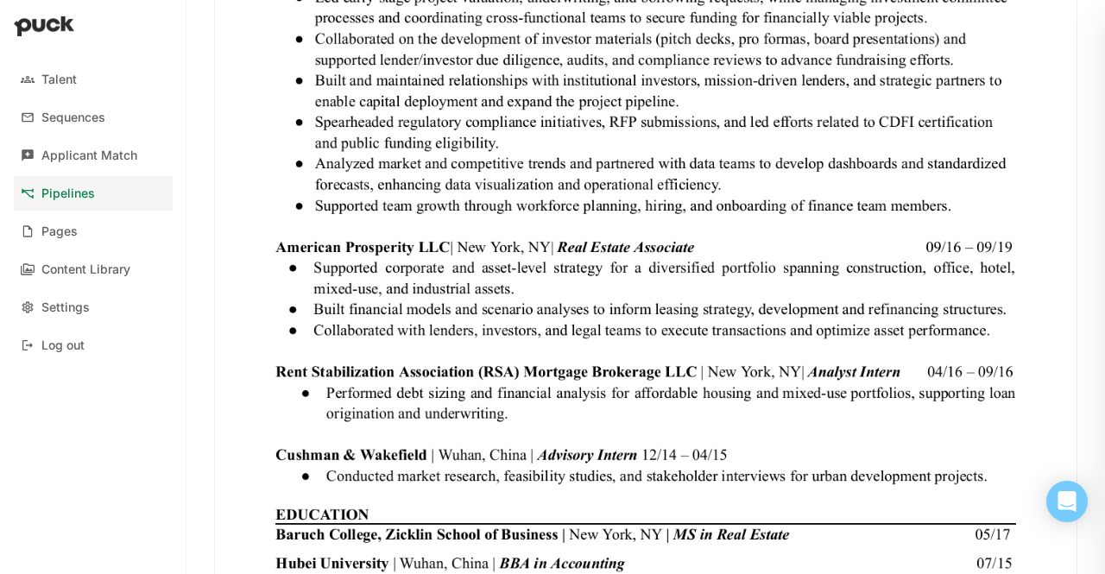
scroll to position [930, 0]
click at [14, 0] on div at bounding box center [93, 27] width 186 height 55
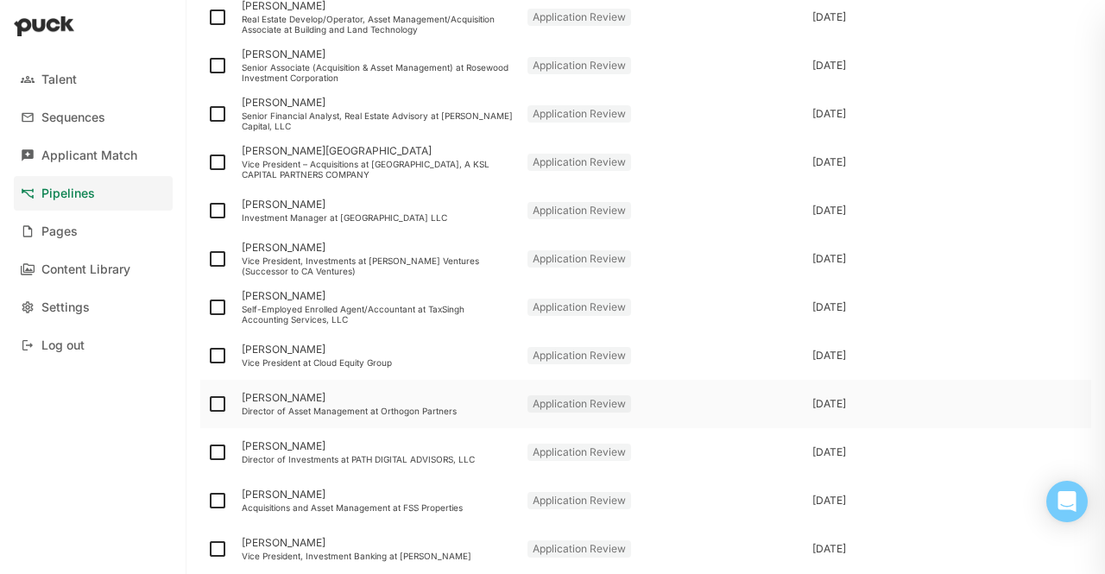
scroll to position [1038, 0]
click at [469, 222] on div "Robert Wie Investment Manager at Grand Avenue LLC" at bounding box center [378, 210] width 286 height 48
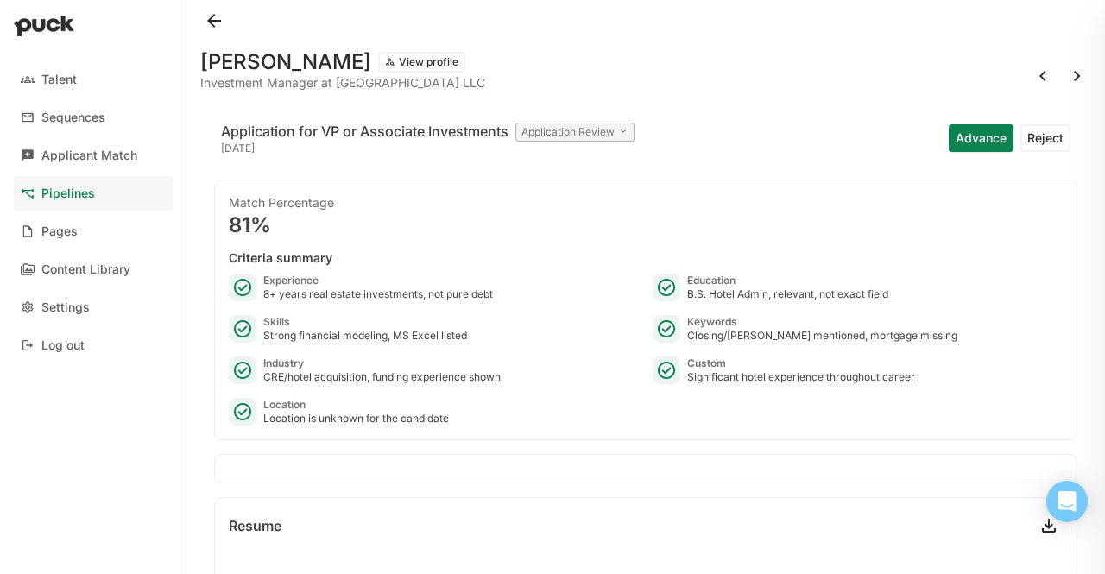
scroll to position [1, 0]
click at [209, 27] on button at bounding box center [214, 20] width 28 height 28
